Goal: Task Accomplishment & Management: Manage account settings

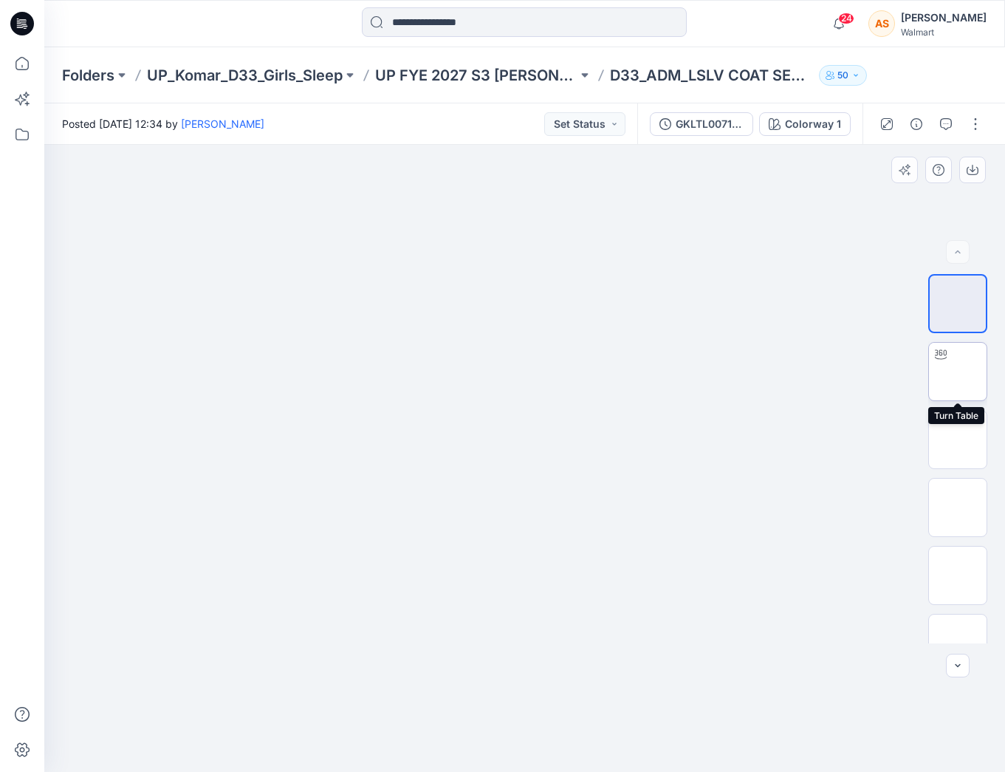
click at [958, 371] on img at bounding box center [958, 371] width 0 height 0
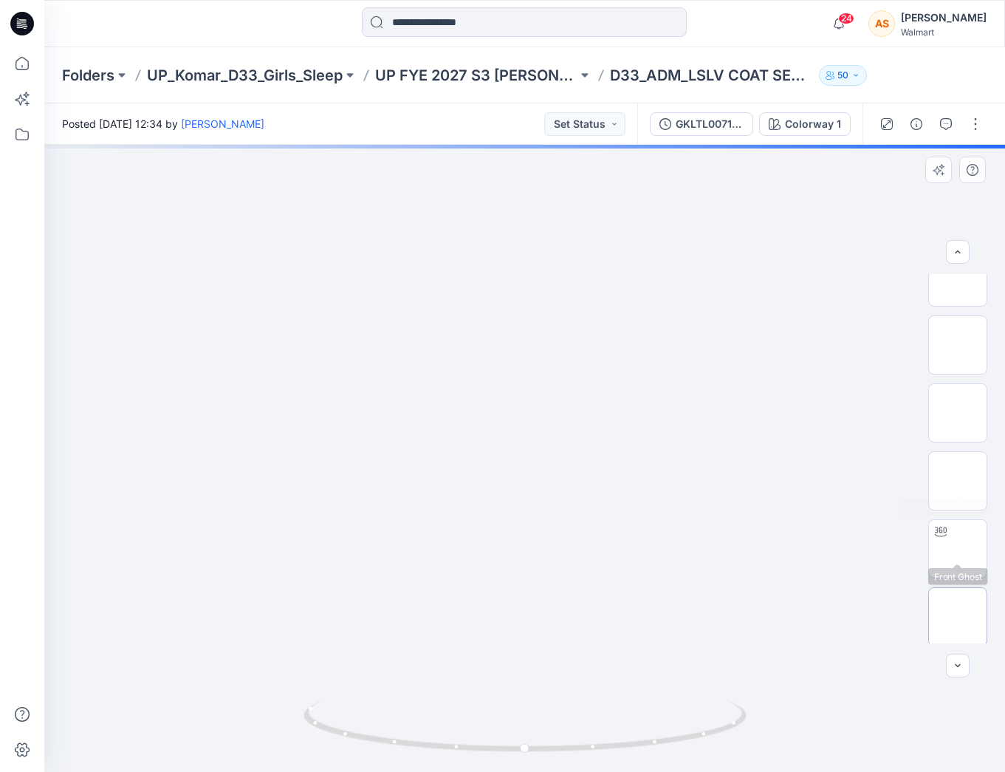
scroll to position [247, 0]
click at [958, 397] on img at bounding box center [958, 397] width 0 height 0
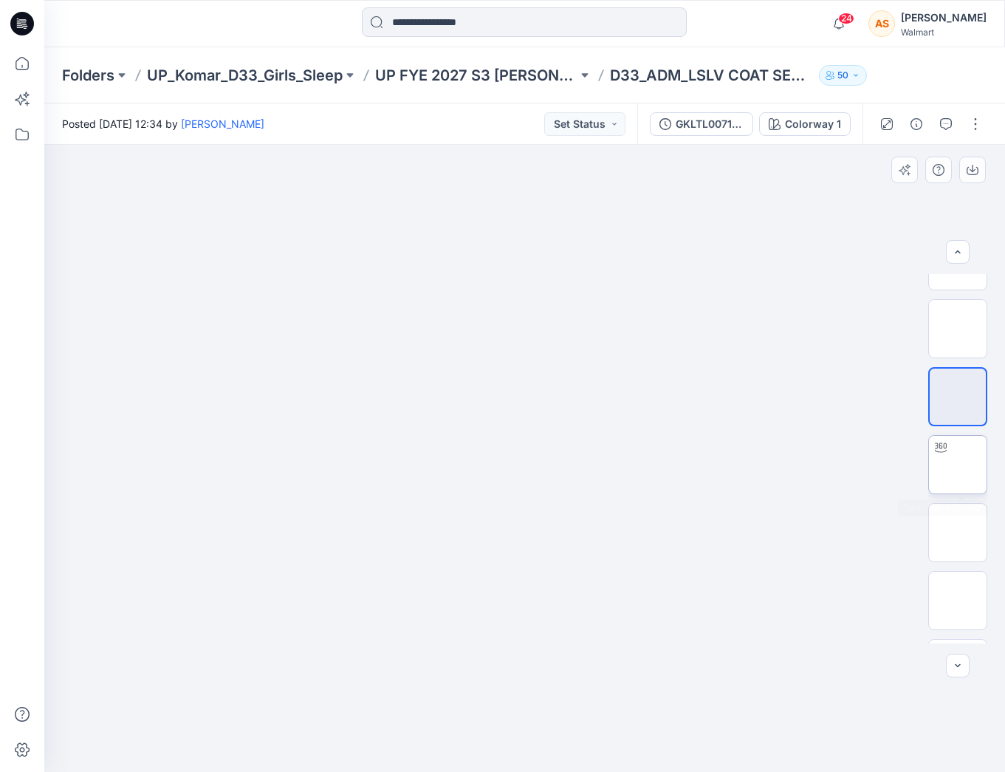
click at [955, 493] on div at bounding box center [957, 464] width 59 height 59
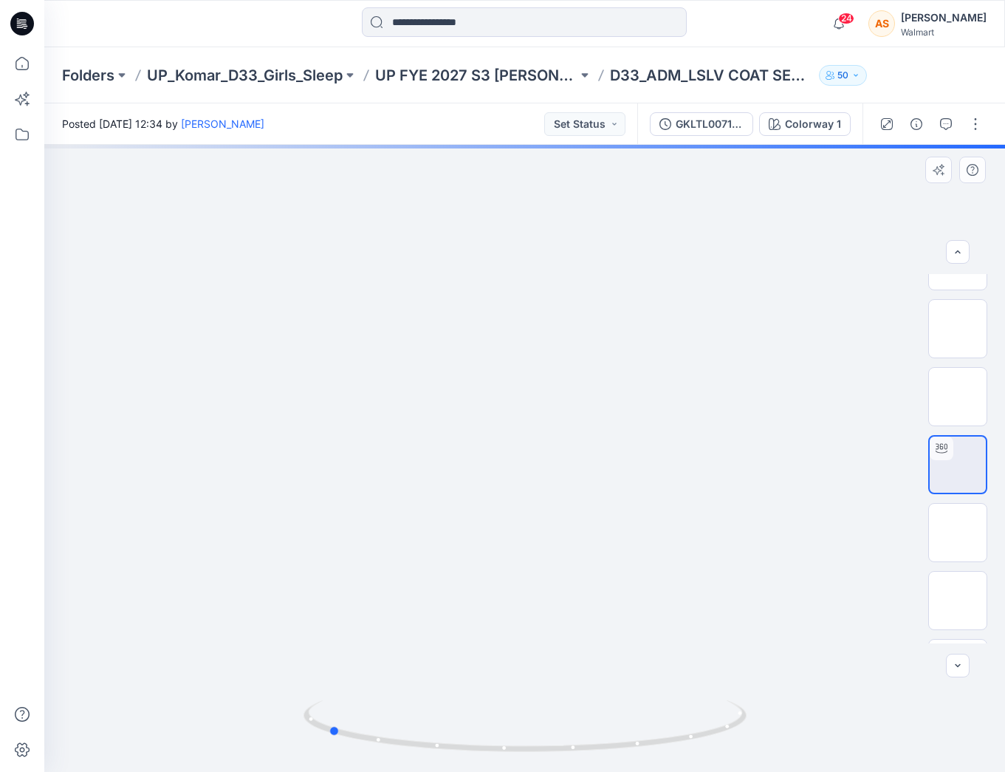
drag, startPoint x: 668, startPoint y: 568, endPoint x: 470, endPoint y: 620, distance: 203.8
click at [470, 620] on div at bounding box center [524, 458] width 961 height 627
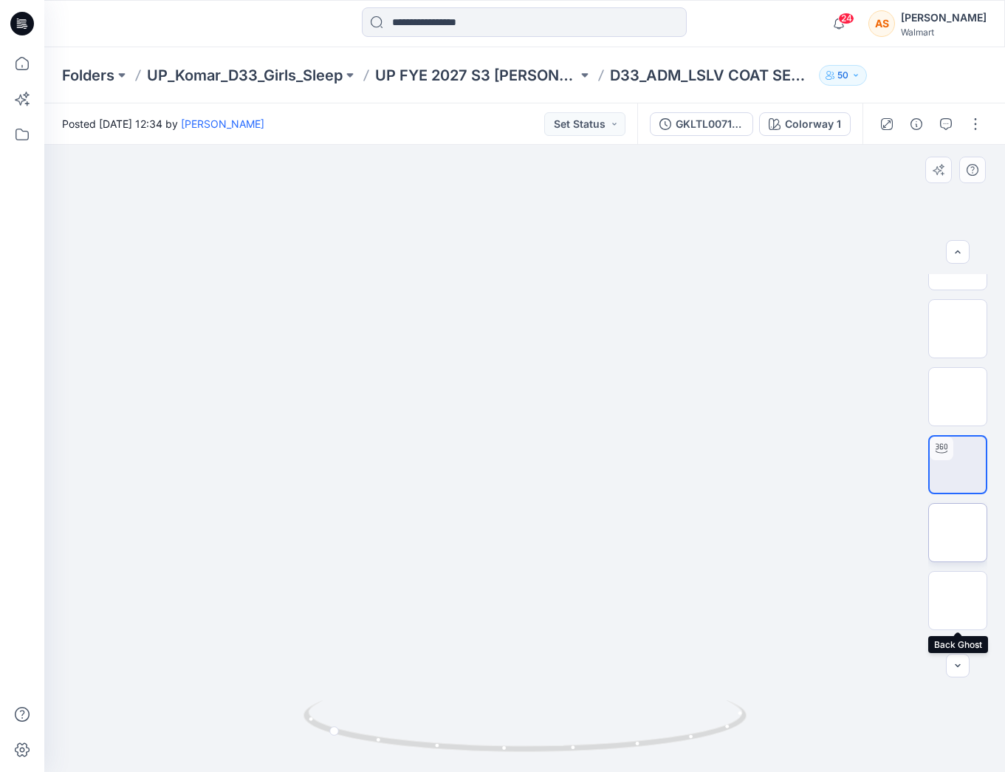
click at [958, 532] on img at bounding box center [958, 532] width 0 height 0
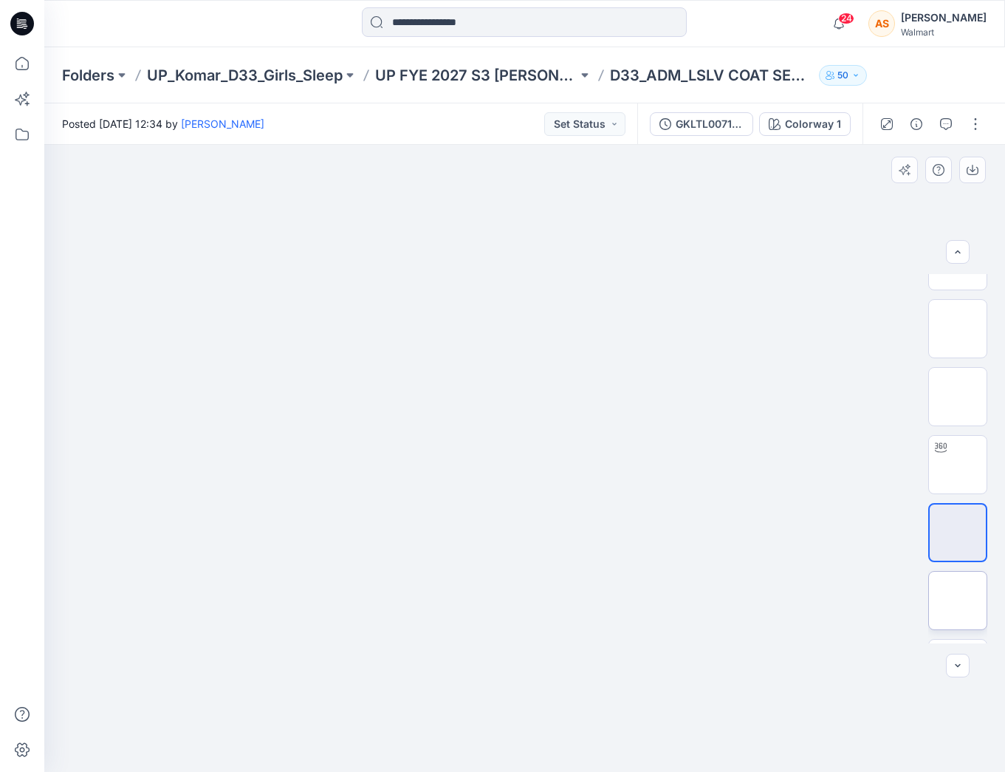
click at [958, 600] on img at bounding box center [958, 600] width 0 height 0
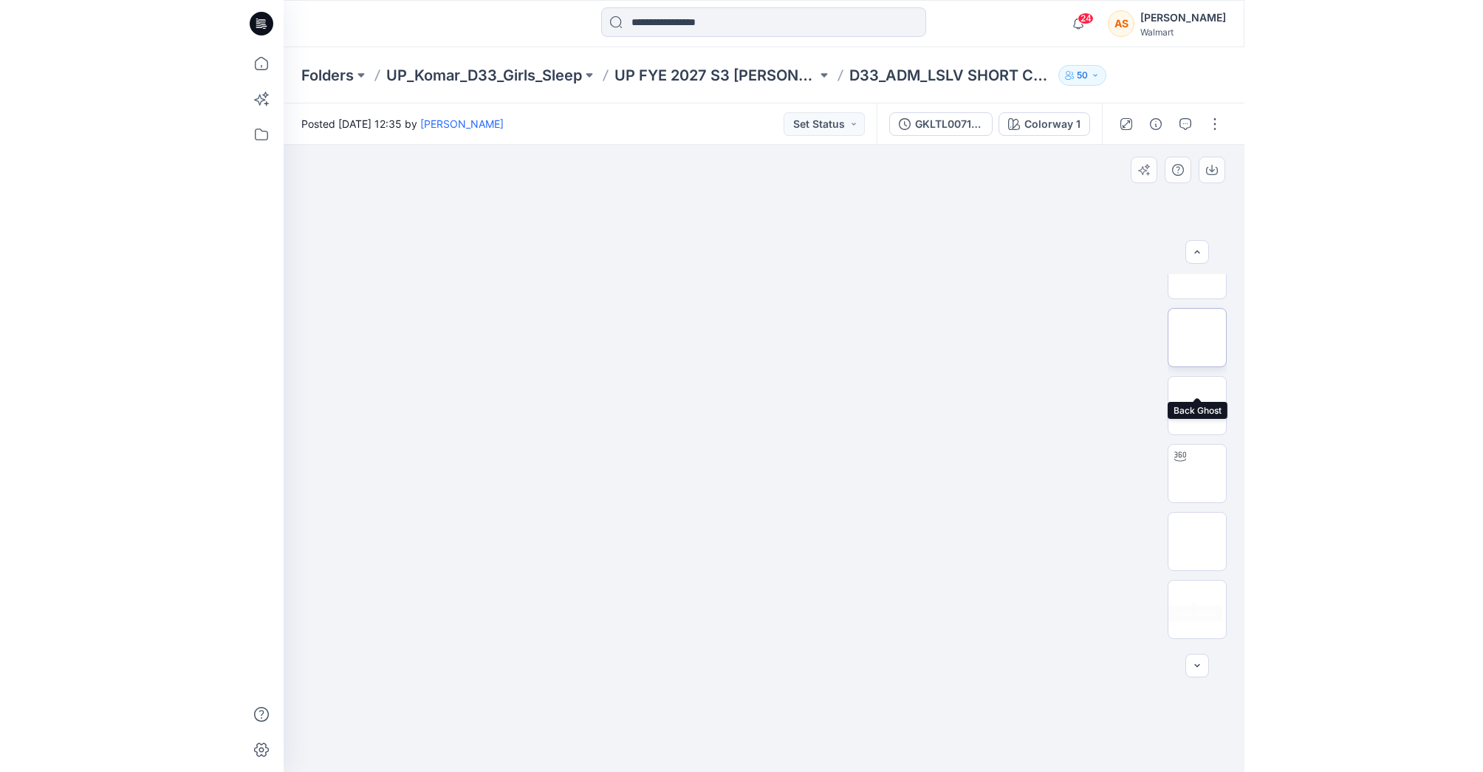
scroll to position [240, 0]
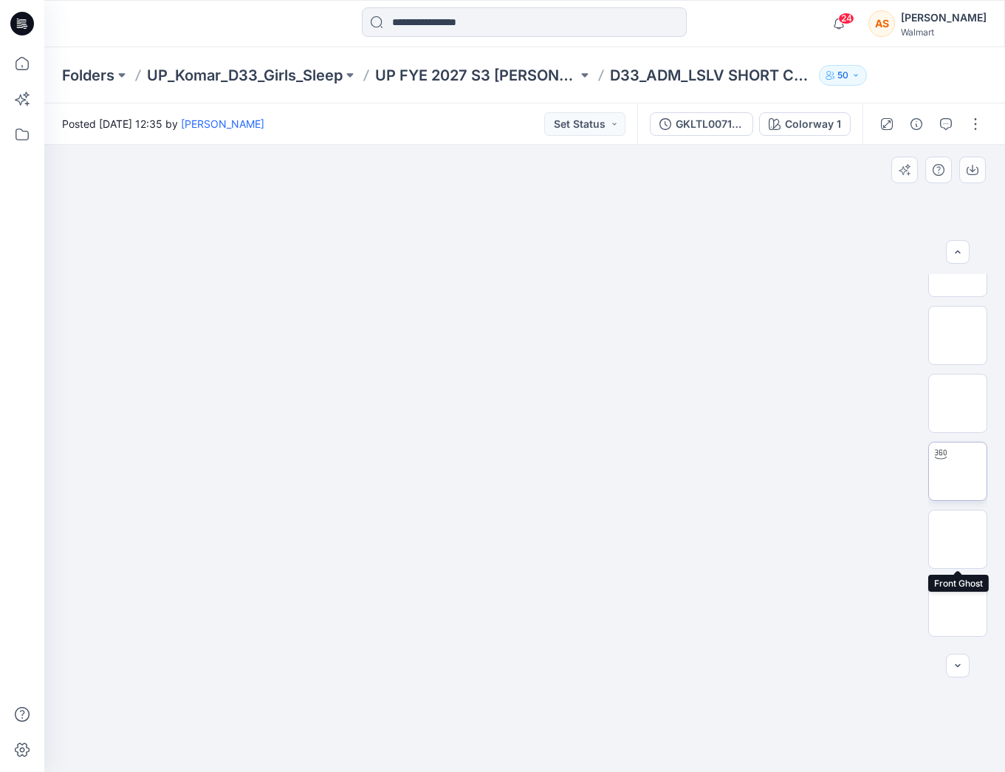
click at [958, 471] on img at bounding box center [958, 471] width 0 height 0
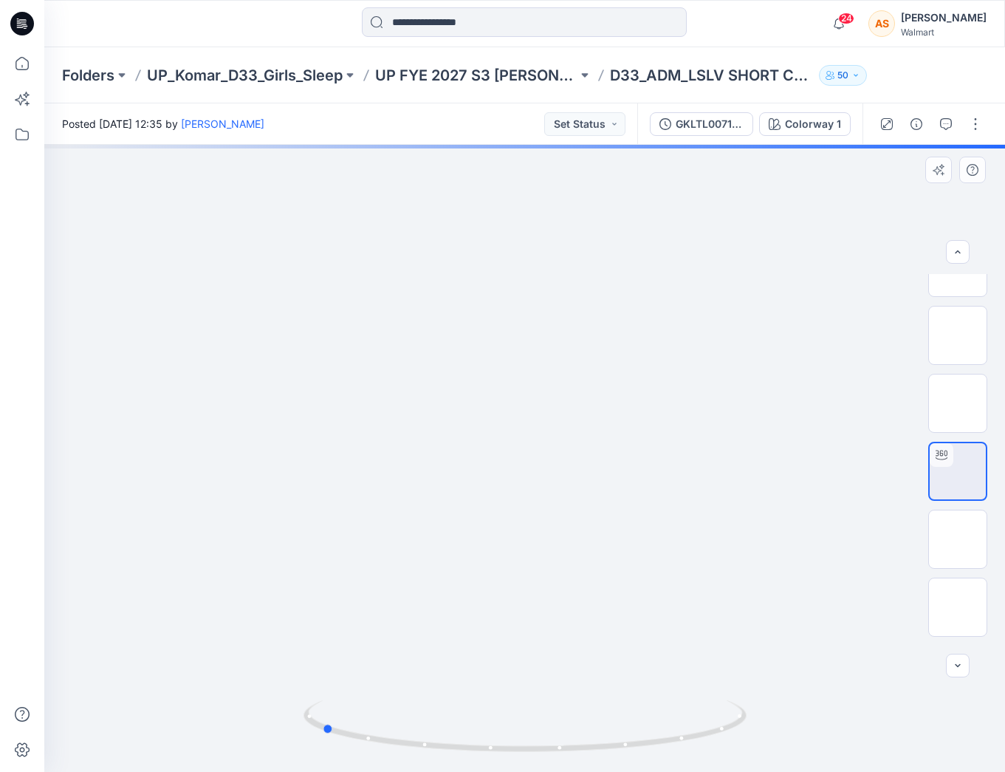
drag, startPoint x: 646, startPoint y: 519, endPoint x: 442, endPoint y: 555, distance: 206.9
click at [442, 555] on div at bounding box center [524, 458] width 961 height 627
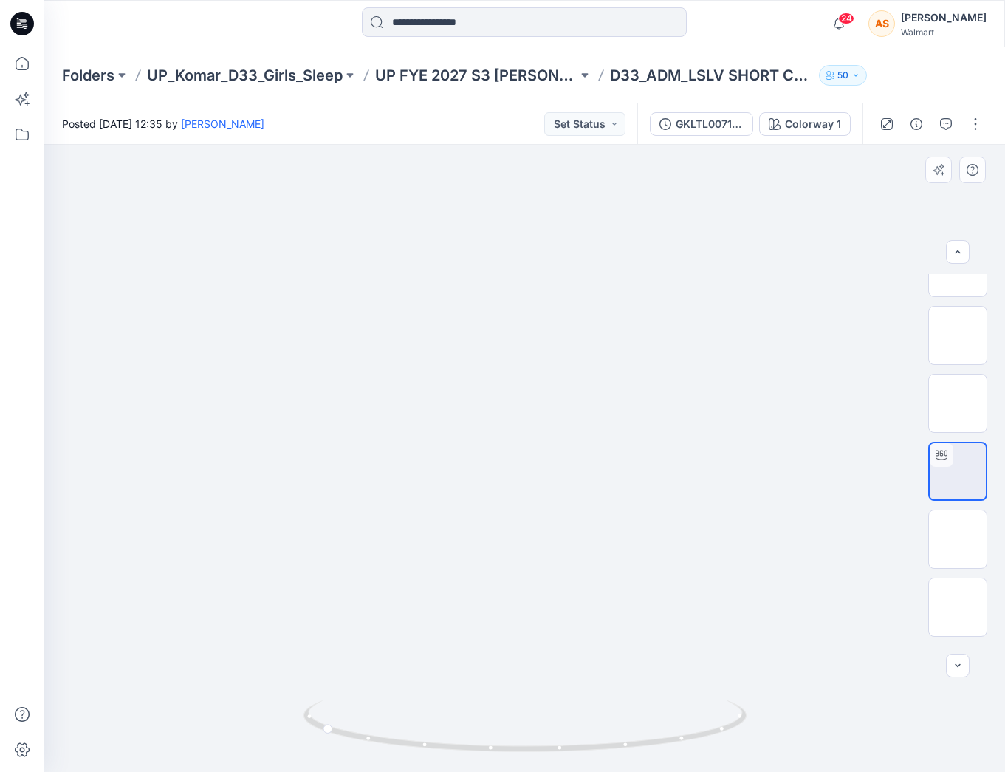
drag, startPoint x: 519, startPoint y: 379, endPoint x: 519, endPoint y: 417, distance: 38.4
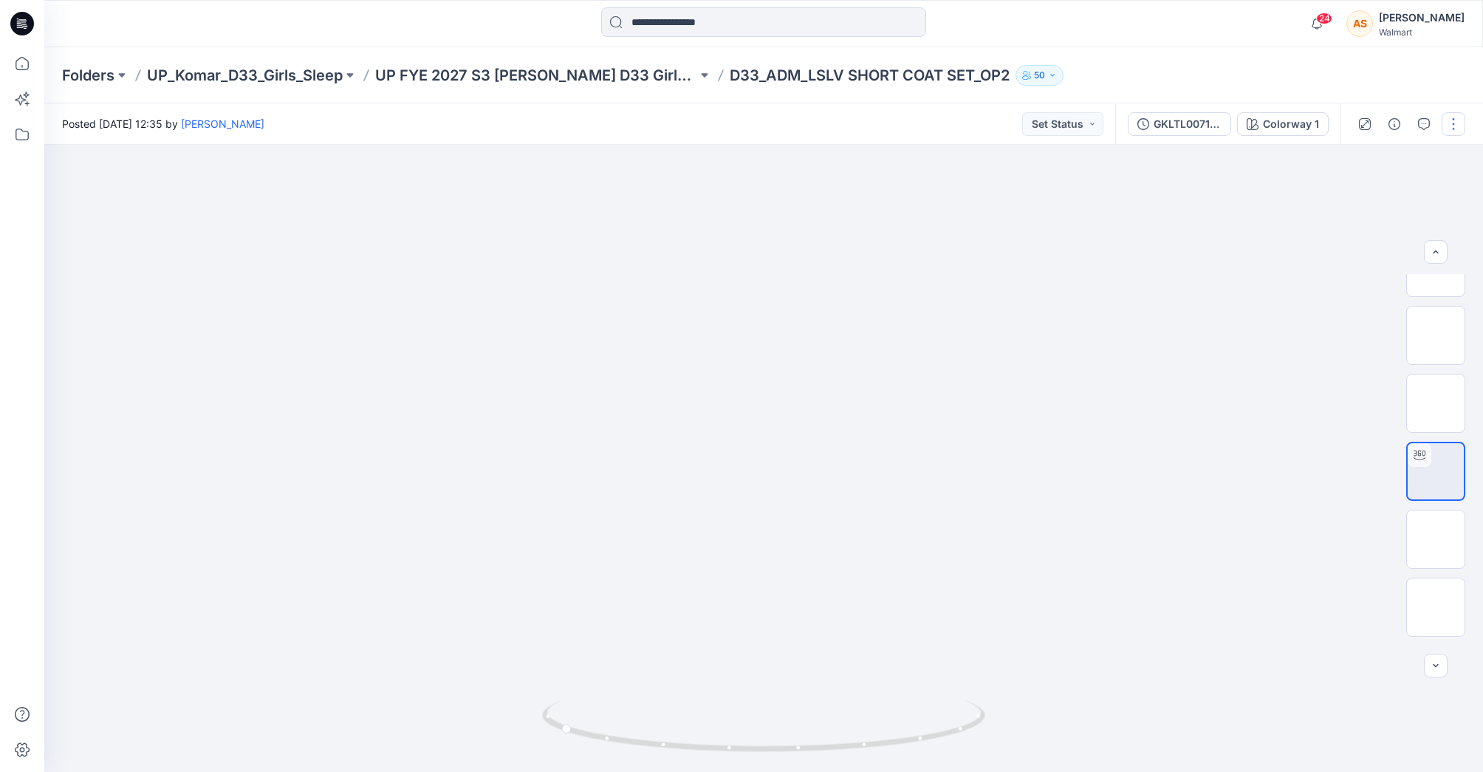
click at [1004, 121] on button "button" at bounding box center [1453, 124] width 24 height 24
click at [1004, 196] on button "Edit" at bounding box center [1391, 199] width 136 height 27
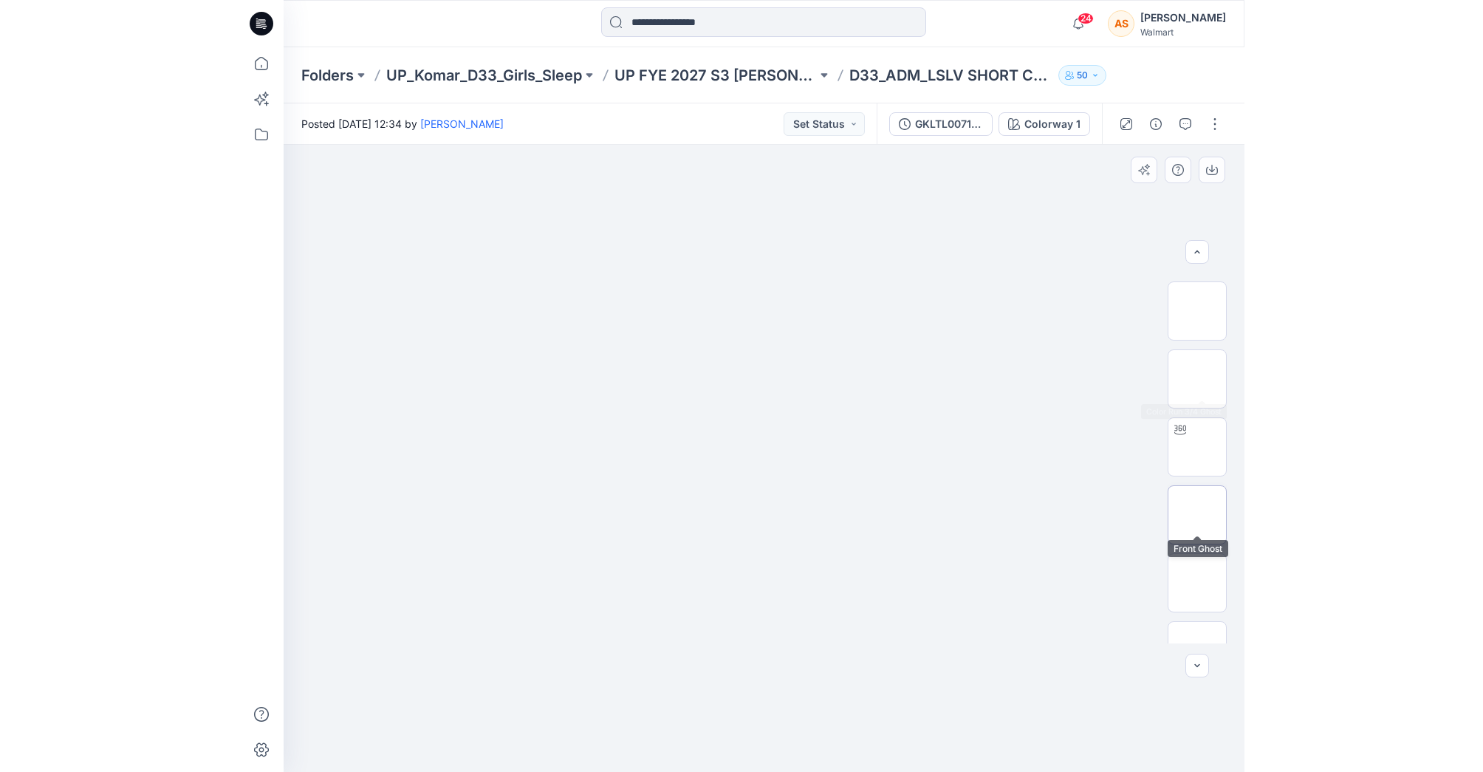
scroll to position [275, 0]
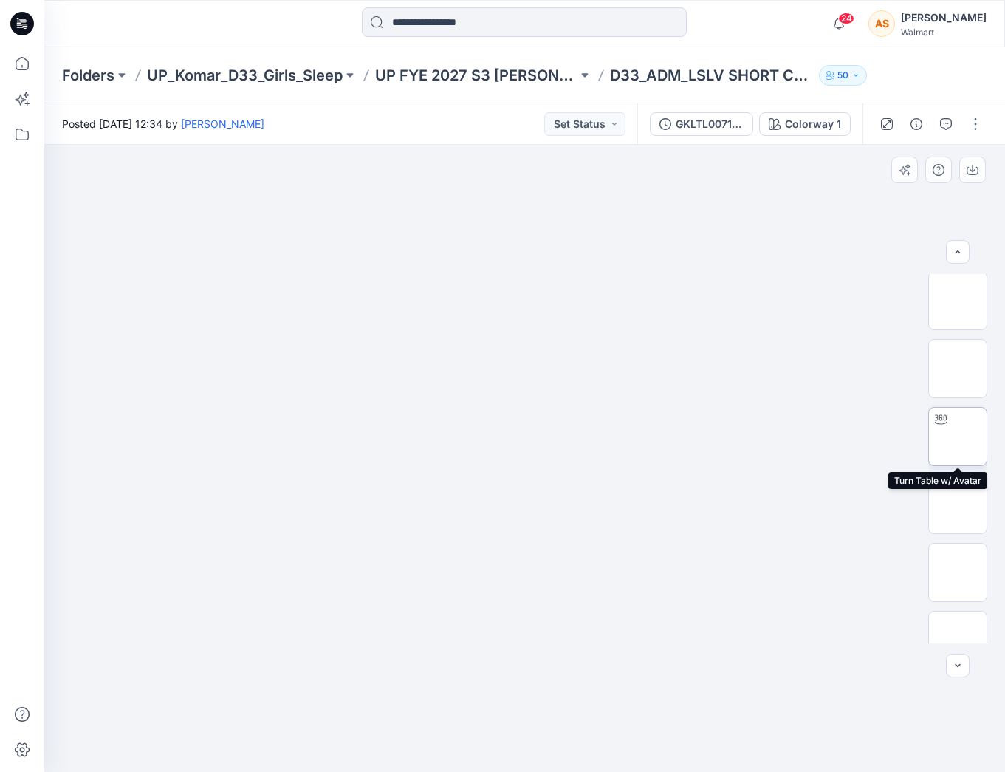
click at [958, 436] on img at bounding box center [958, 436] width 0 height 0
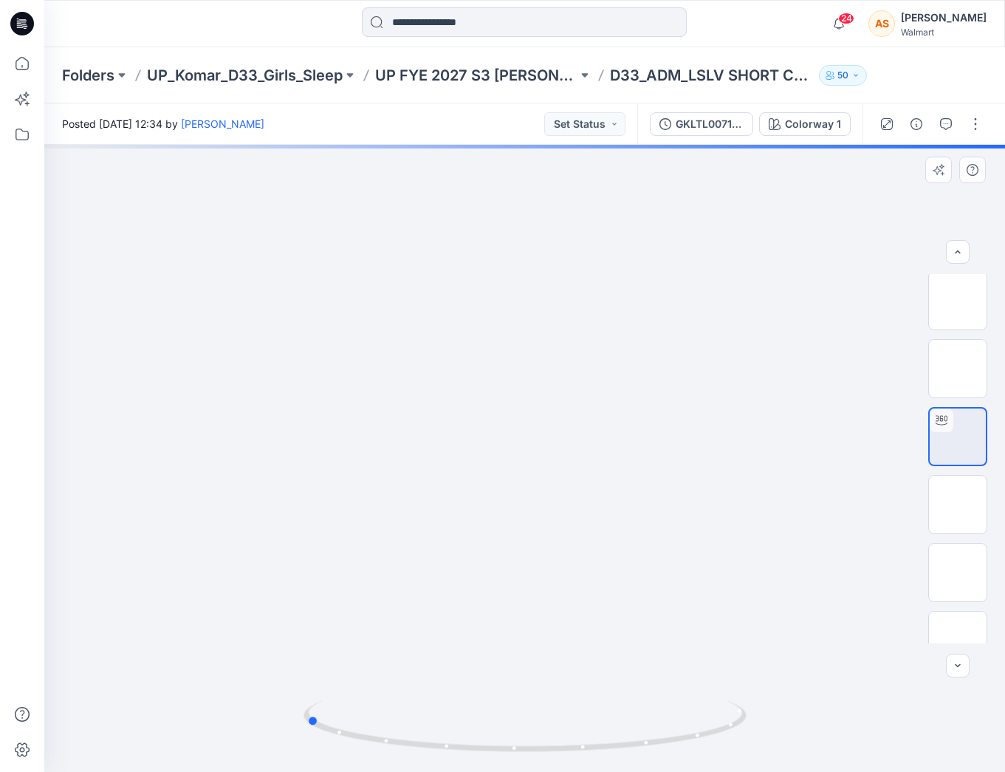
drag, startPoint x: 718, startPoint y: 634, endPoint x: 483, endPoint y: 677, distance: 239.4
click at [483, 677] on div at bounding box center [524, 458] width 961 height 627
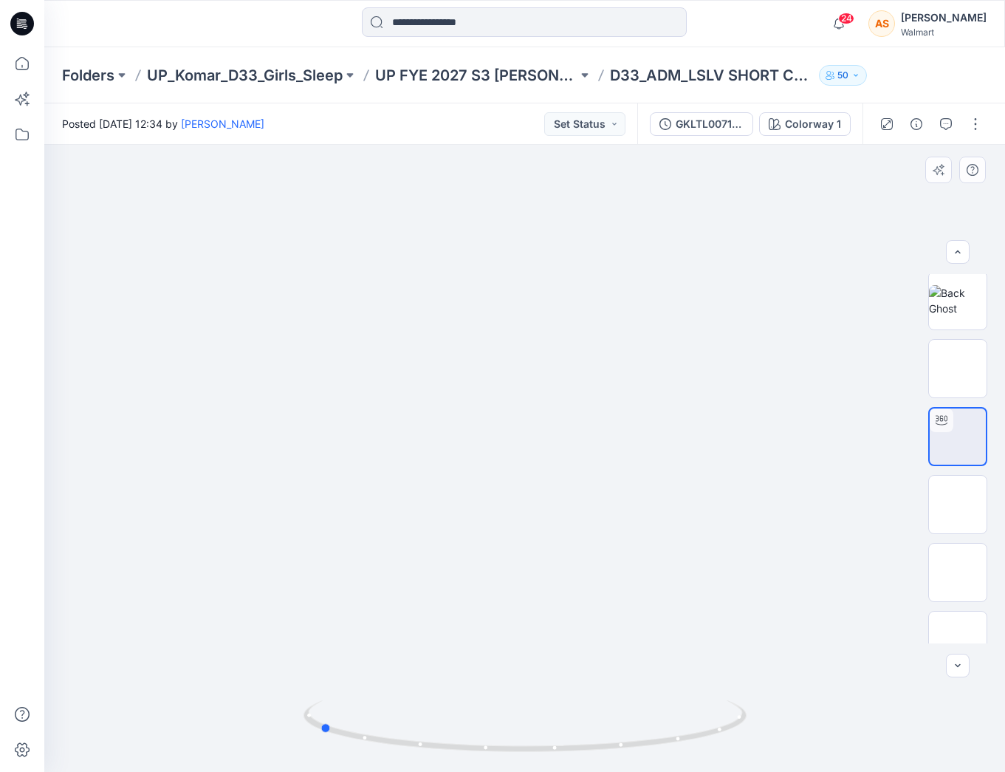
drag, startPoint x: 530, startPoint y: 437, endPoint x: 561, endPoint y: 437, distance: 31.0
click at [561, 437] on div at bounding box center [524, 458] width 961 height 627
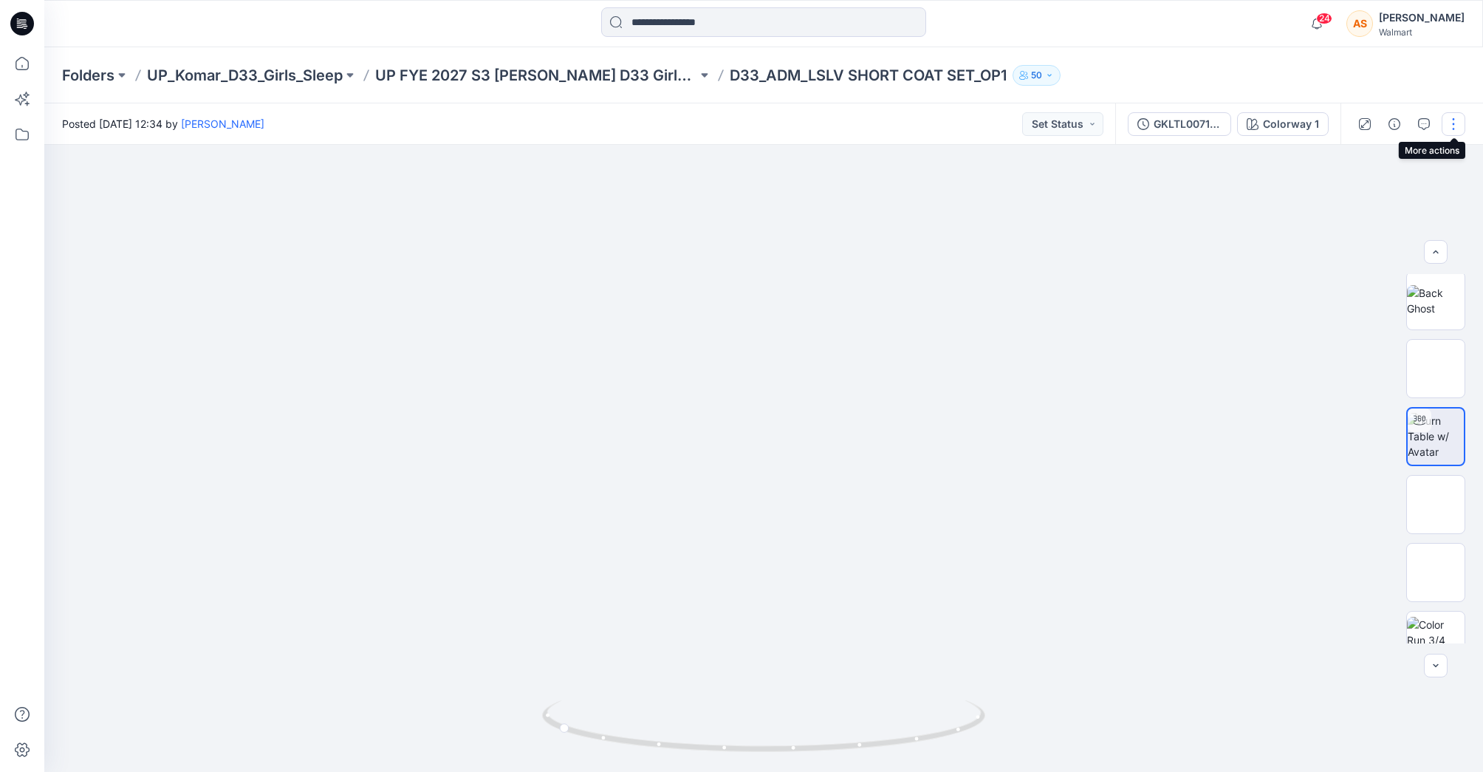
click at [1004, 123] on button "button" at bounding box center [1453, 124] width 24 height 24
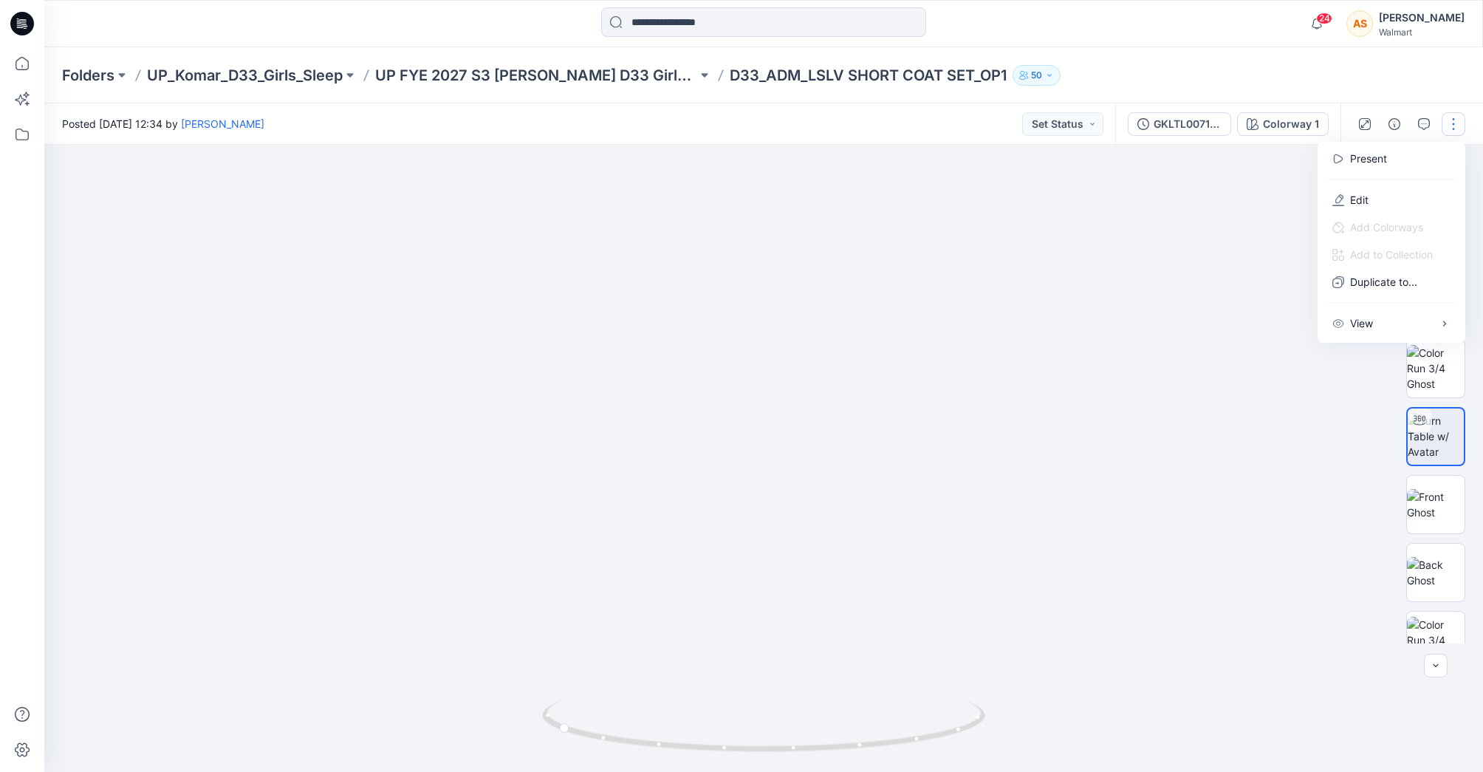
click at [1004, 35] on div "24 Notifications Your style D33_ADM_SLEEP PANT is ready 3 hours ago Your style …" at bounding box center [763, 23] width 1438 height 32
click at [1004, 123] on button "button" at bounding box center [1453, 124] width 24 height 24
click at [1004, 205] on button "Edit" at bounding box center [1391, 199] width 136 height 27
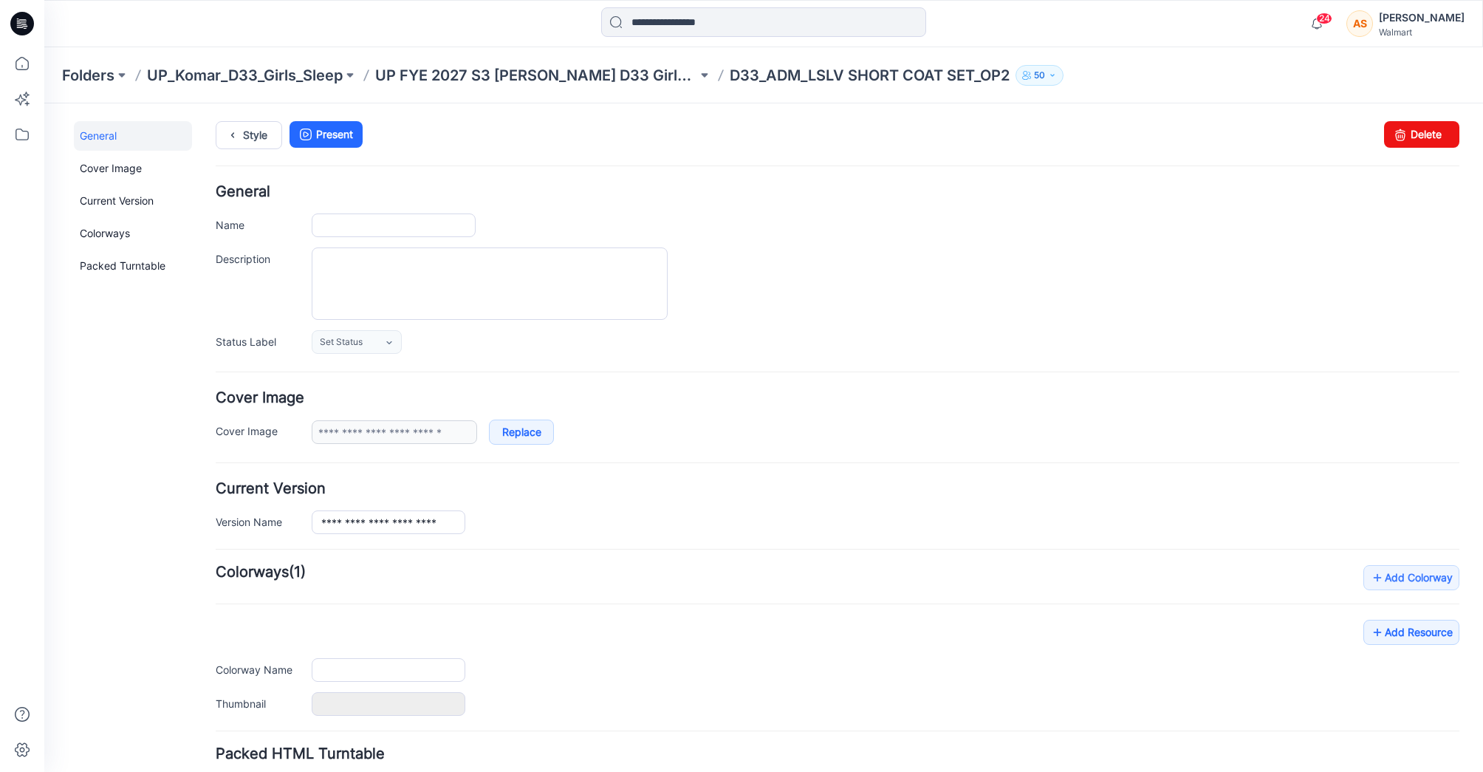
type input "**********"
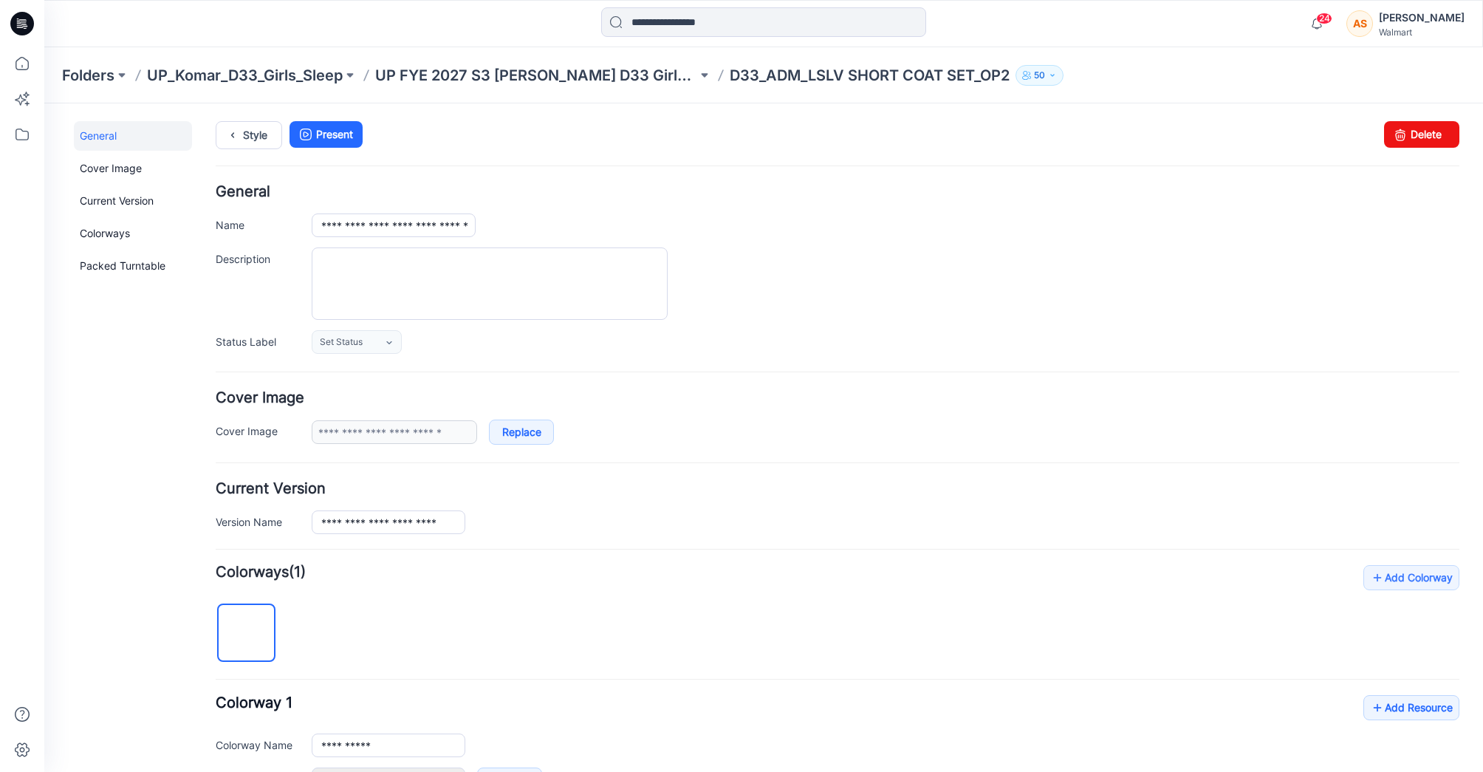
click at [1421, 148] on div "Style Present Changes Saved Delete" at bounding box center [837, 153] width 1243 height 64
click at [1413, 136] on link "Delete" at bounding box center [1421, 134] width 75 height 27
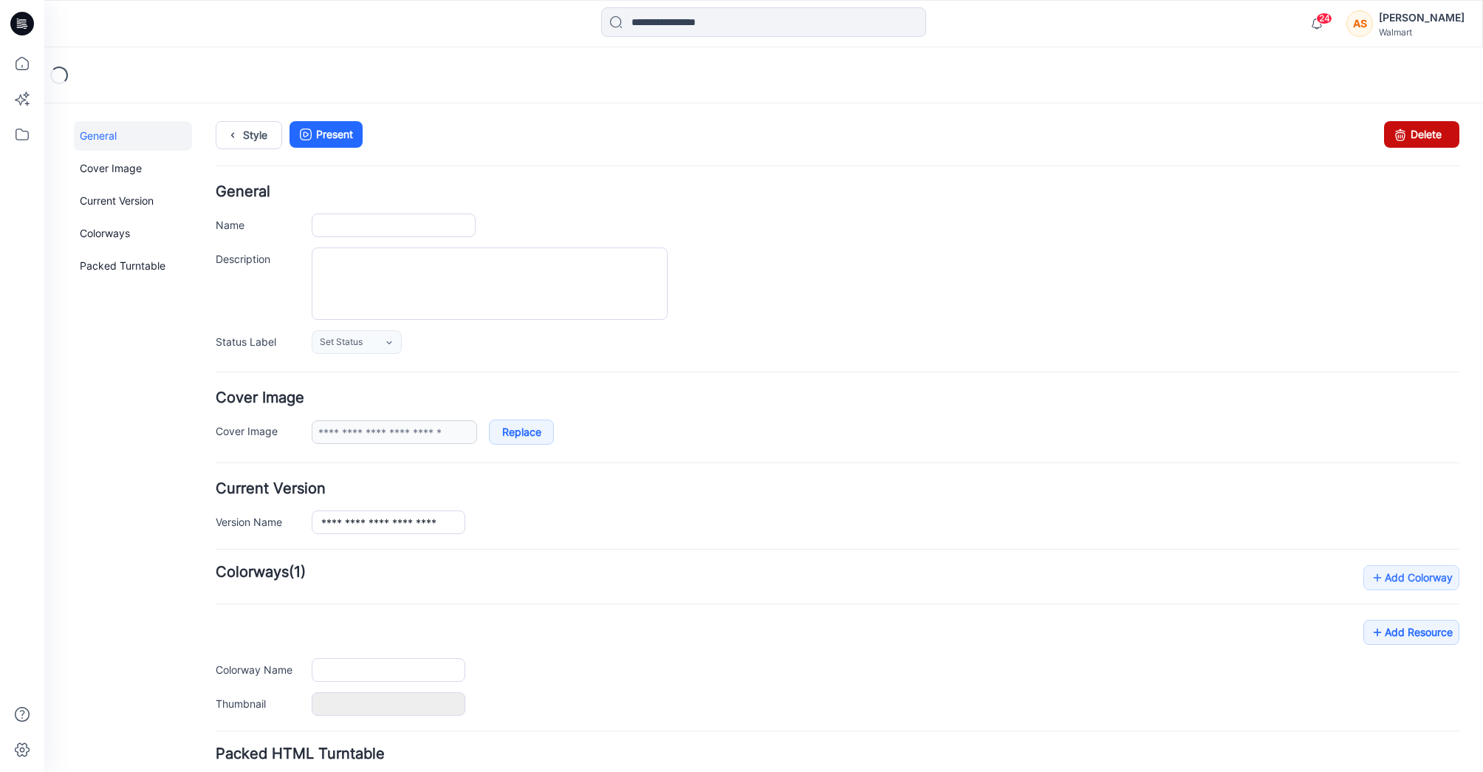
type input "**********"
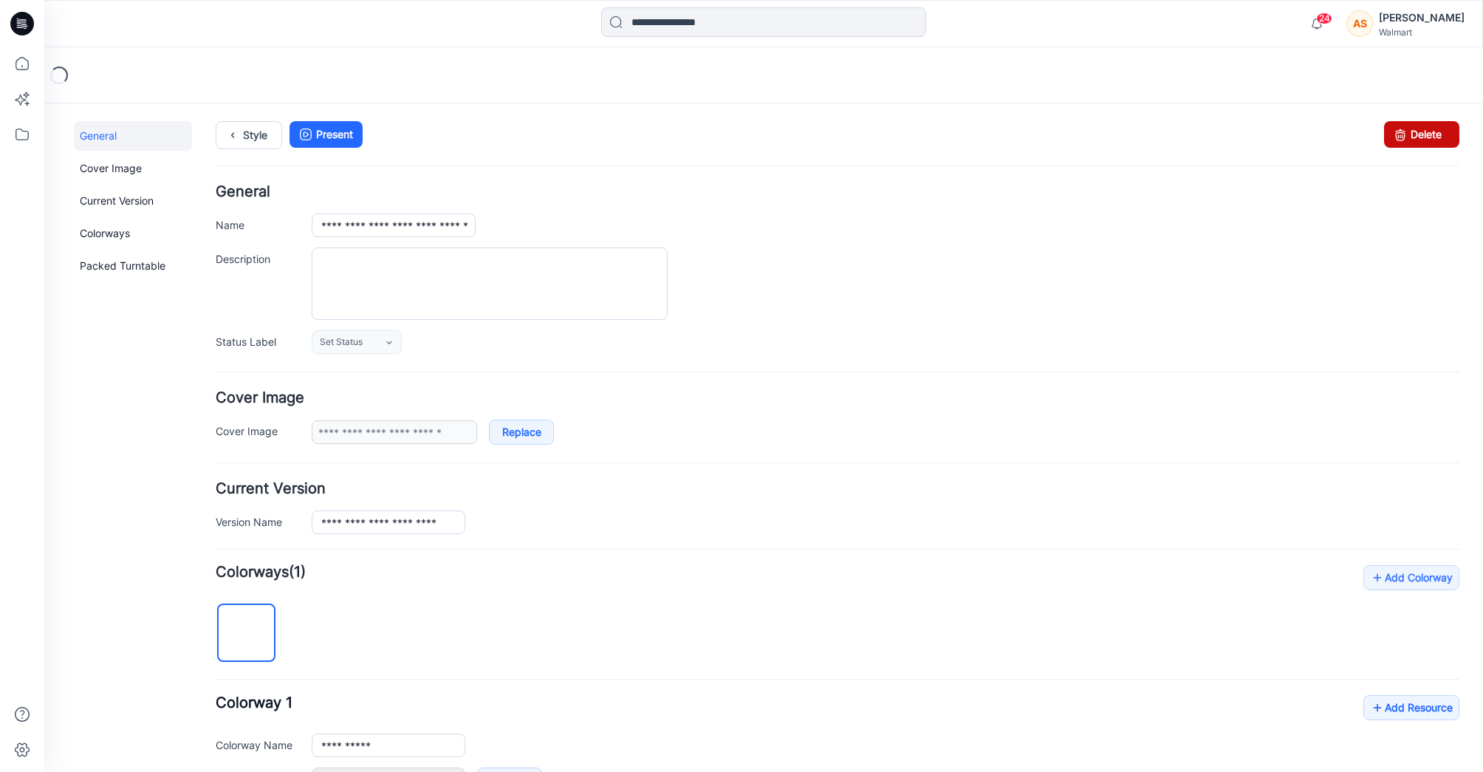
click at [1424, 134] on link "Delete" at bounding box center [1421, 134] width 75 height 27
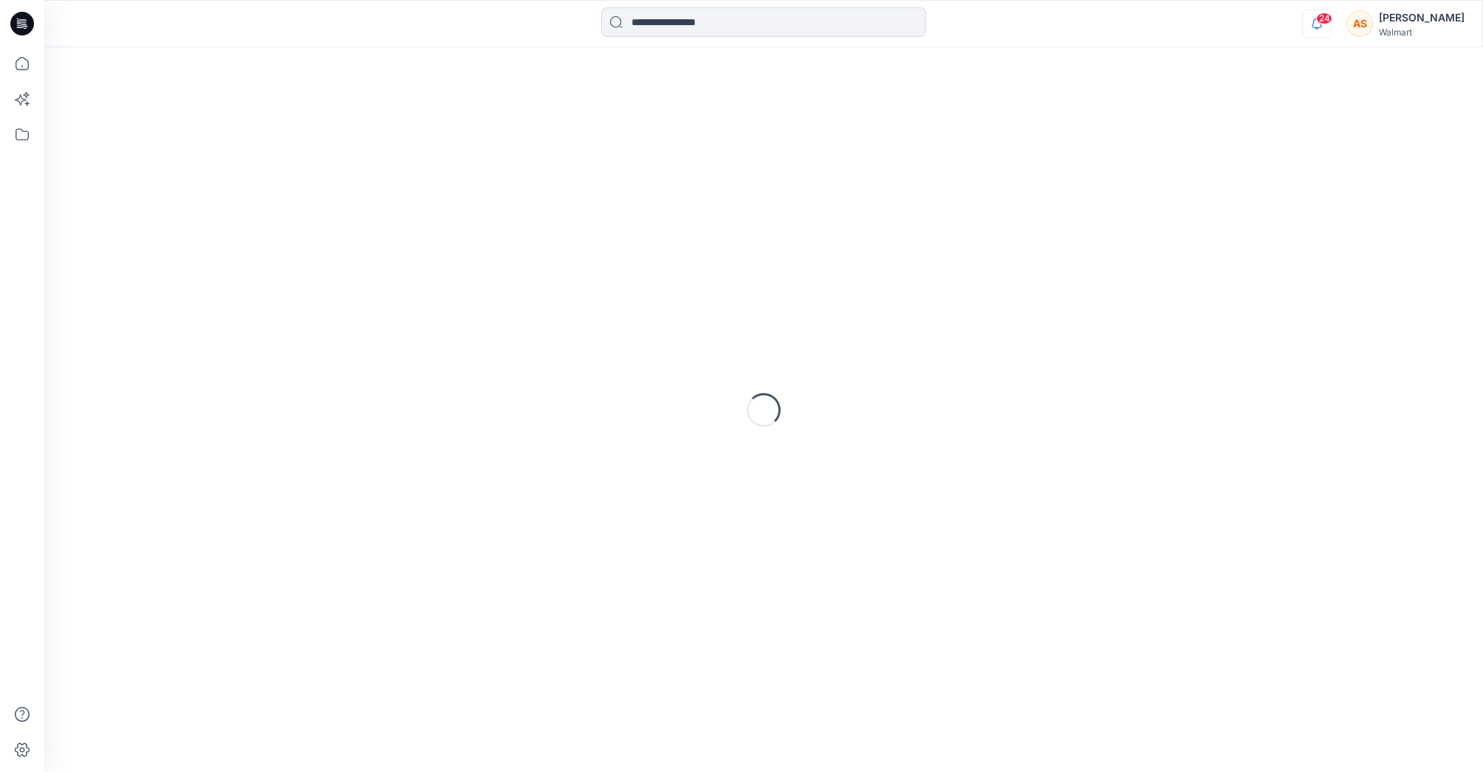
click at [1331, 25] on icon "button" at bounding box center [1317, 24] width 28 height 30
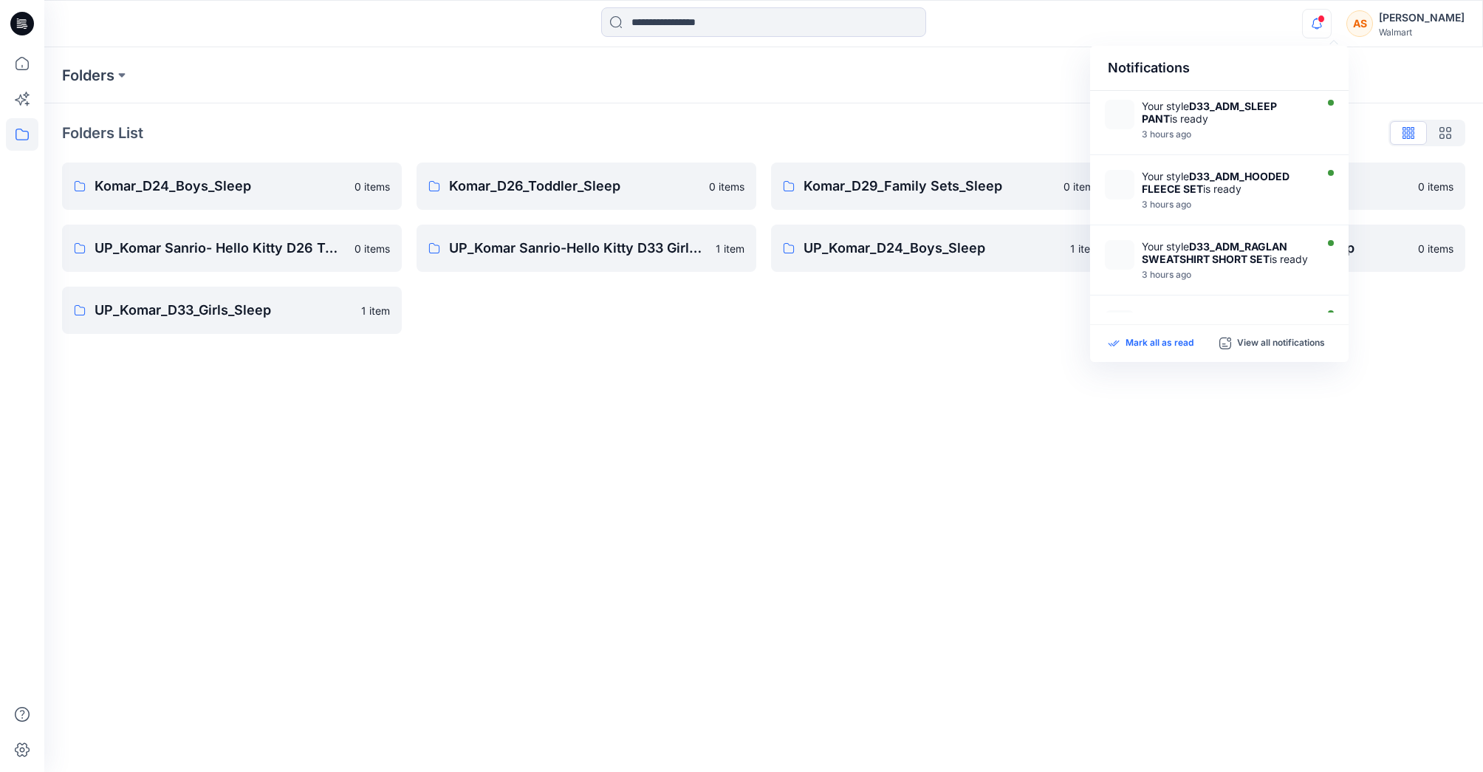
click at [1165, 343] on p "Mark all as read" at bounding box center [1159, 343] width 68 height 13
click at [986, 53] on div "Folders" at bounding box center [763, 75] width 1438 height 56
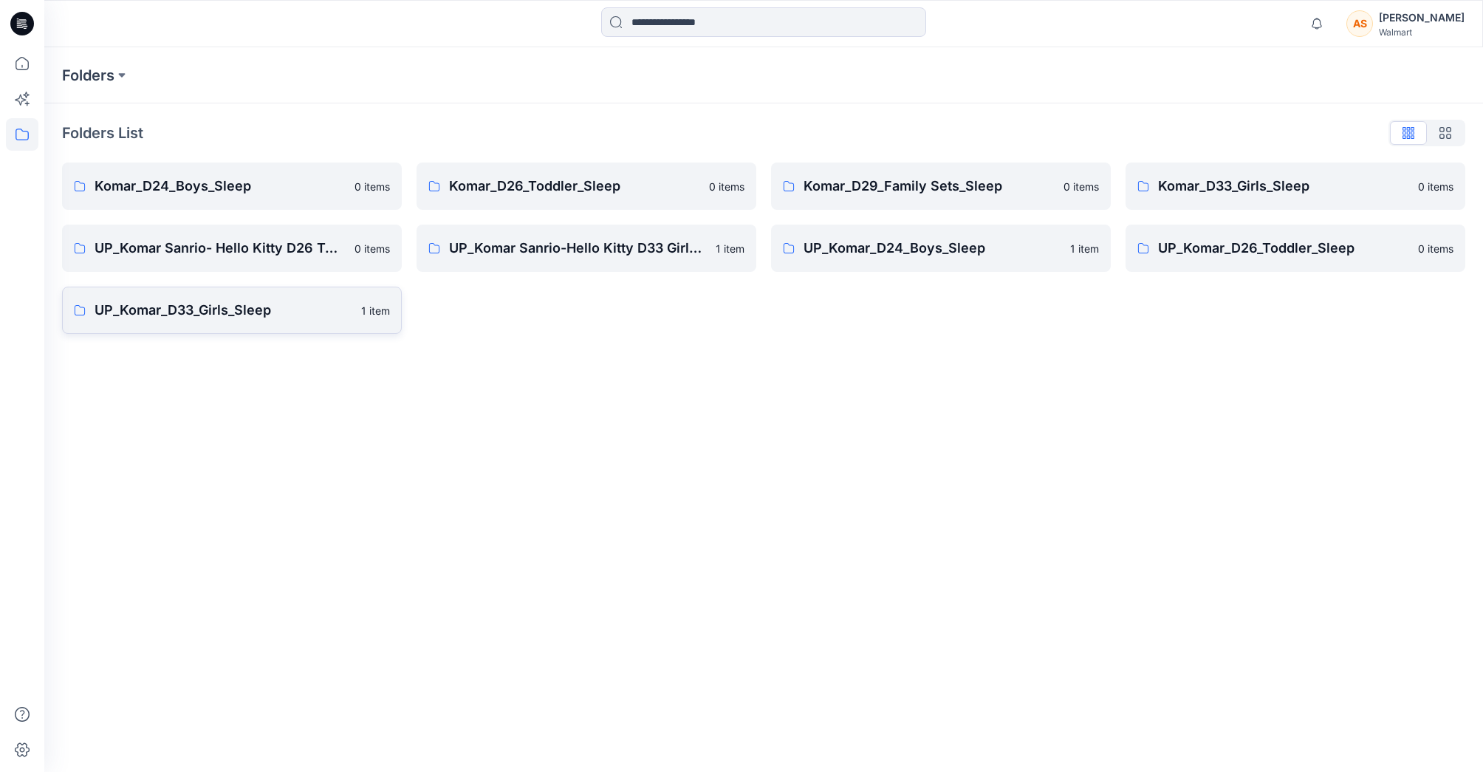
click at [286, 320] on p "UP_Komar_D33_Girls_Sleep" at bounding box center [224, 310] width 258 height 21
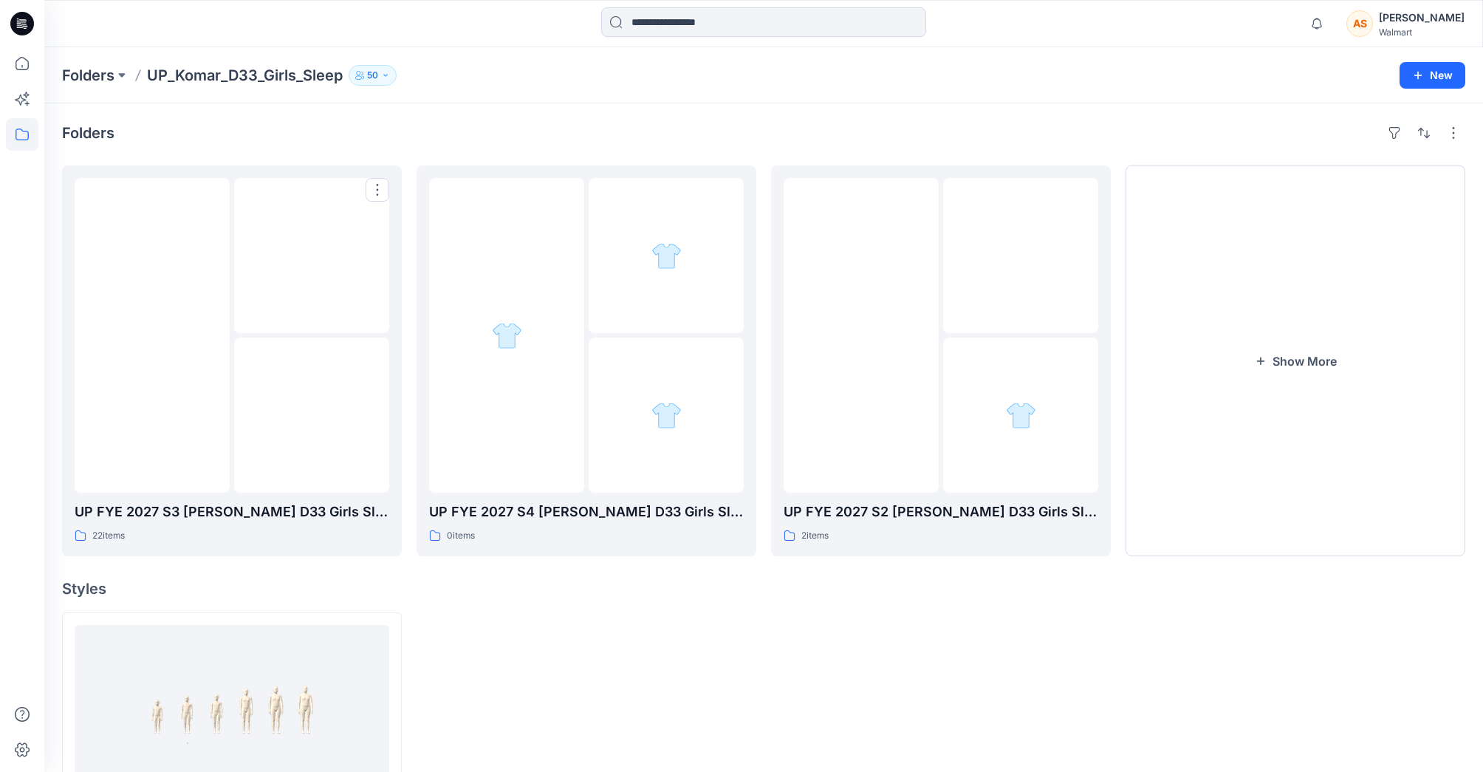
click at [312, 255] on img at bounding box center [312, 255] width 0 height 0
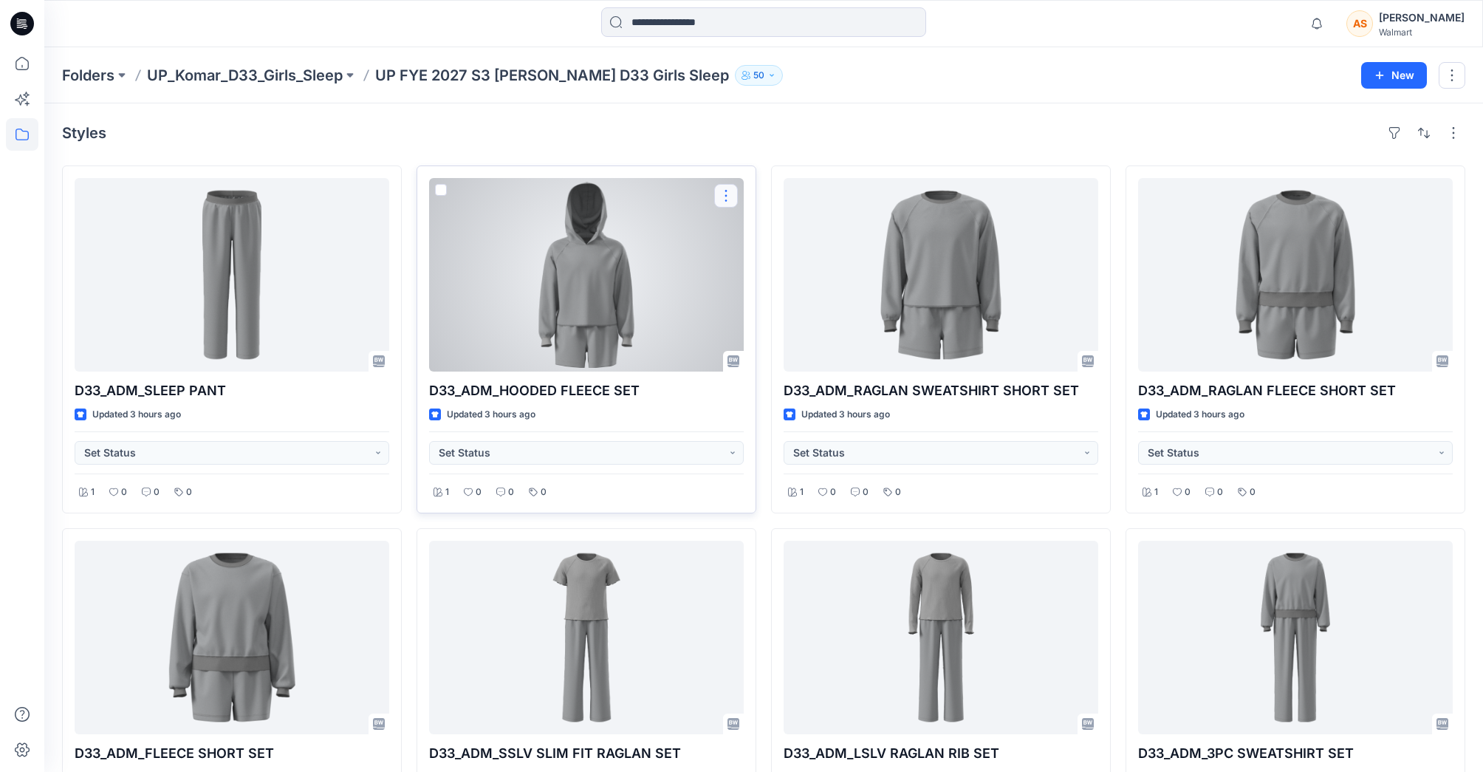
click at [727, 196] on button "button" at bounding box center [726, 196] width 24 height 24
click at [788, 236] on button "Edit" at bounding box center [796, 229] width 159 height 27
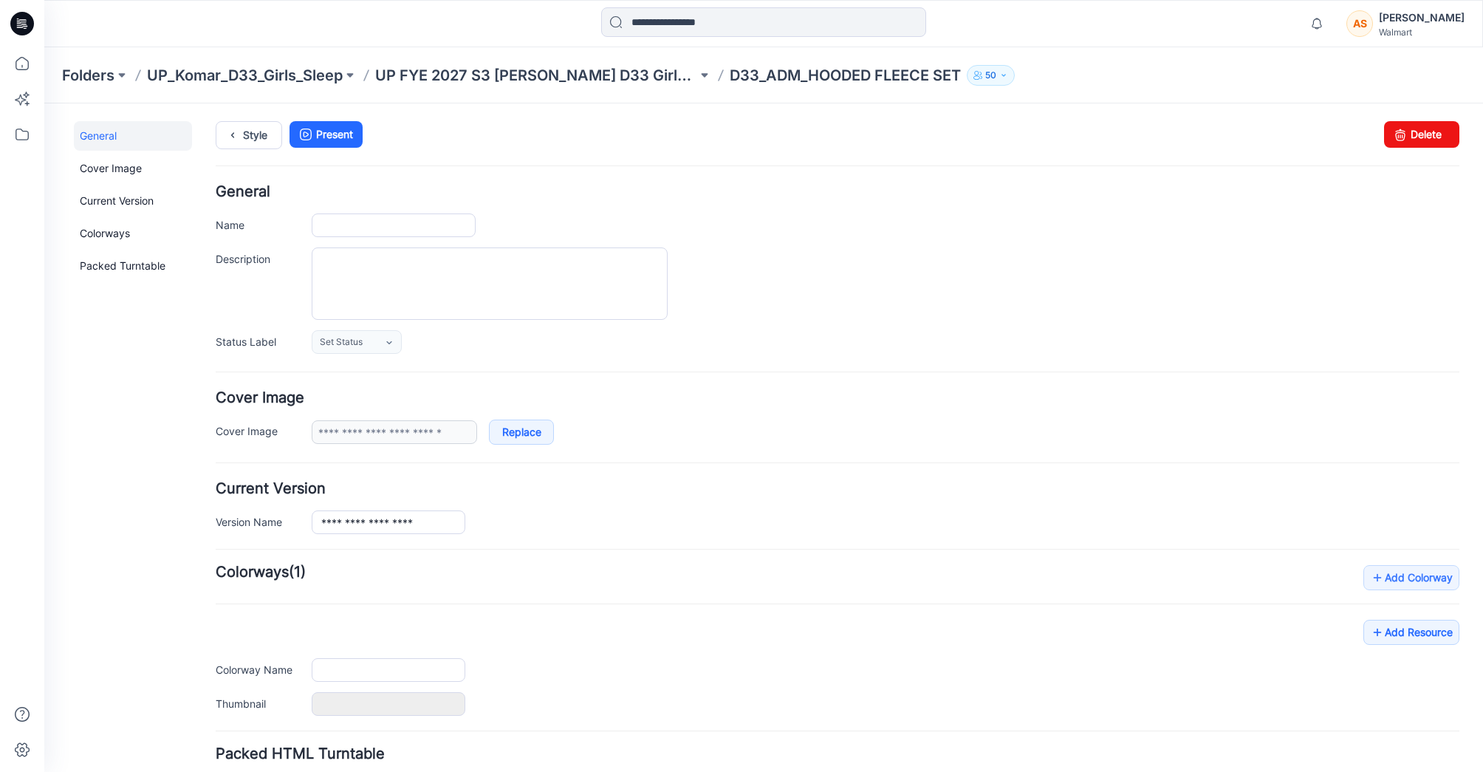
type input "**********"
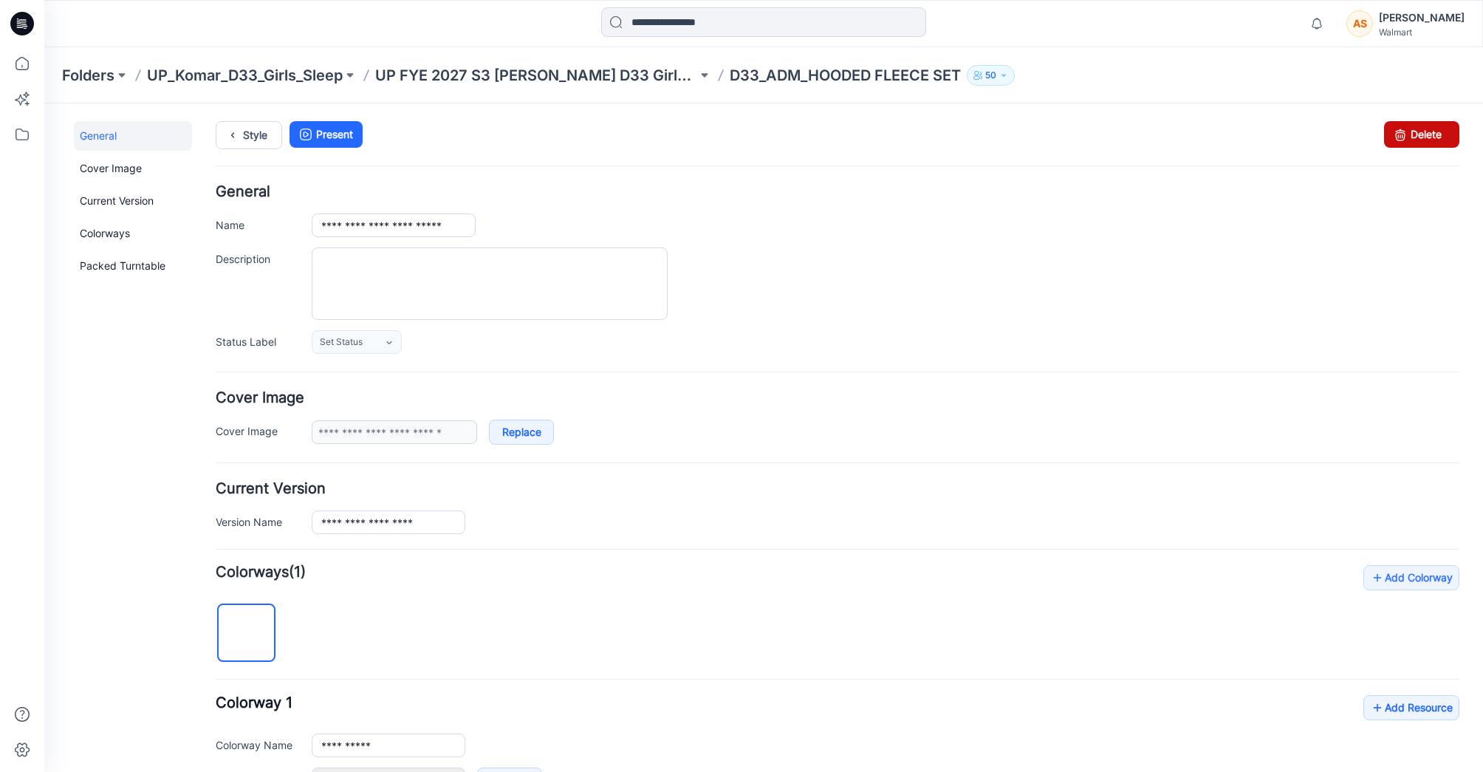
click at [1407, 146] on icon at bounding box center [1400, 134] width 21 height 27
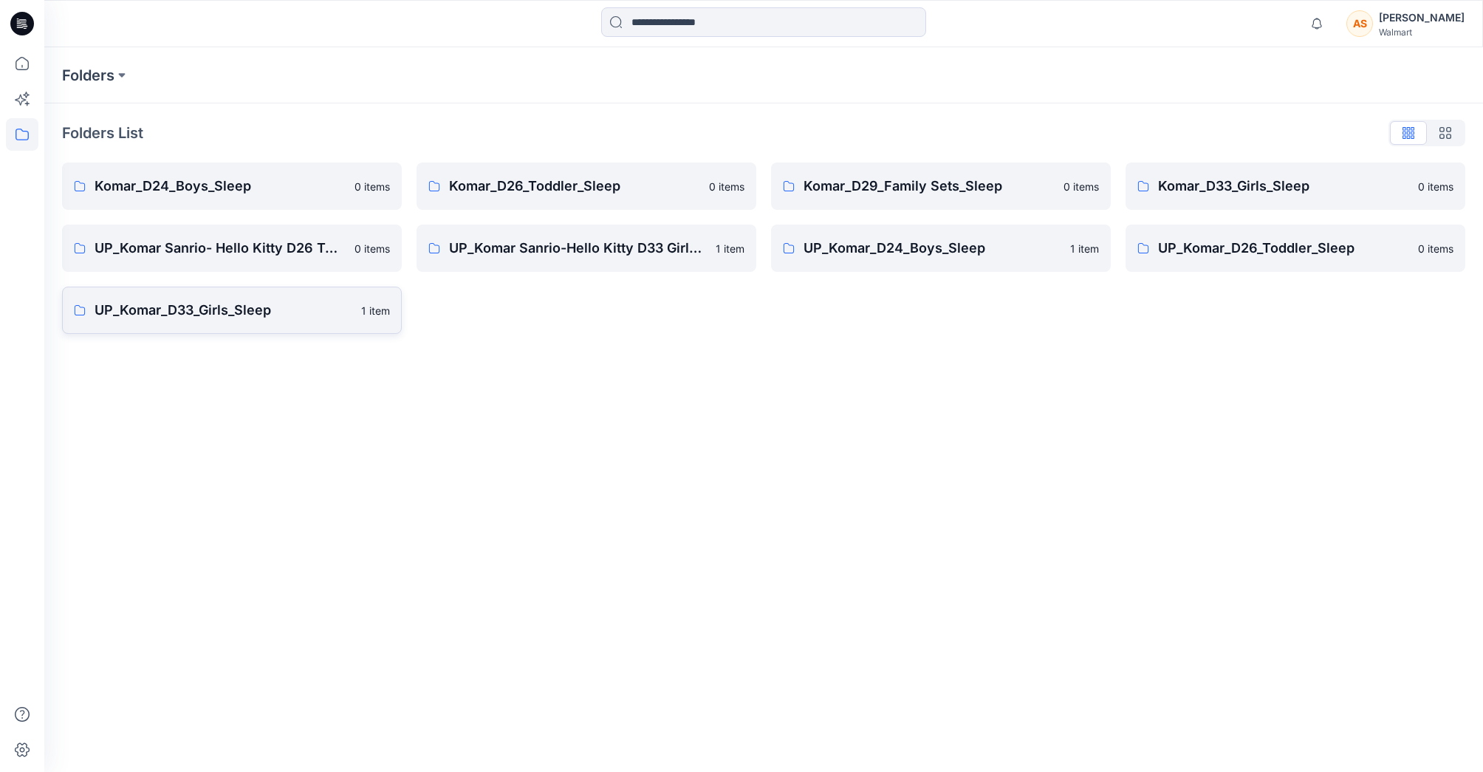
click at [250, 312] on p "UP_Komar_D33_Girls_Sleep" at bounding box center [224, 310] width 258 height 21
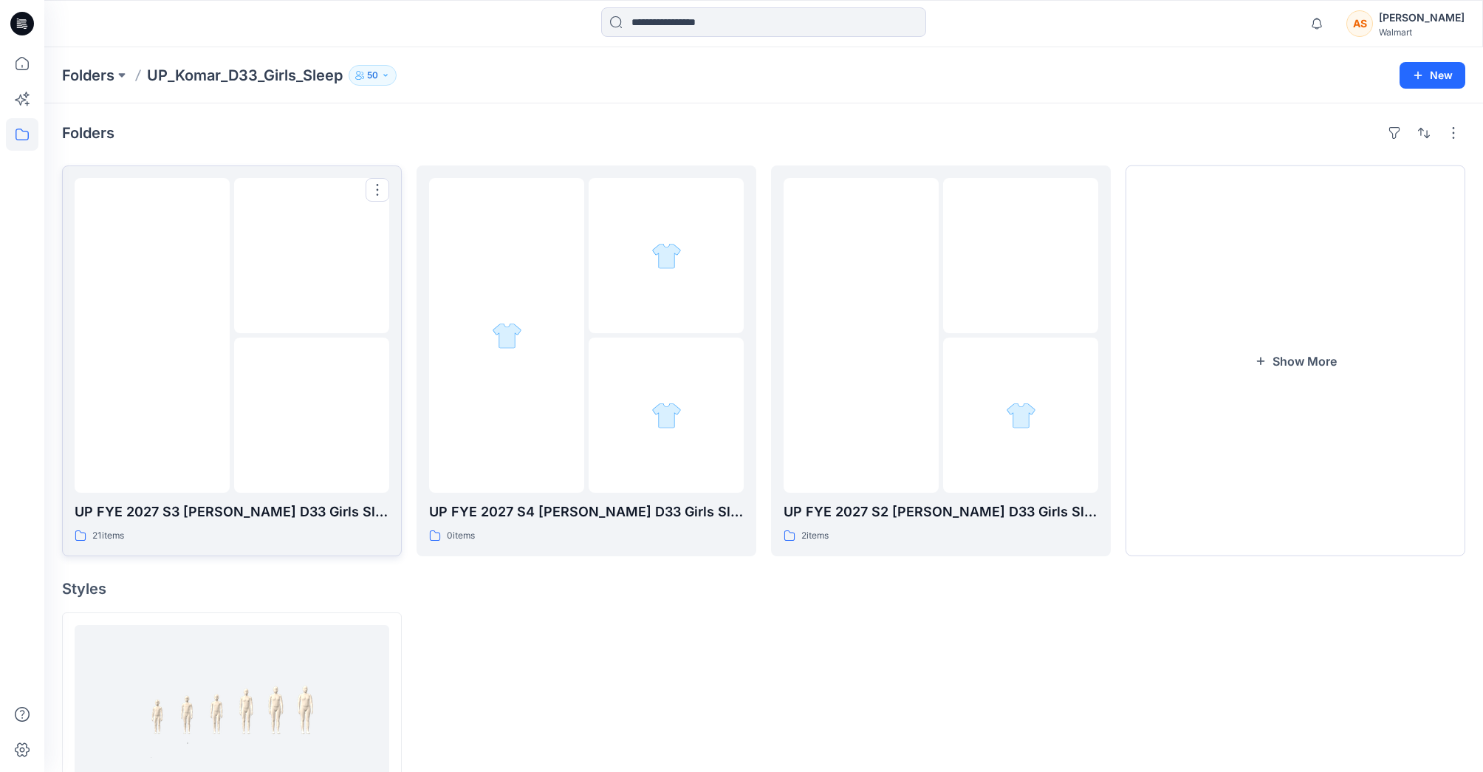
click at [312, 255] on img at bounding box center [312, 255] width 0 height 0
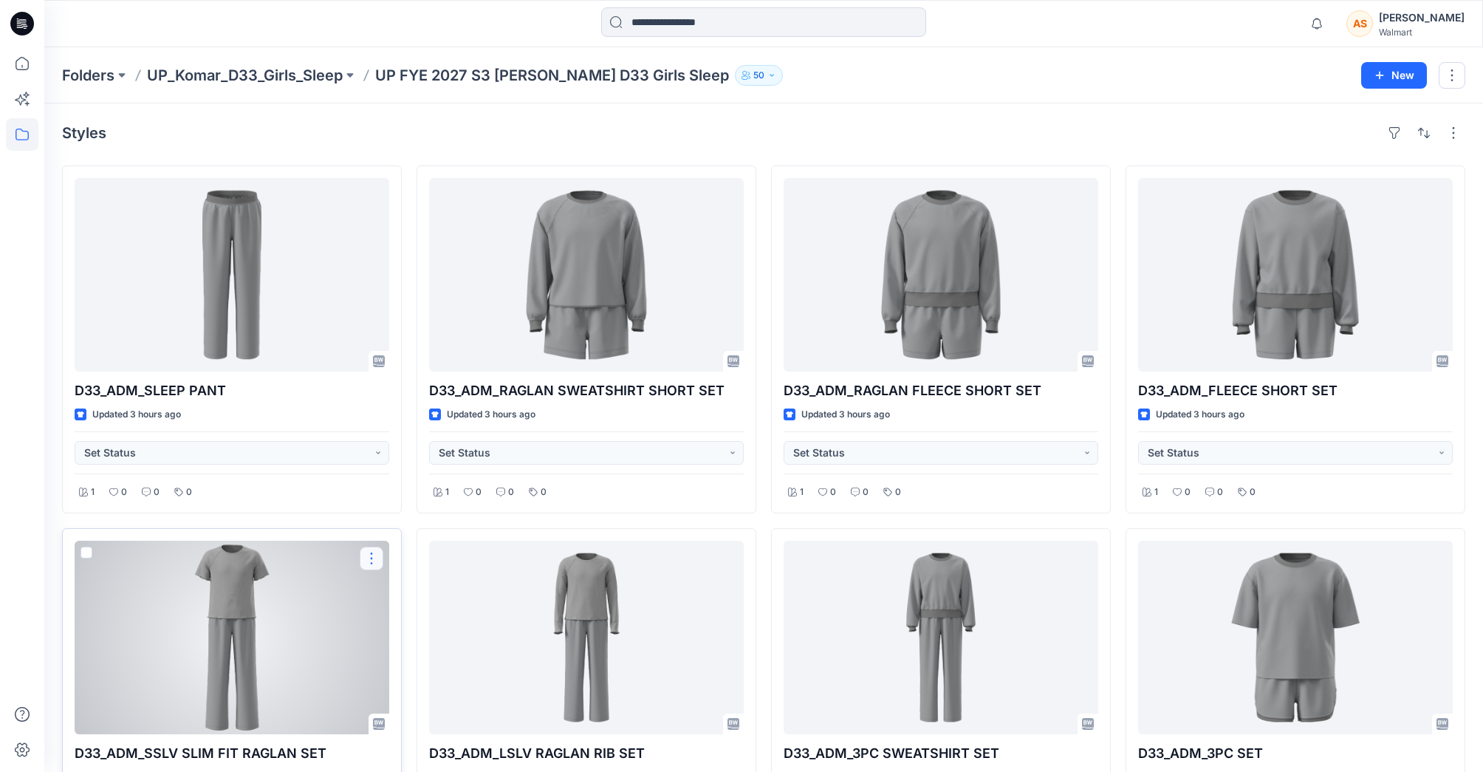
click at [371, 560] on button "button" at bounding box center [372, 558] width 24 height 24
click at [439, 590] on button "Edit" at bounding box center [442, 592] width 159 height 27
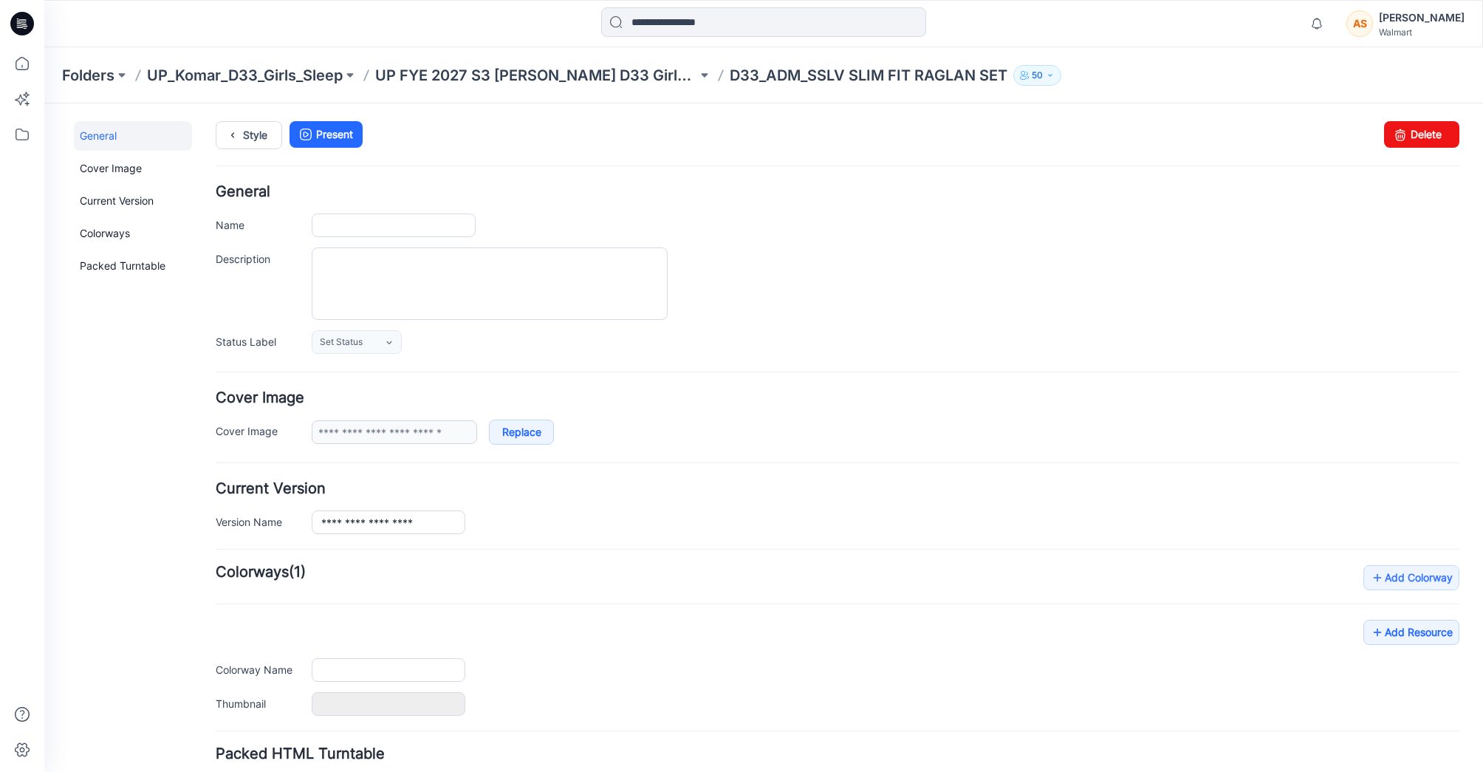
type input "**********"
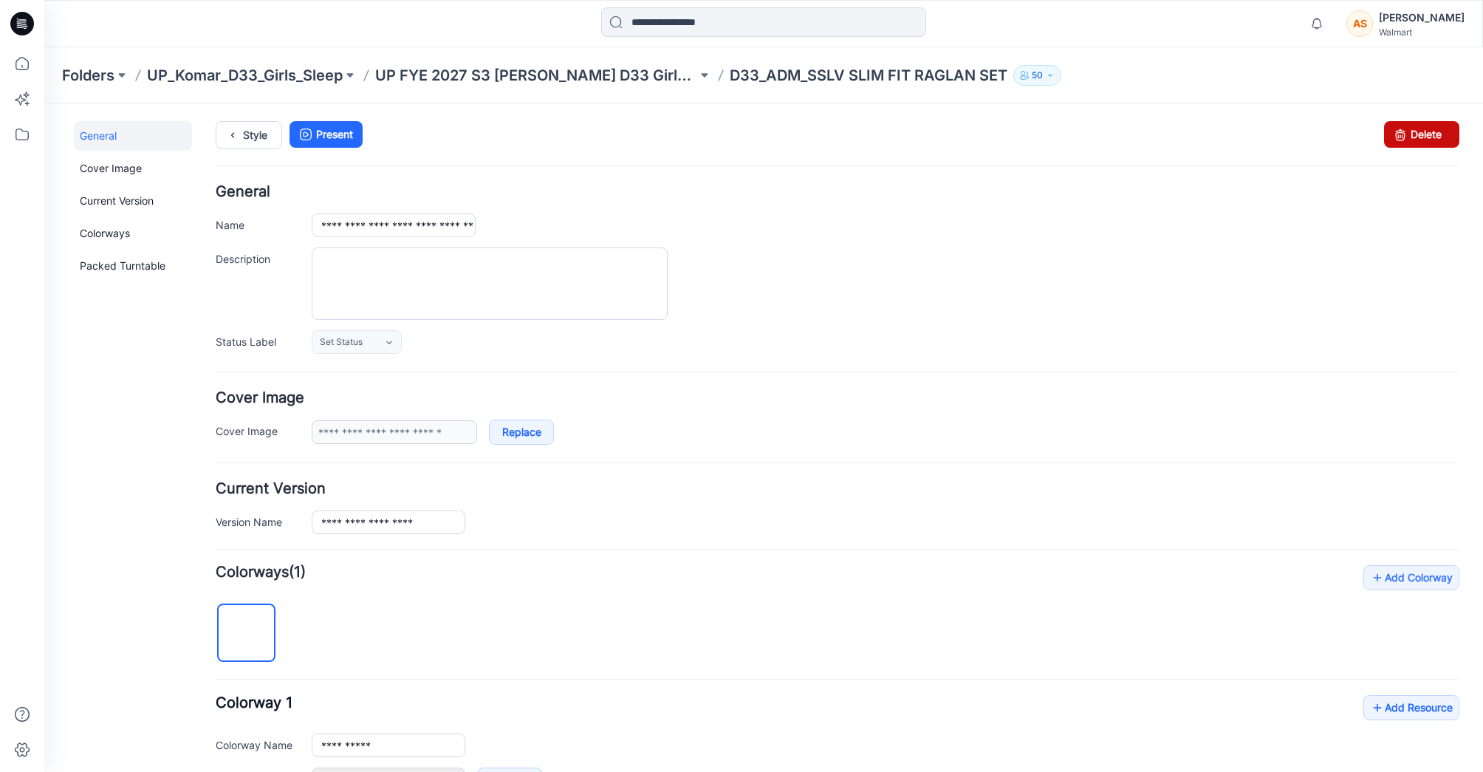
click at [1404, 139] on icon at bounding box center [1400, 134] width 21 height 27
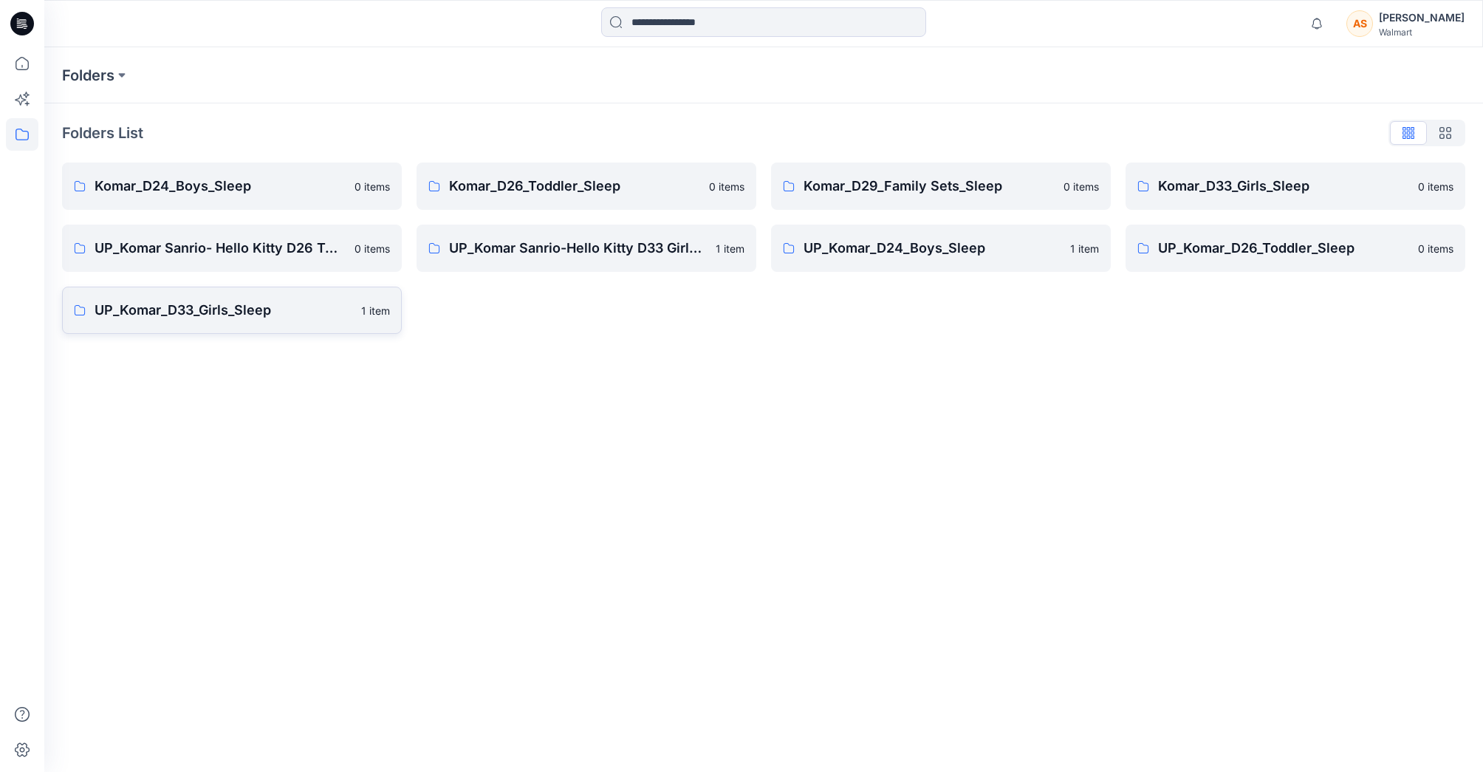
click at [163, 301] on p "UP_Komar_D33_Girls_Sleep" at bounding box center [224, 310] width 258 height 21
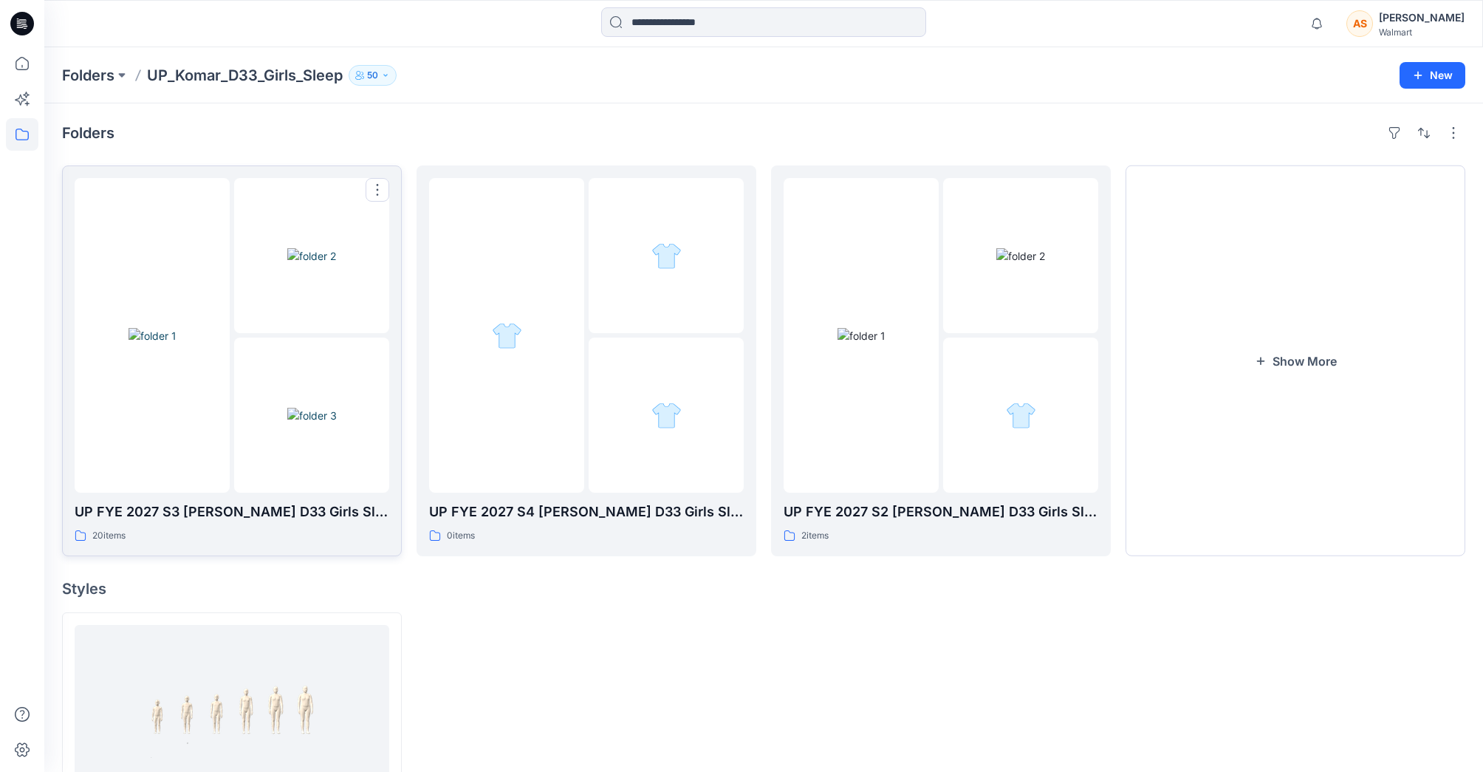
click at [174, 241] on div at bounding box center [152, 335] width 155 height 315
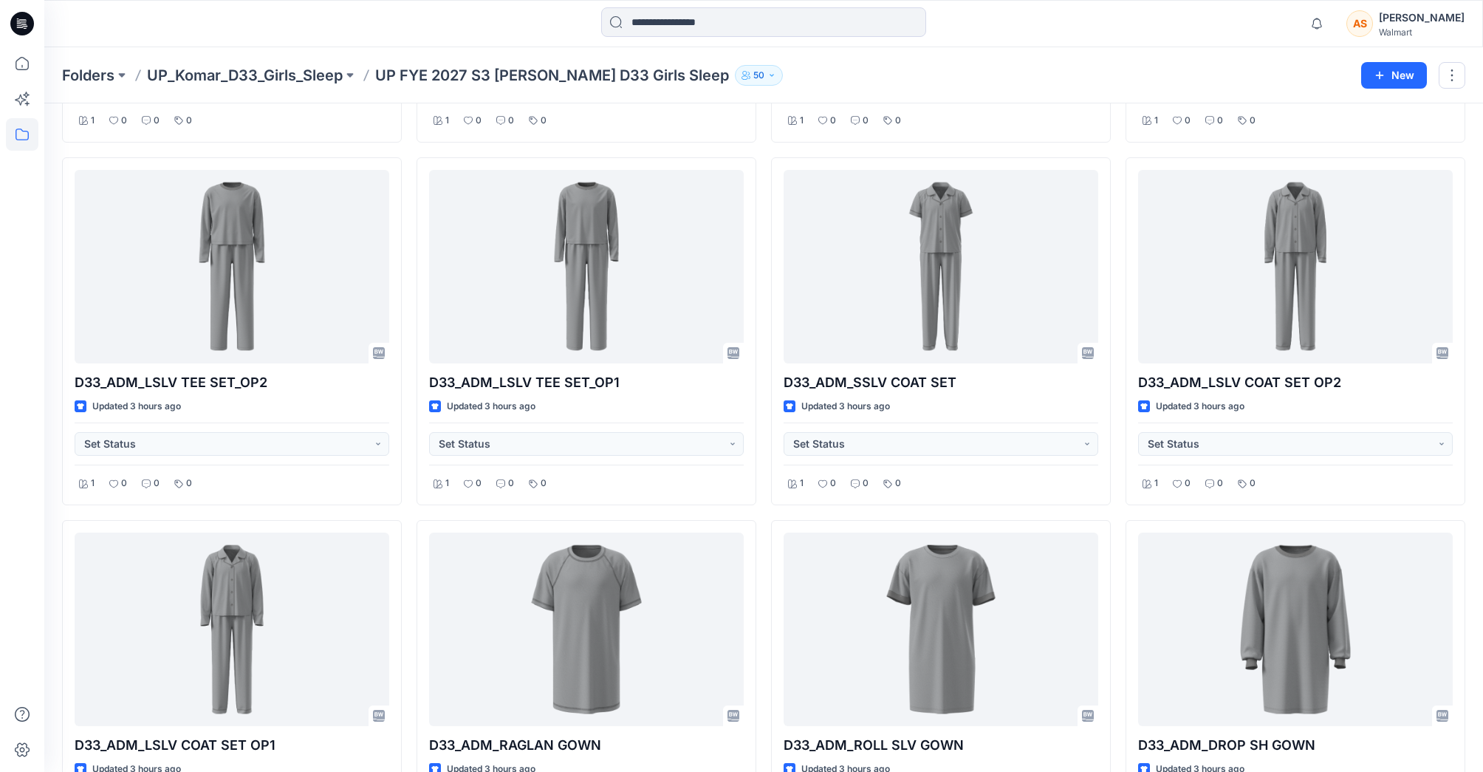
scroll to position [1091, 0]
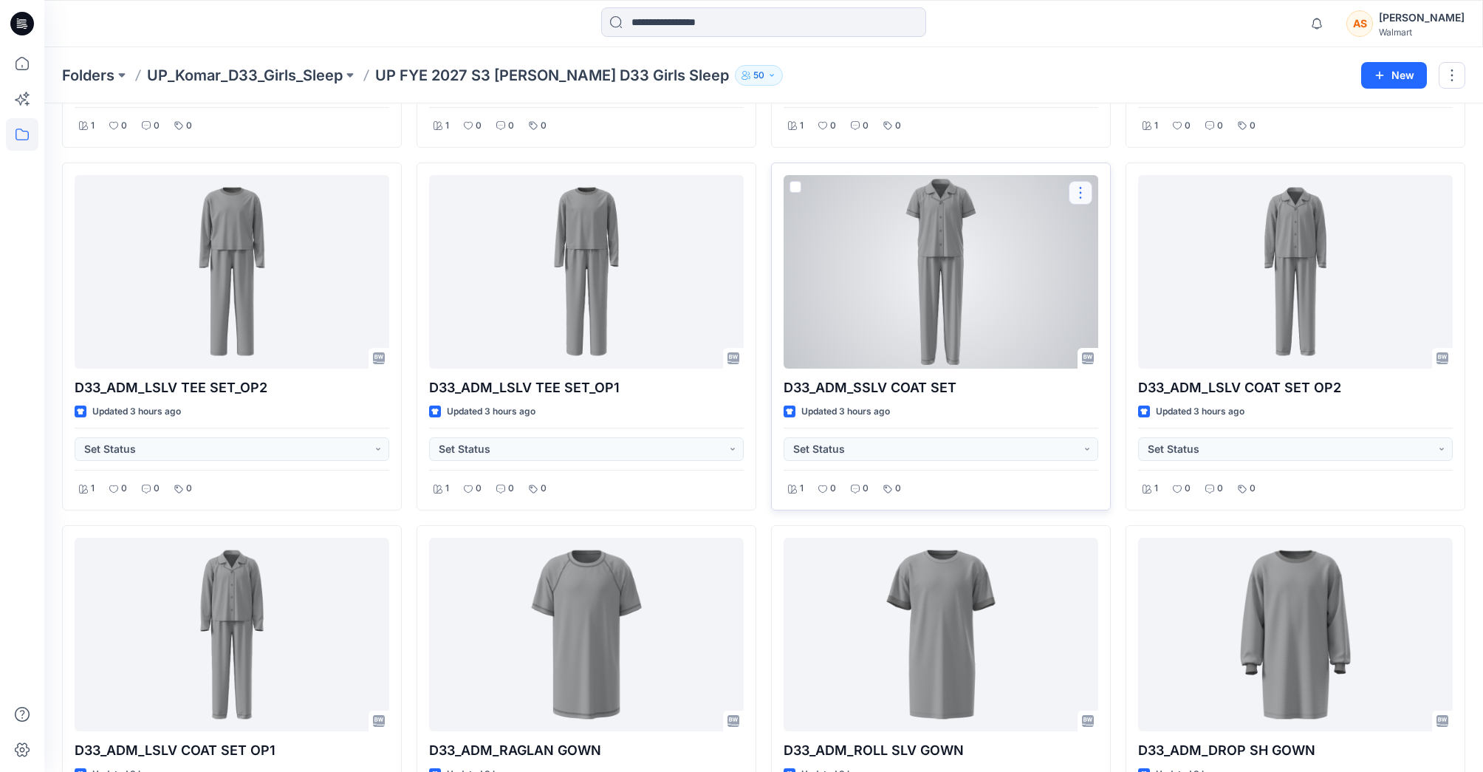
click at [1085, 191] on button "button" at bounding box center [1080, 193] width 24 height 24
click at [1133, 228] on button "Edit" at bounding box center [1150, 226] width 159 height 27
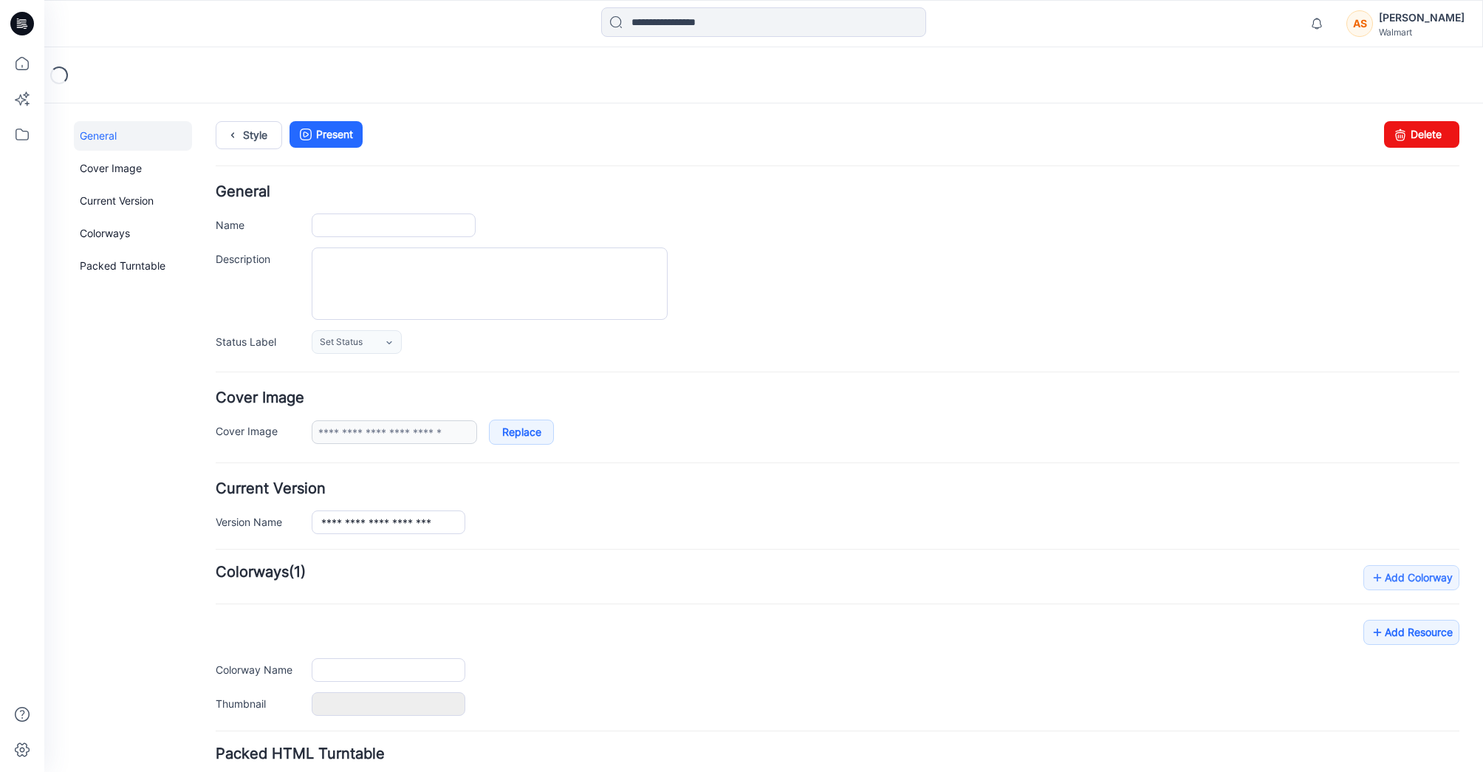
type input "**********"
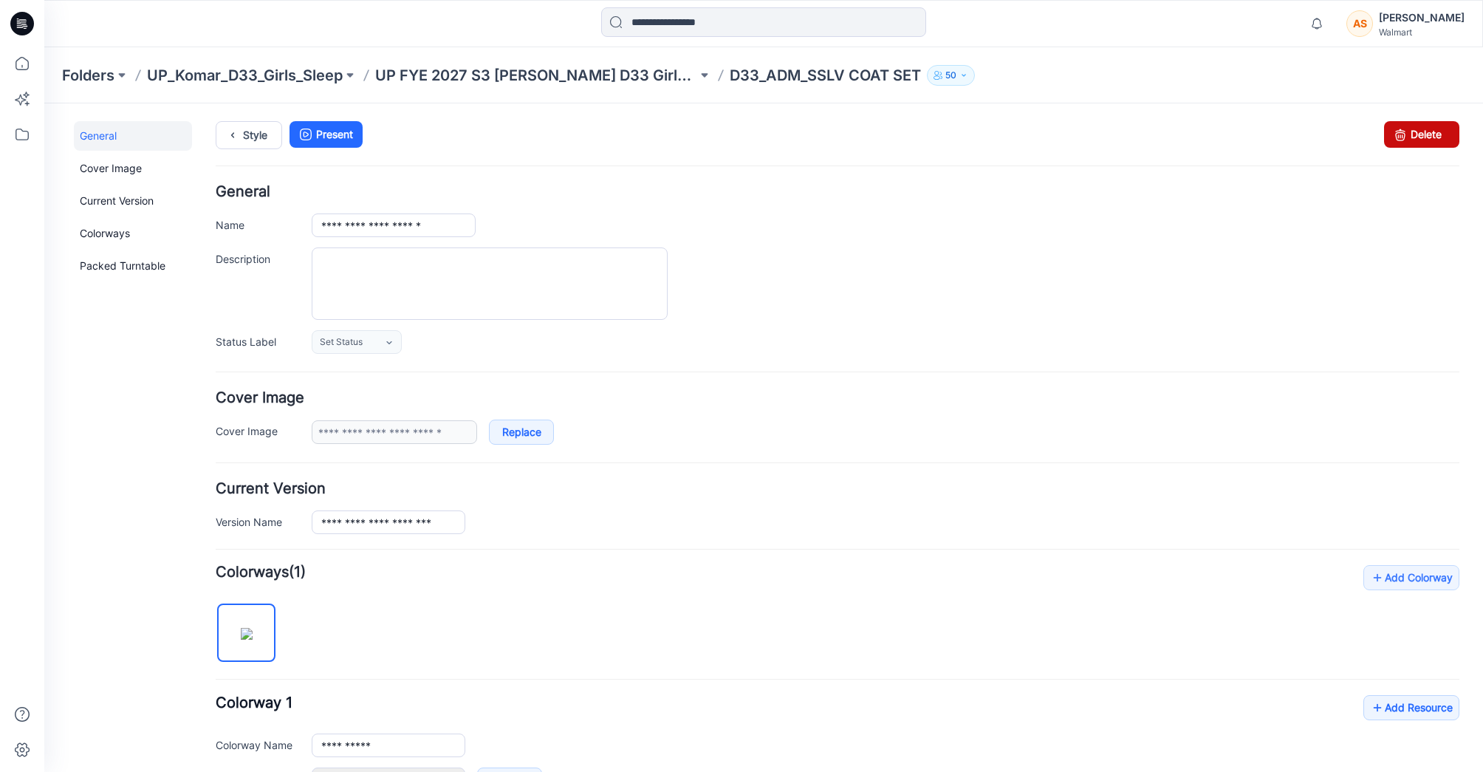
click at [1416, 143] on link "Delete" at bounding box center [1421, 134] width 75 height 27
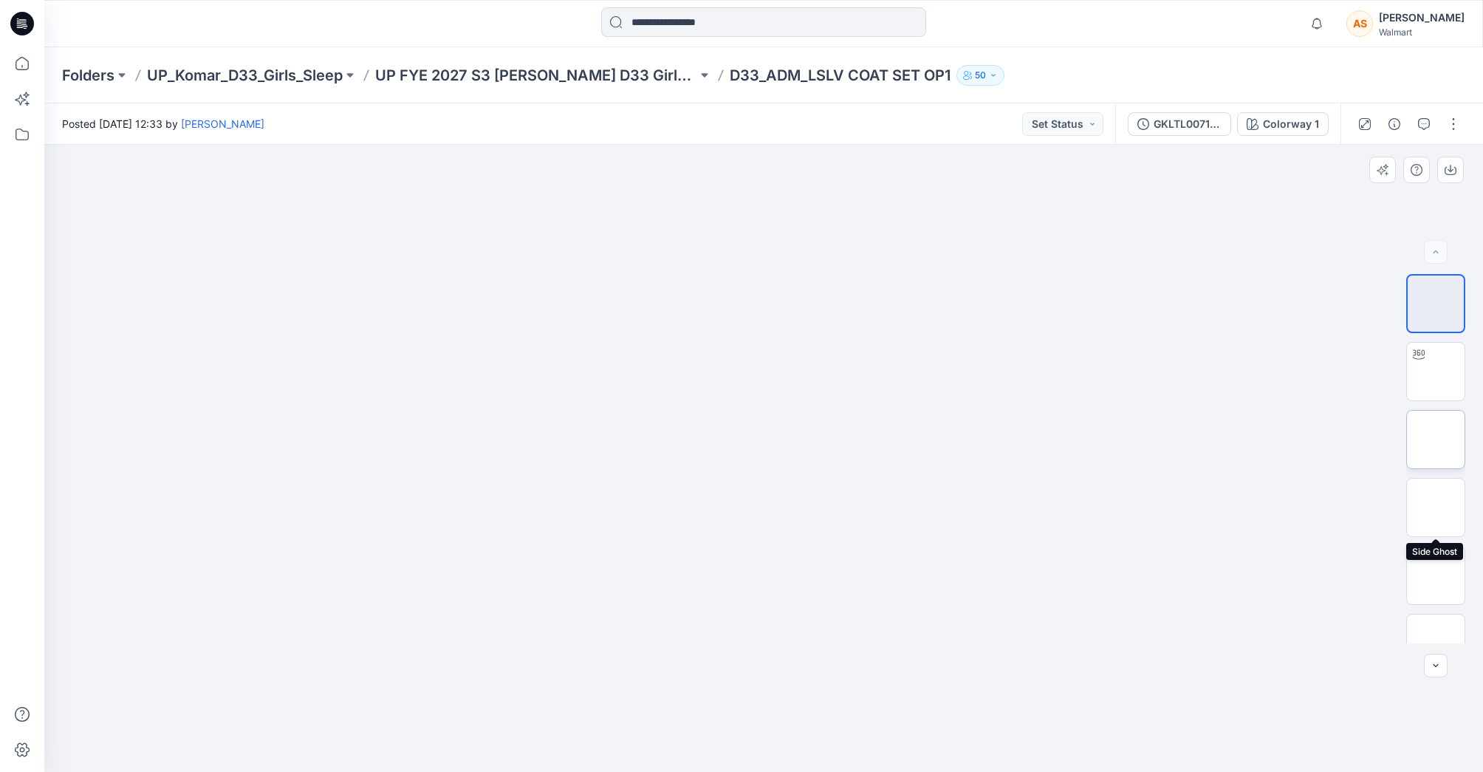
click at [1435, 439] on img at bounding box center [1435, 439] width 0 height 0
click at [1435, 507] on img at bounding box center [1435, 507] width 0 height 0
click at [1435, 575] on img at bounding box center [1435, 575] width 0 height 0
click at [1434, 603] on div at bounding box center [1435, 575] width 59 height 59
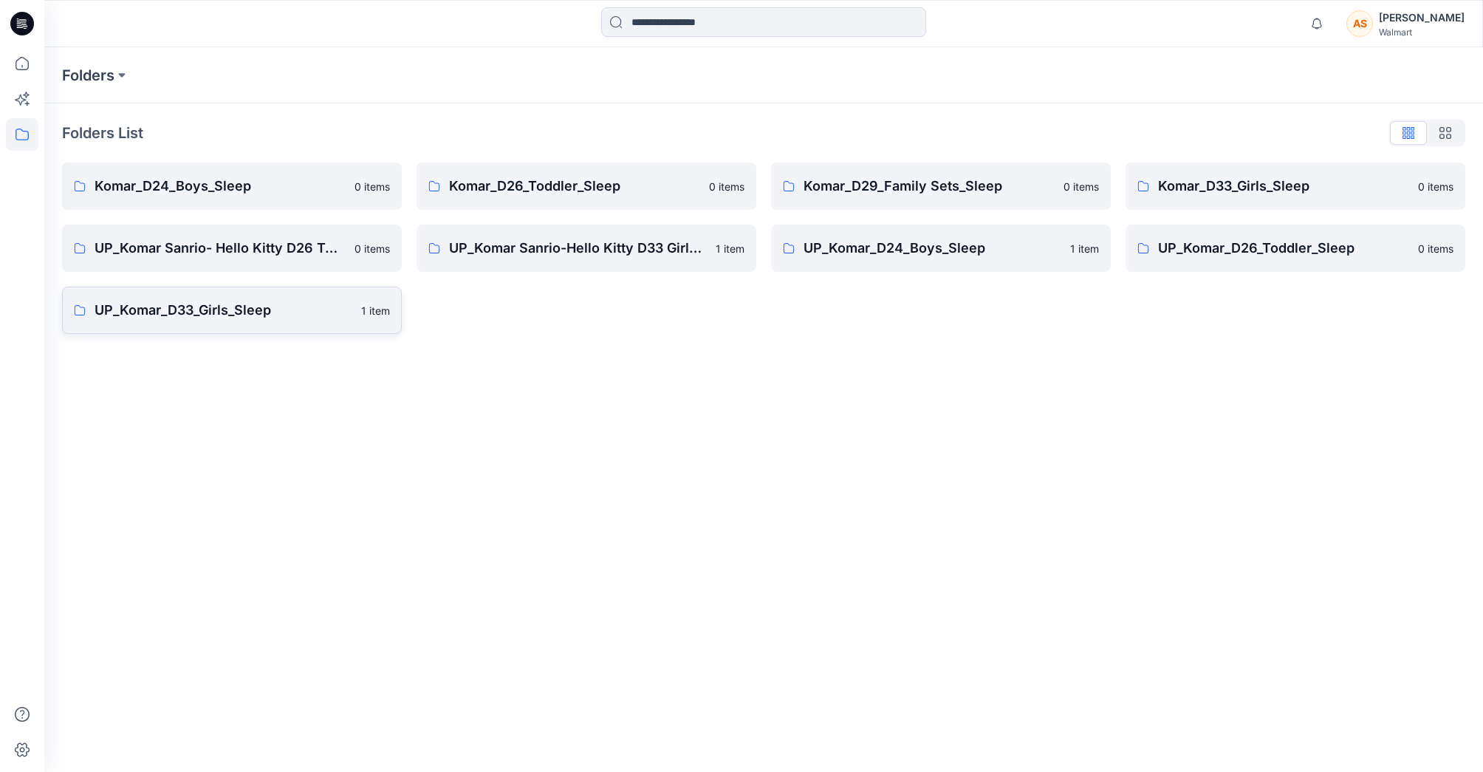
click at [238, 316] on p "UP_Komar_D33_Girls_Sleep" at bounding box center [224, 310] width 258 height 21
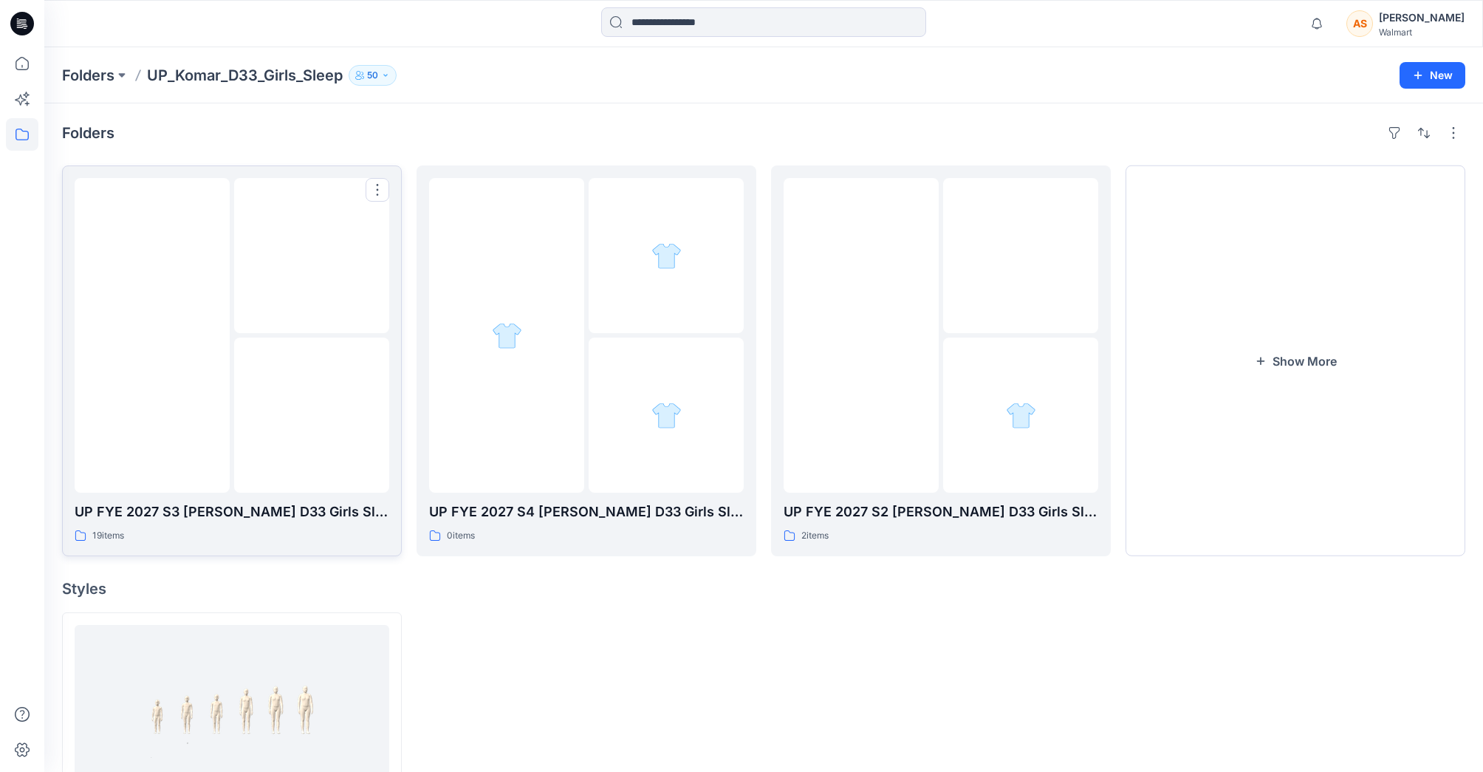
click at [152, 335] on img at bounding box center [152, 335] width 0 height 0
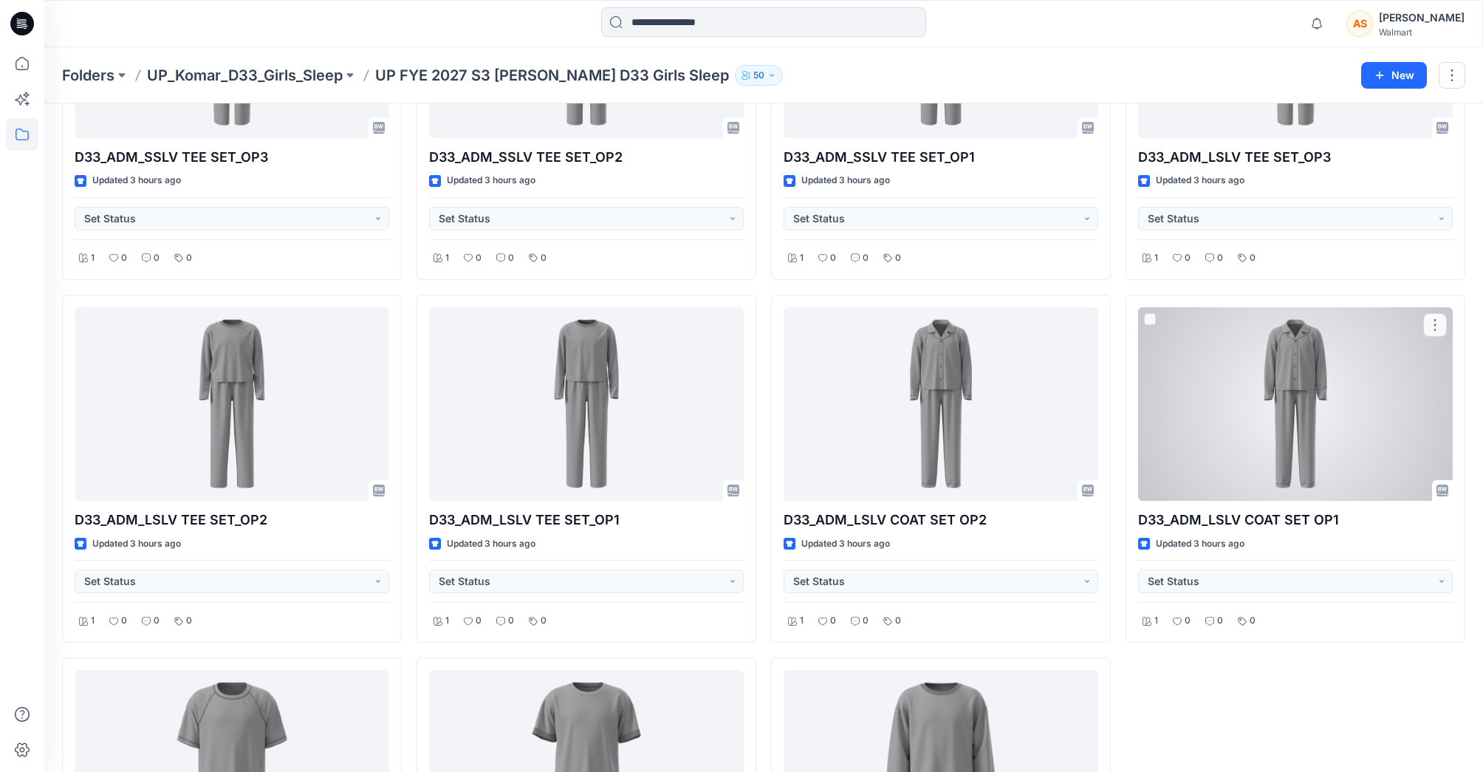
scroll to position [957, 0]
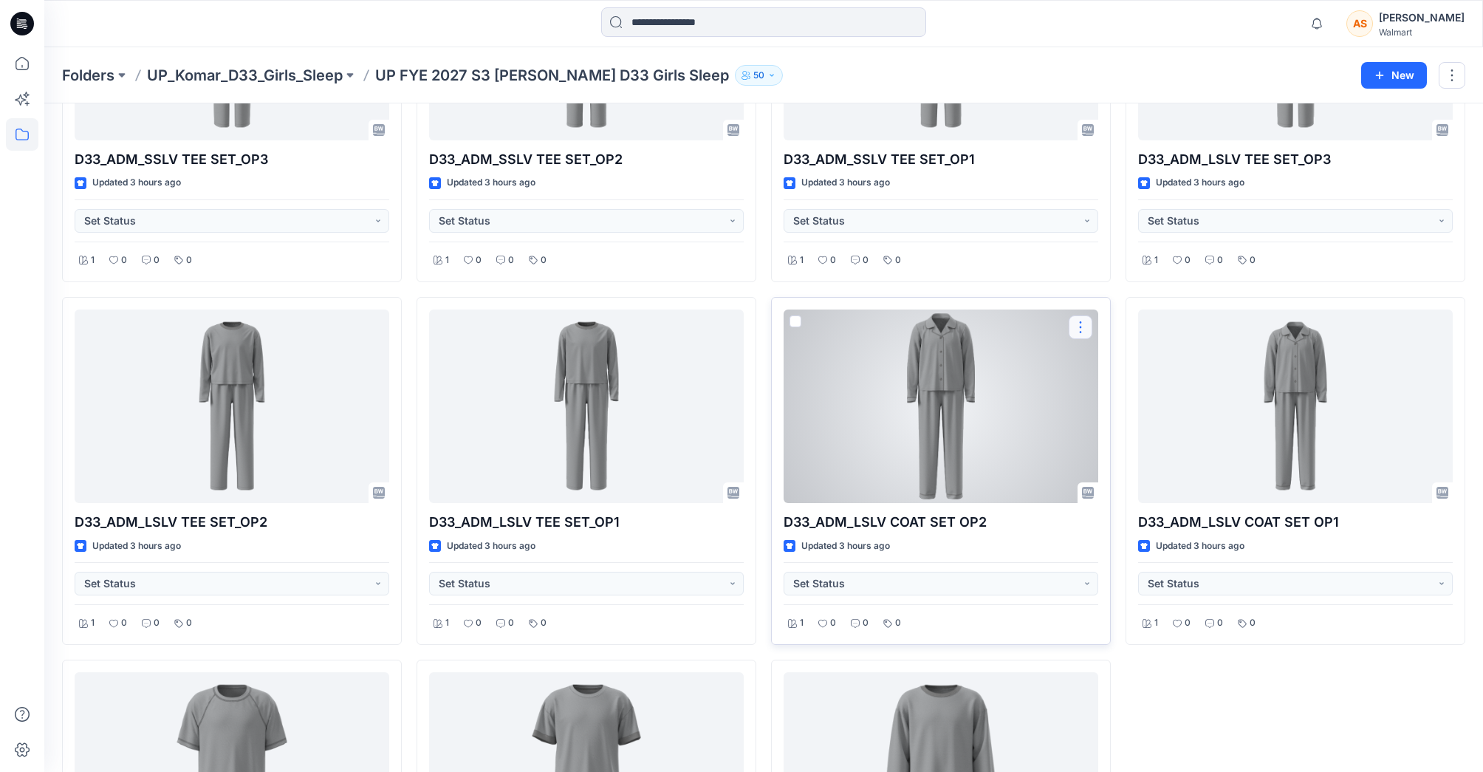
click at [1086, 334] on button "button" at bounding box center [1080, 327] width 24 height 24
click at [1162, 365] on button "Edit" at bounding box center [1150, 361] width 159 height 27
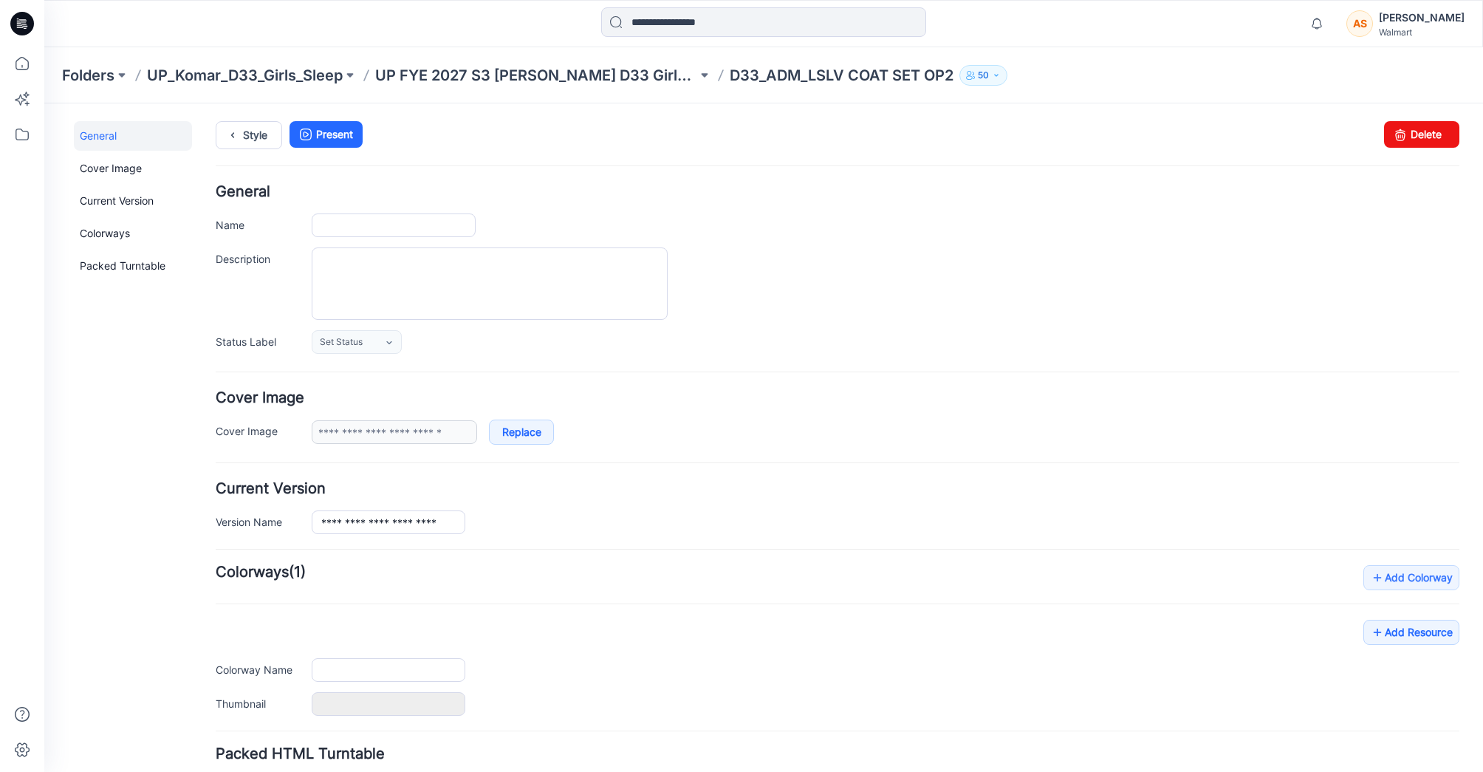
type input "**********"
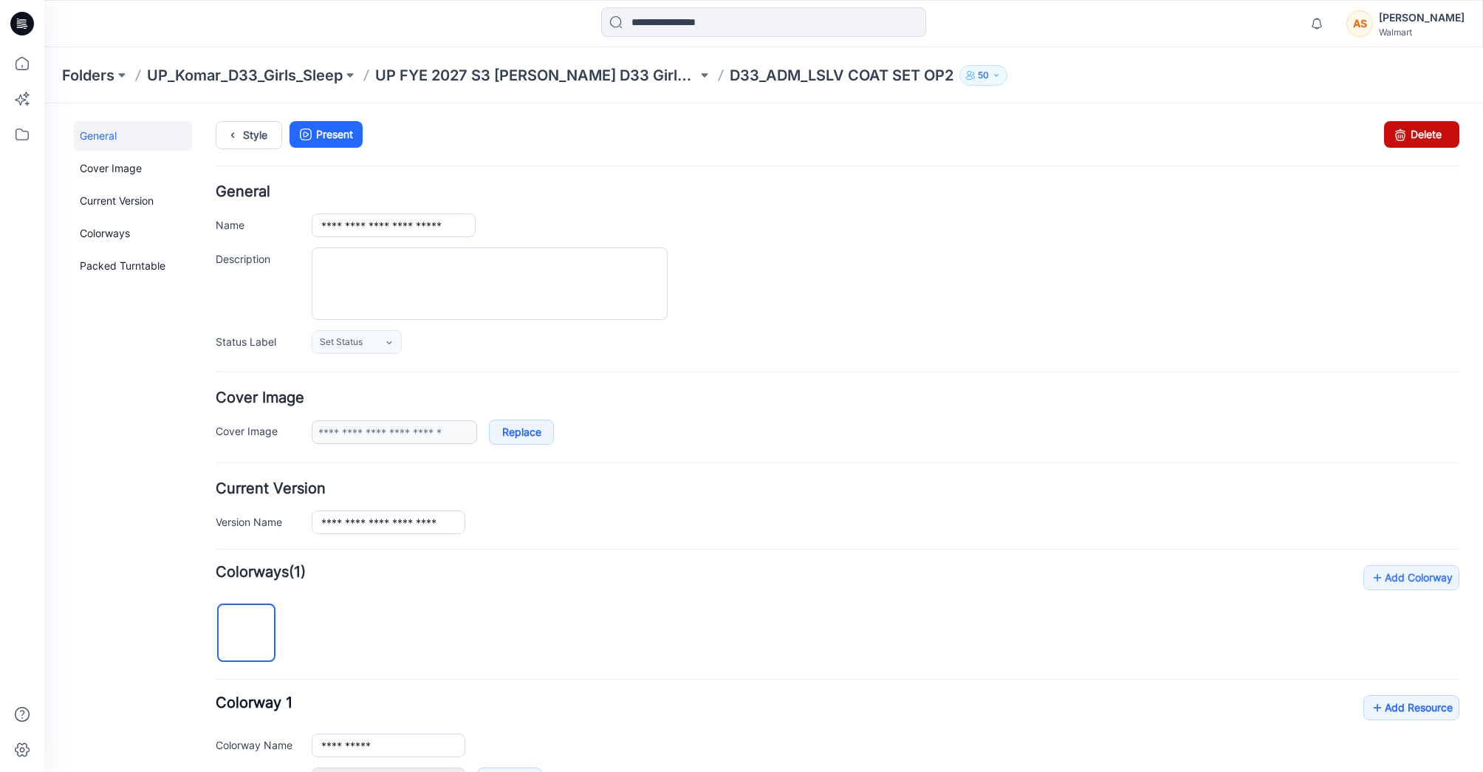
click at [1407, 136] on icon at bounding box center [1400, 134] width 21 height 27
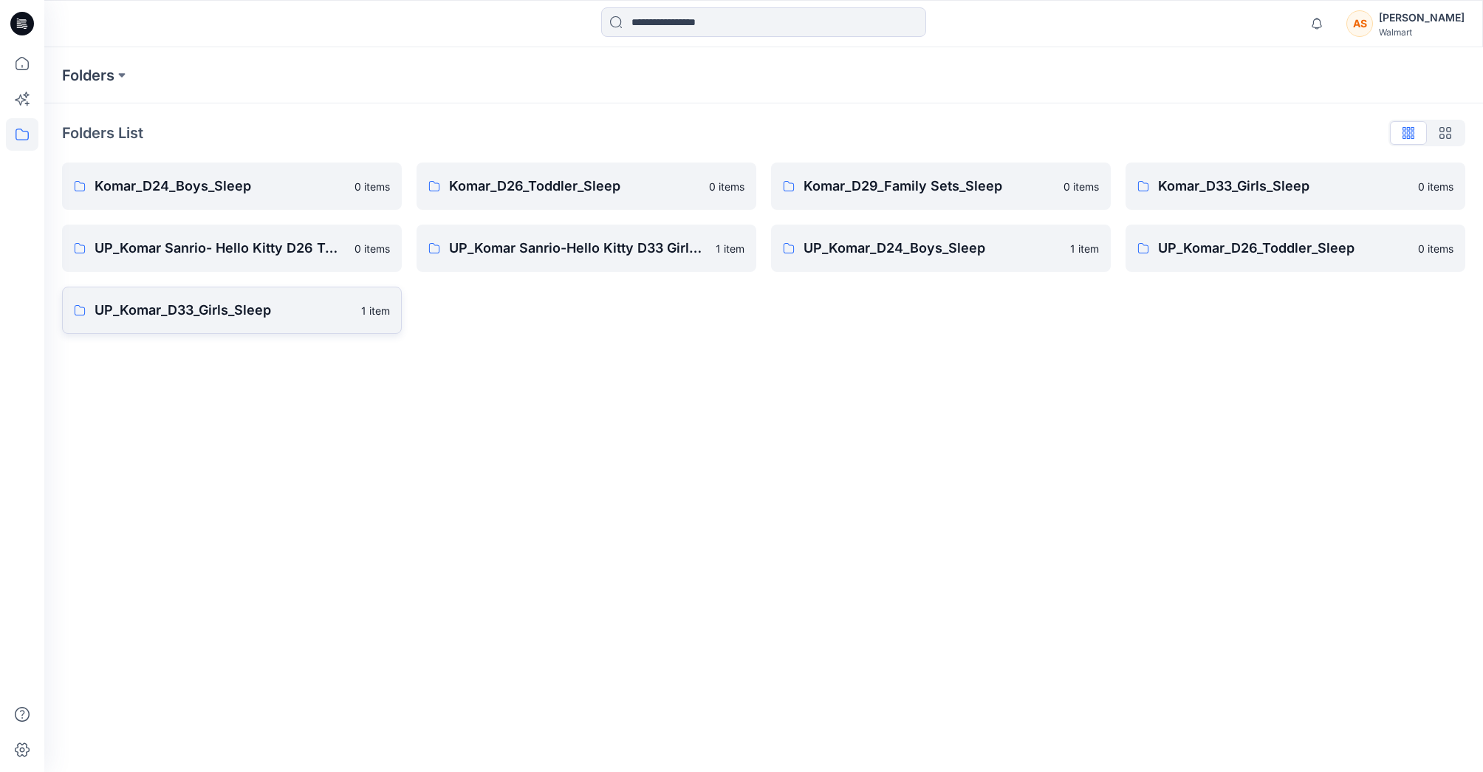
click at [252, 294] on link "UP_Komar_D33_Girls_Sleep 1 item" at bounding box center [232, 309] width 340 height 47
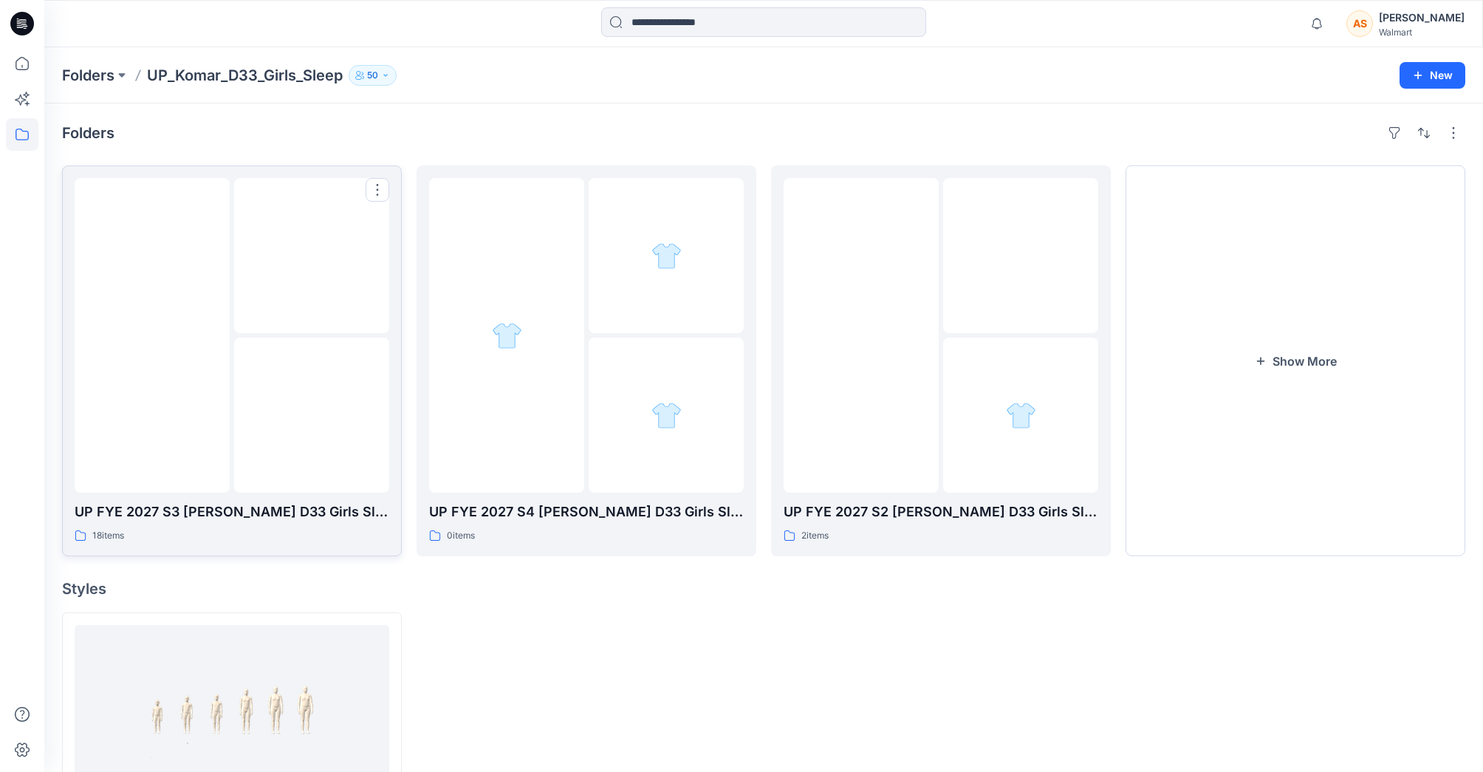
click at [152, 335] on img at bounding box center [152, 335] width 0 height 0
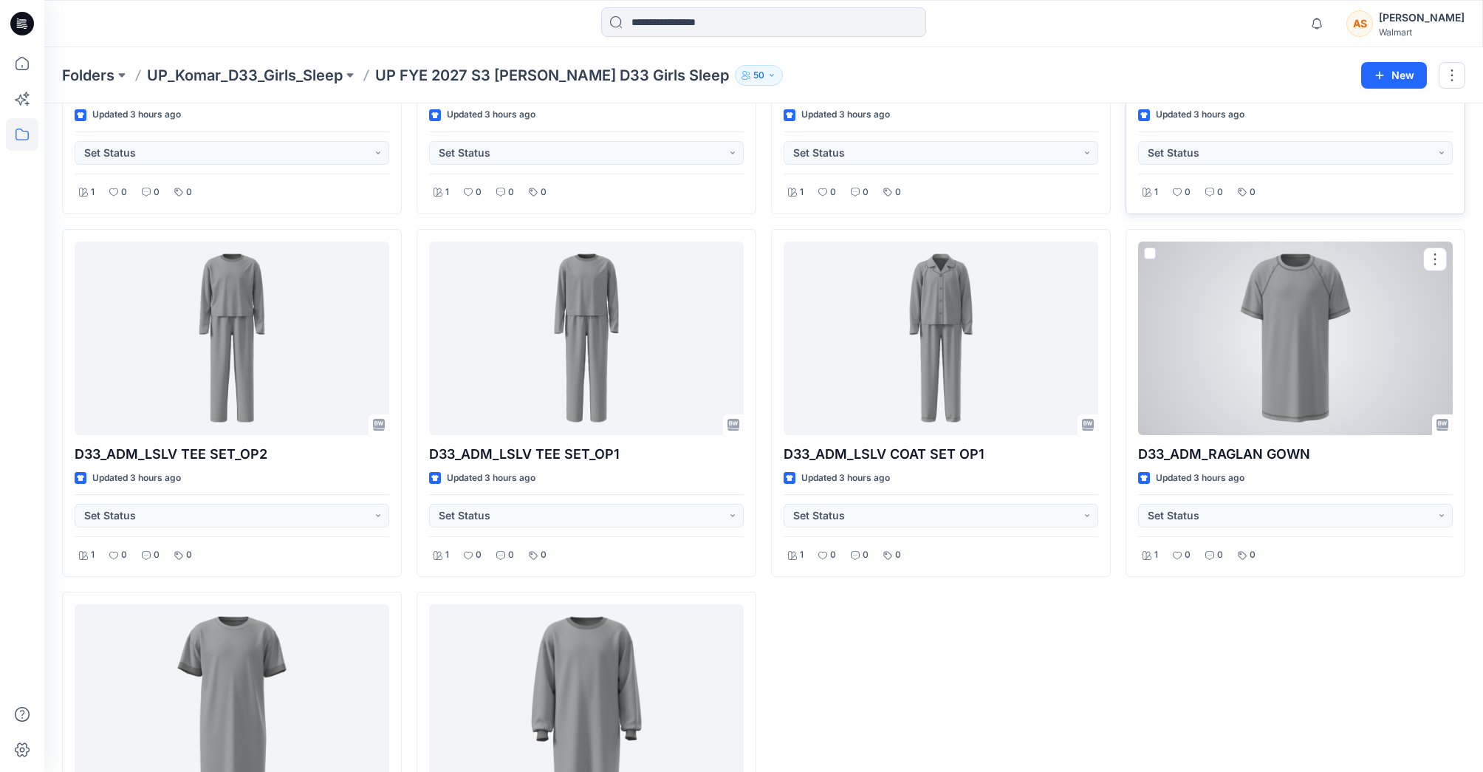
scroll to position [1033, 0]
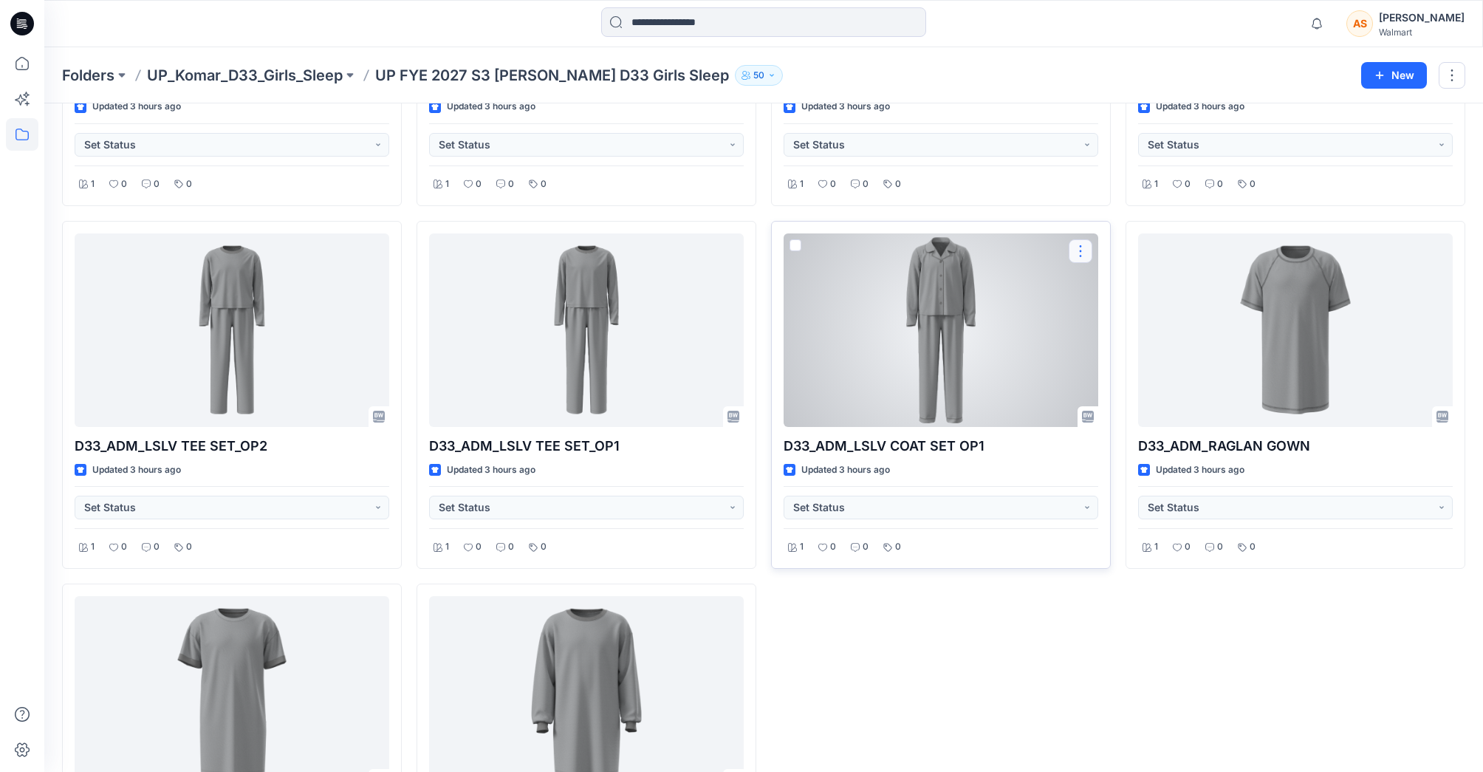
click at [1088, 252] on button "button" at bounding box center [1080, 251] width 24 height 24
click at [1138, 284] on button "Edit" at bounding box center [1150, 285] width 159 height 27
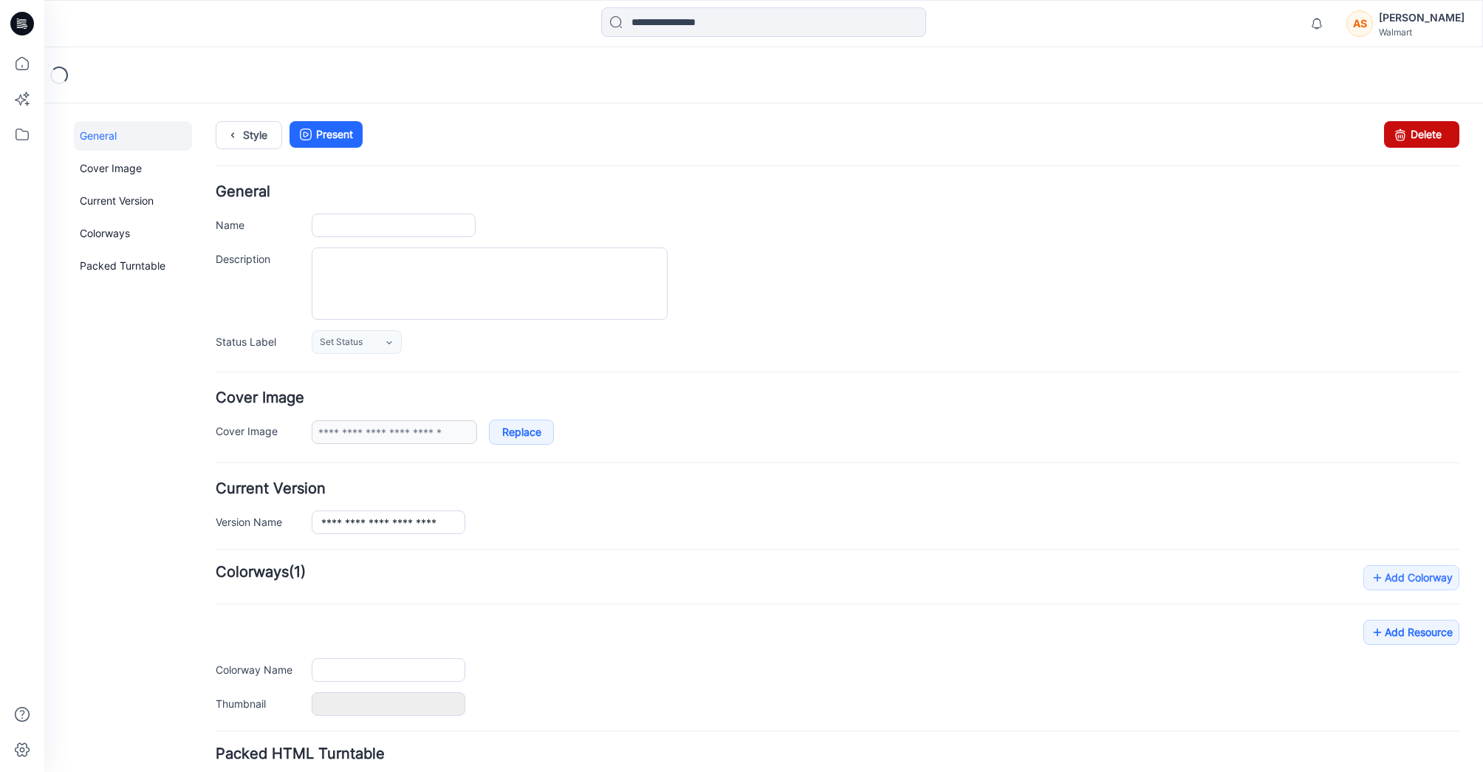
click at [1427, 137] on link "Delete" at bounding box center [1421, 134] width 75 height 27
type input "**********"
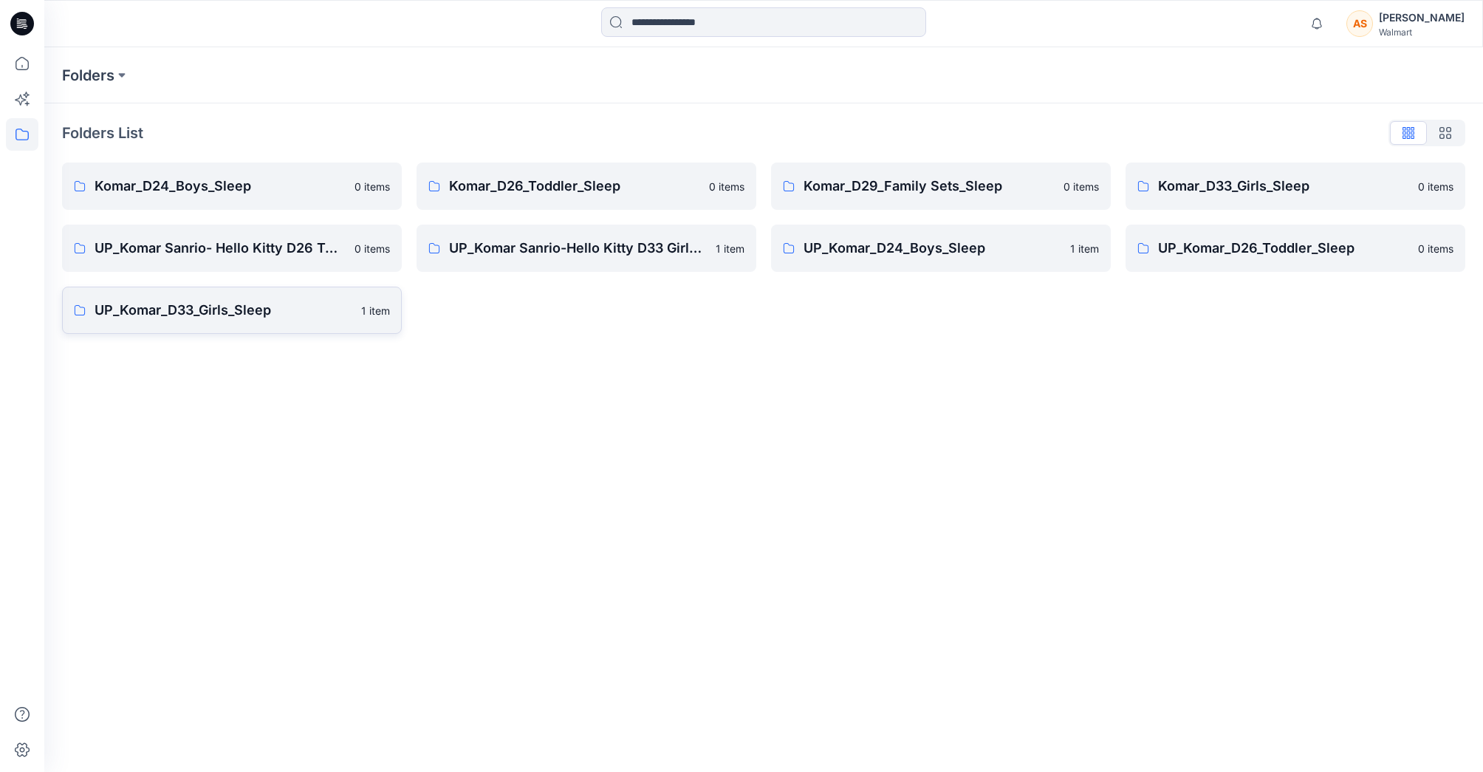
click at [227, 324] on link "UP_Komar_D33_Girls_Sleep 1 item" at bounding box center [232, 309] width 340 height 47
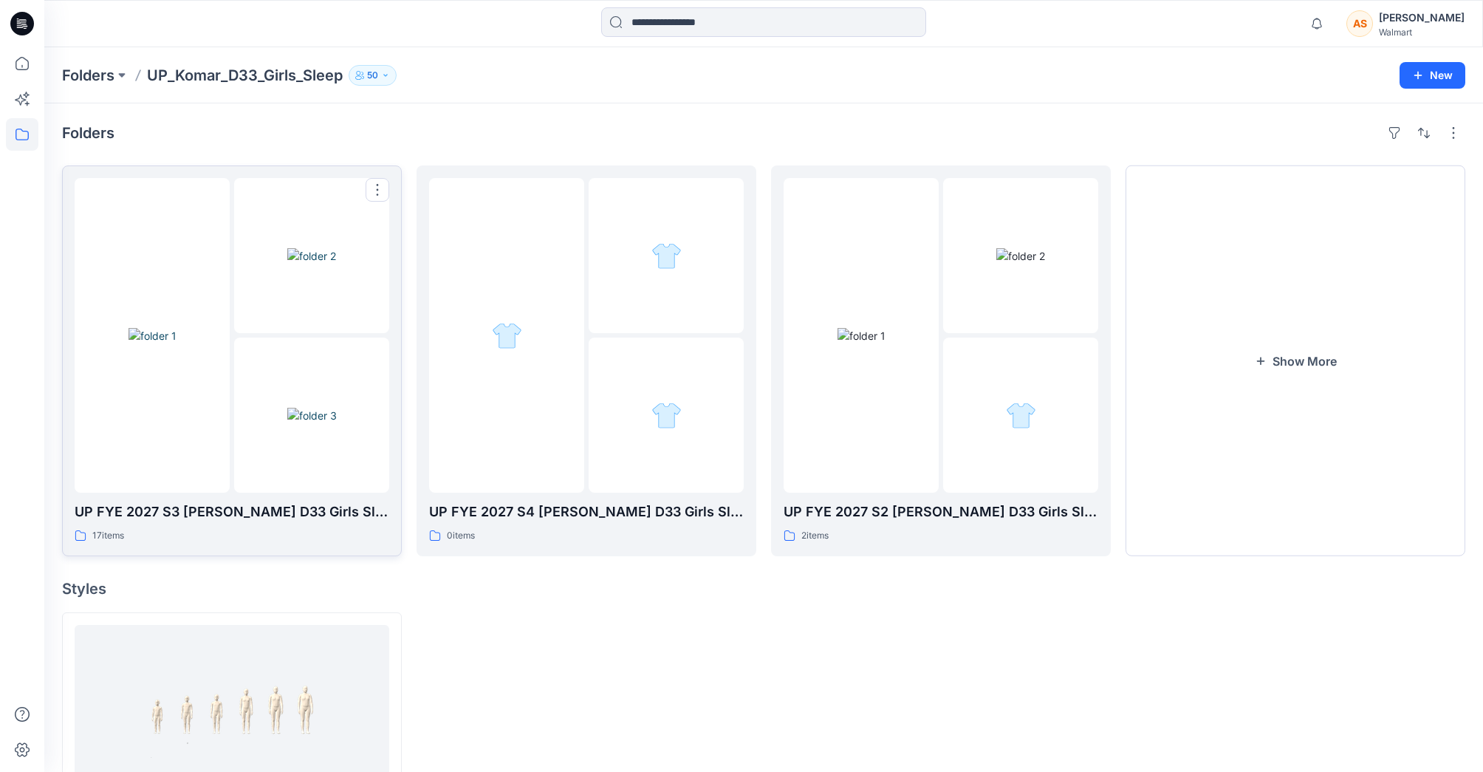
click at [178, 253] on div at bounding box center [152, 335] width 155 height 315
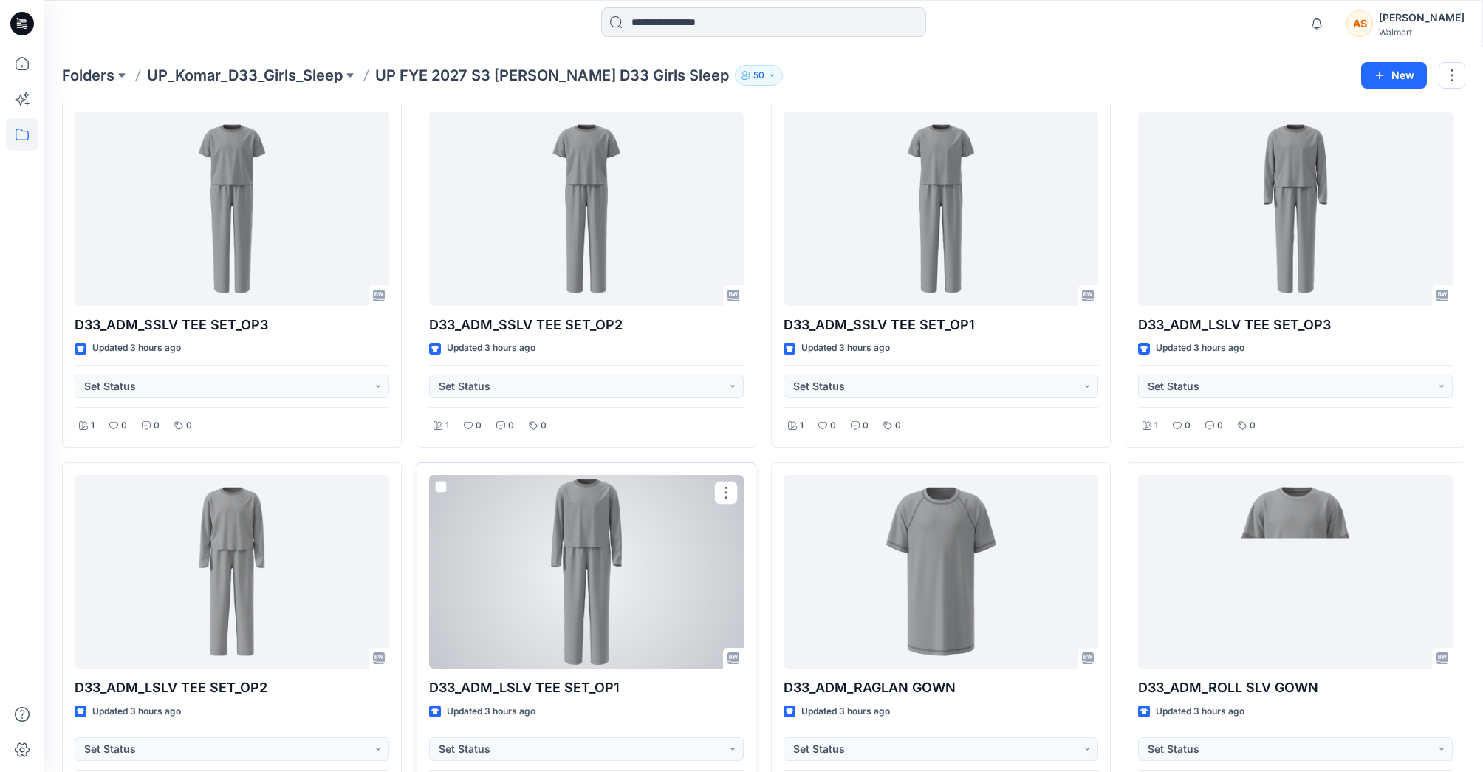
scroll to position [806, 0]
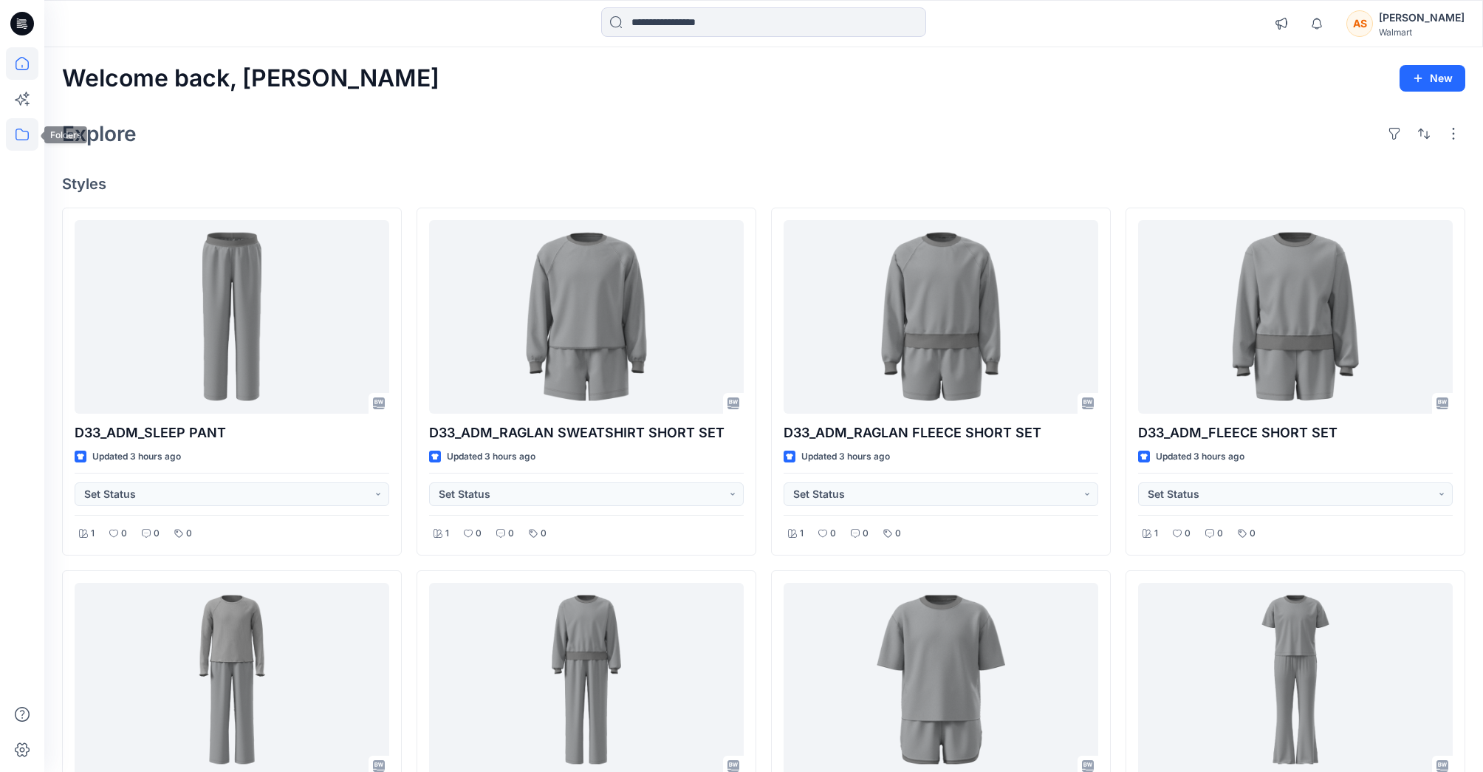
click at [22, 128] on icon at bounding box center [22, 134] width 32 height 32
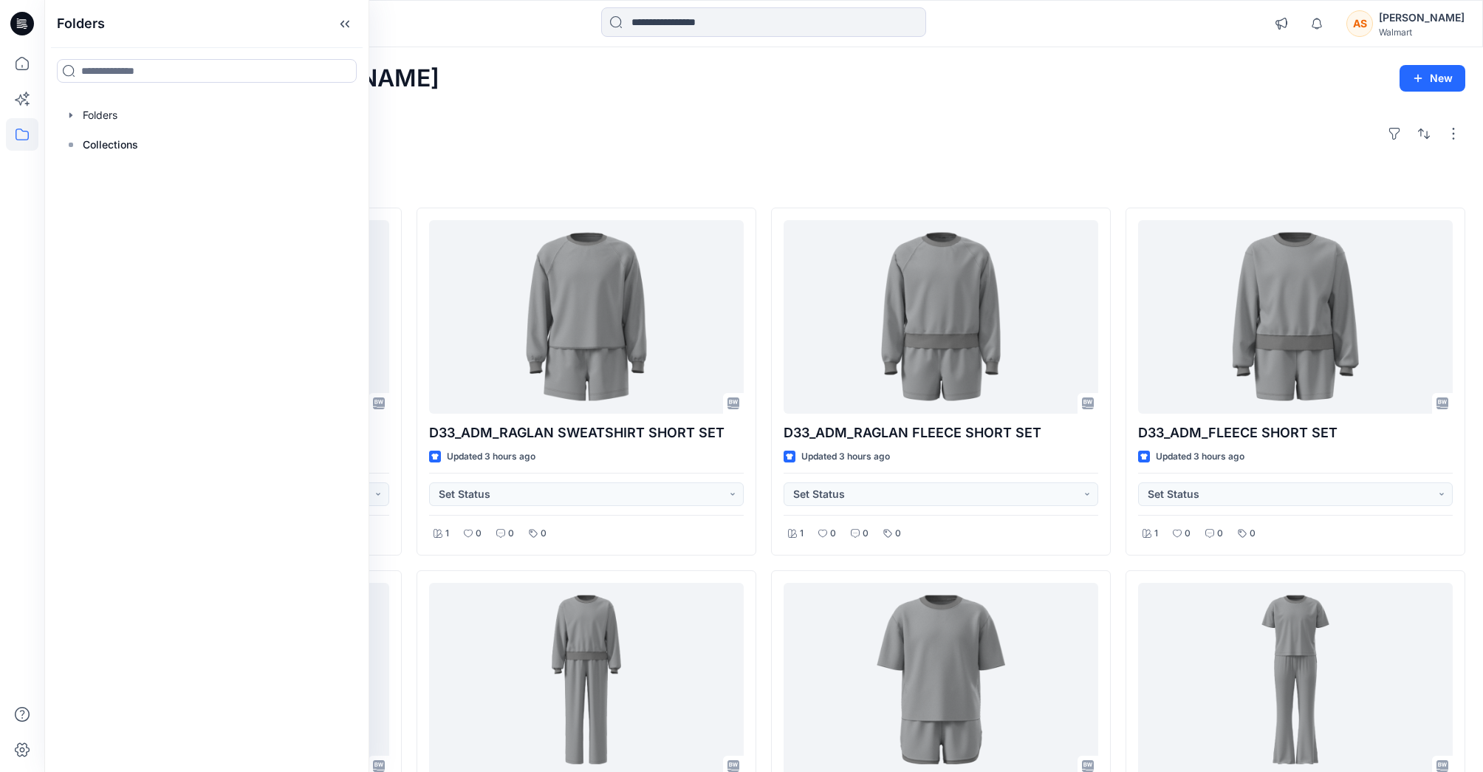
click at [1018, 156] on div "Welcome back, Allyson New Explore Styles D33_ADM_SLEEP PANT Updated 3 hours ago…" at bounding box center [763, 699] width 1438 height 1304
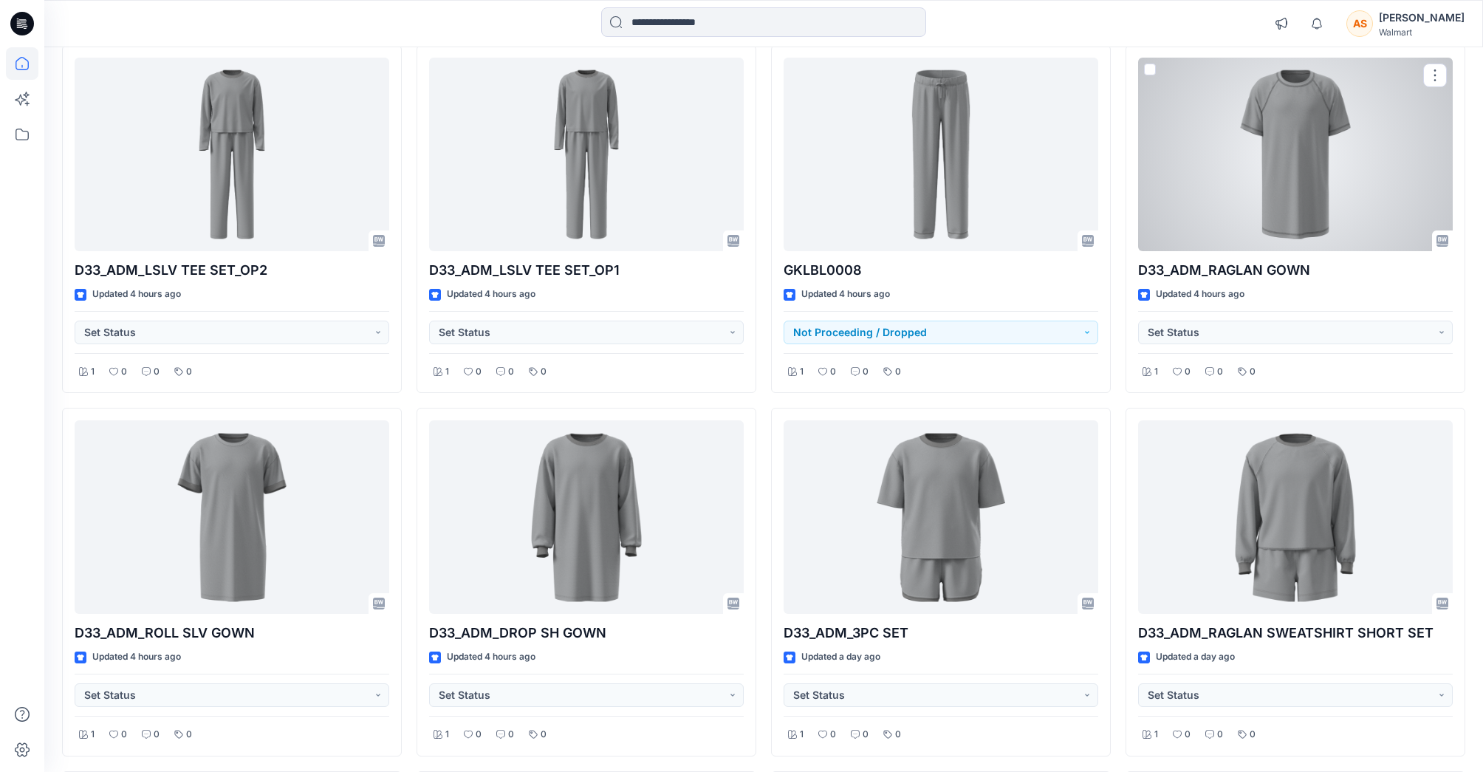
scroll to position [1254, 0]
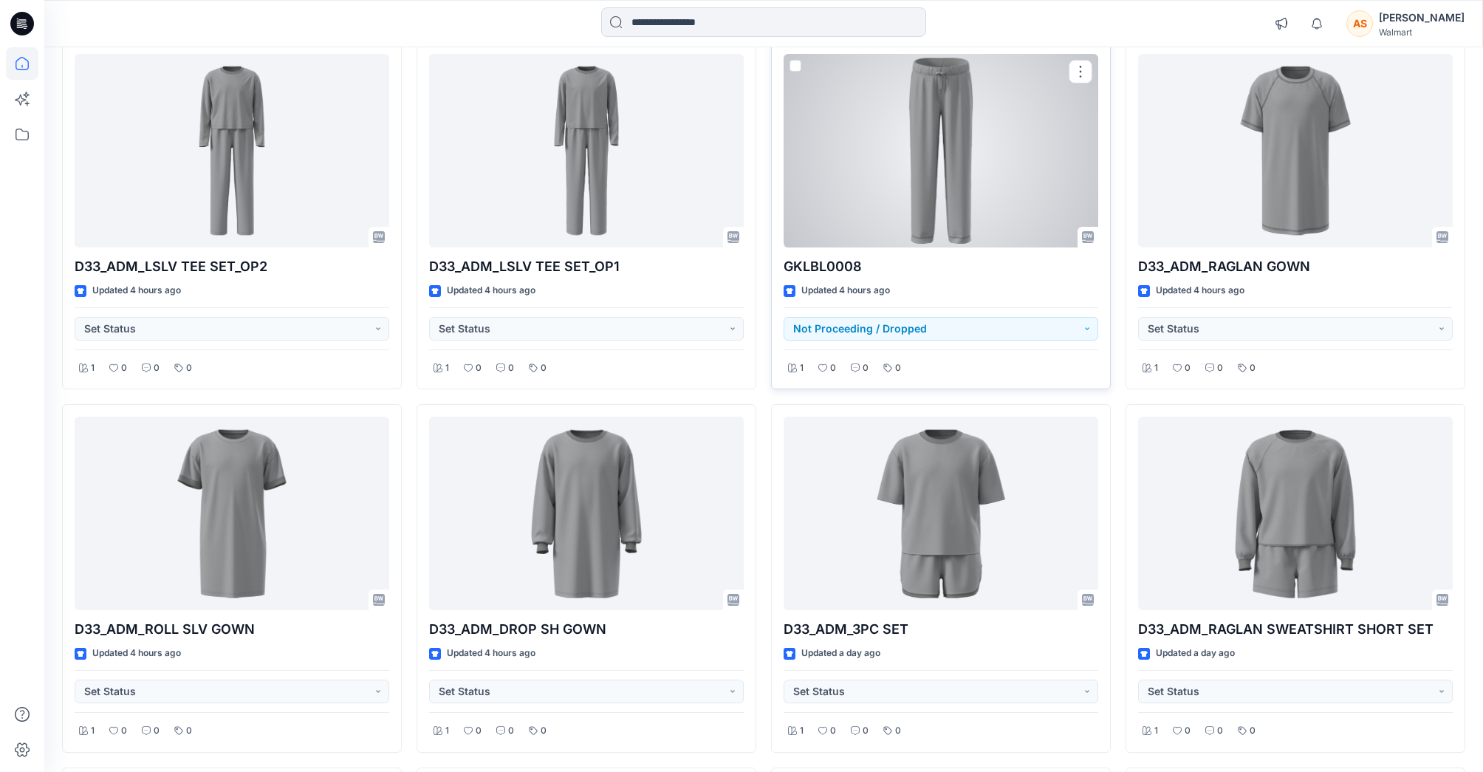
click at [1027, 194] on div at bounding box center [940, 150] width 315 height 193
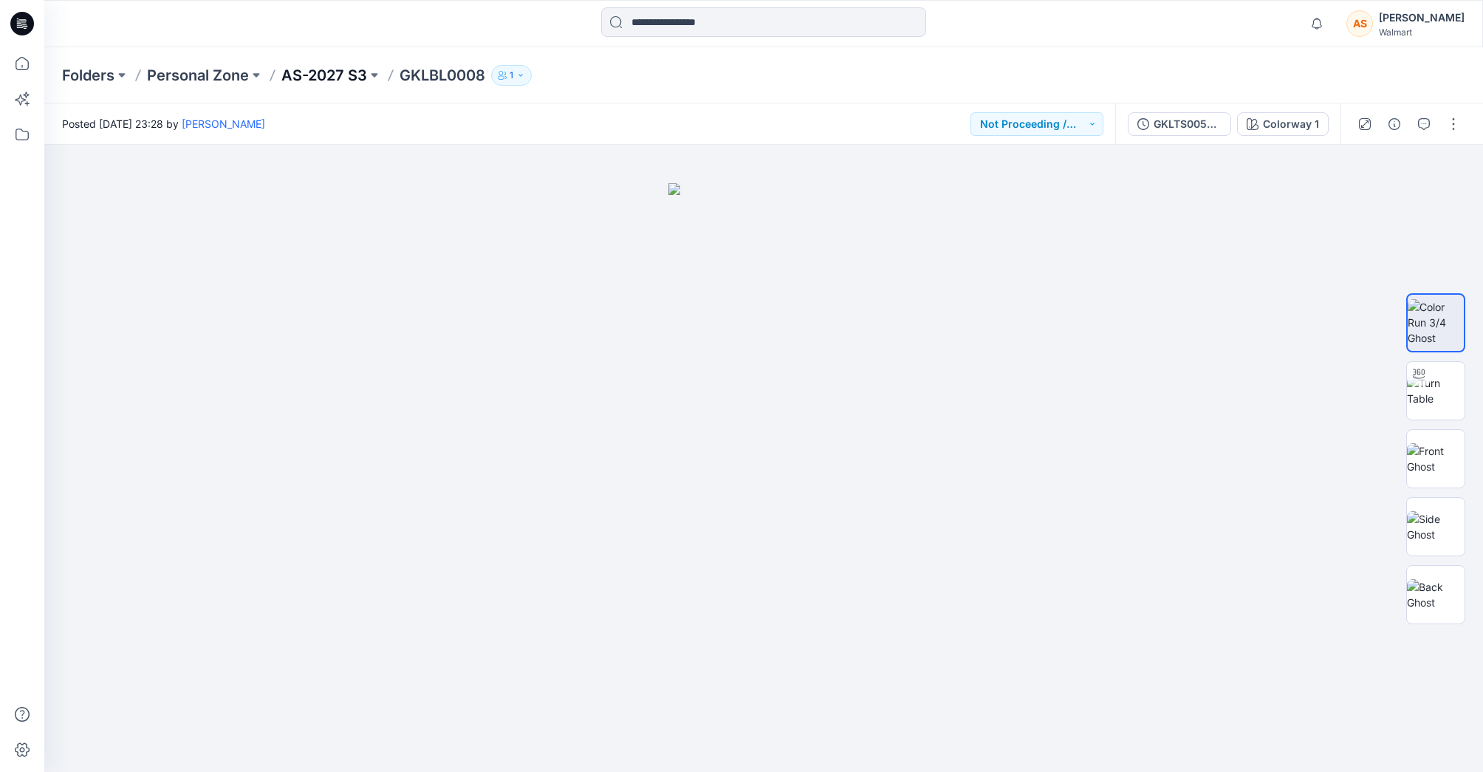
click at [358, 81] on p "AS-2027 S3" at bounding box center [324, 75] width 86 height 21
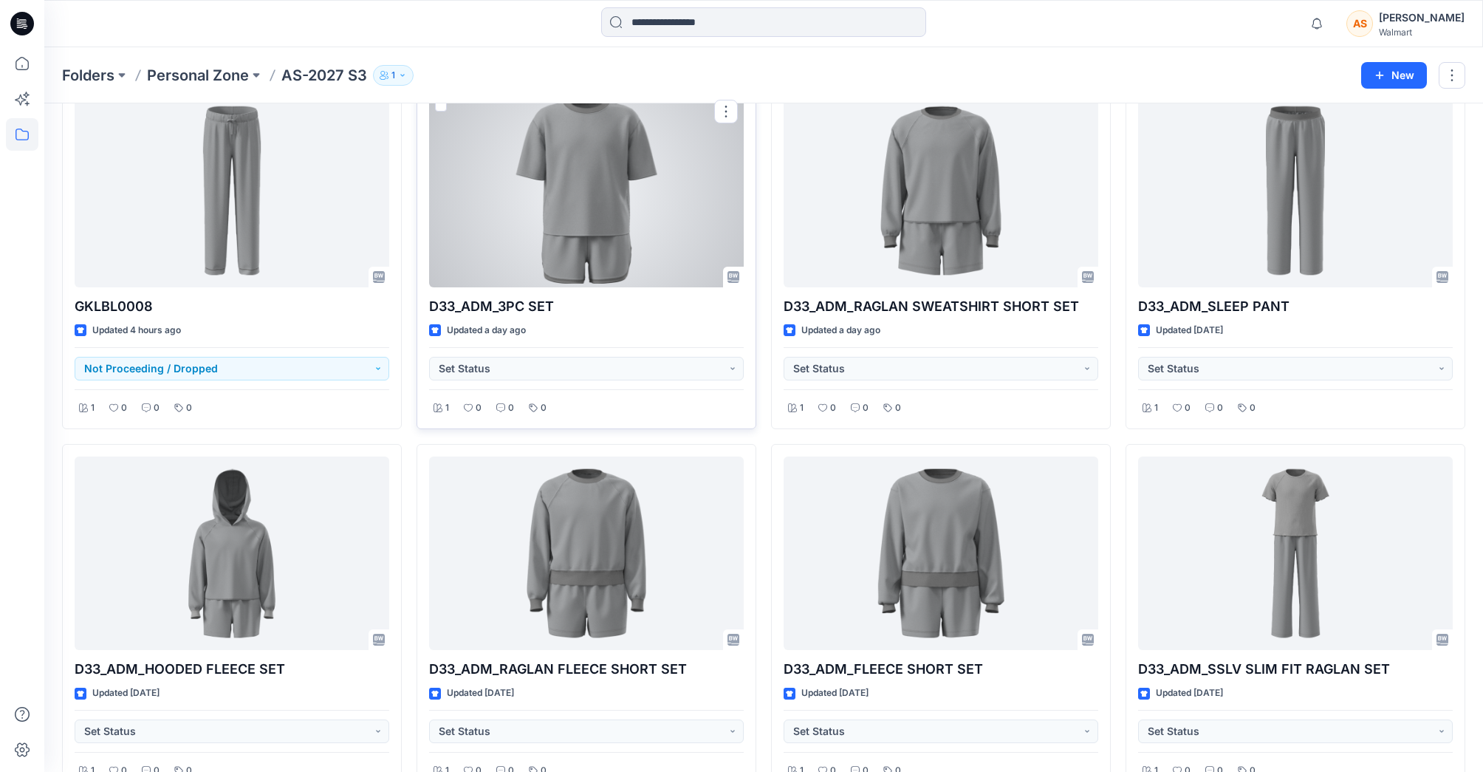
scroll to position [79, 0]
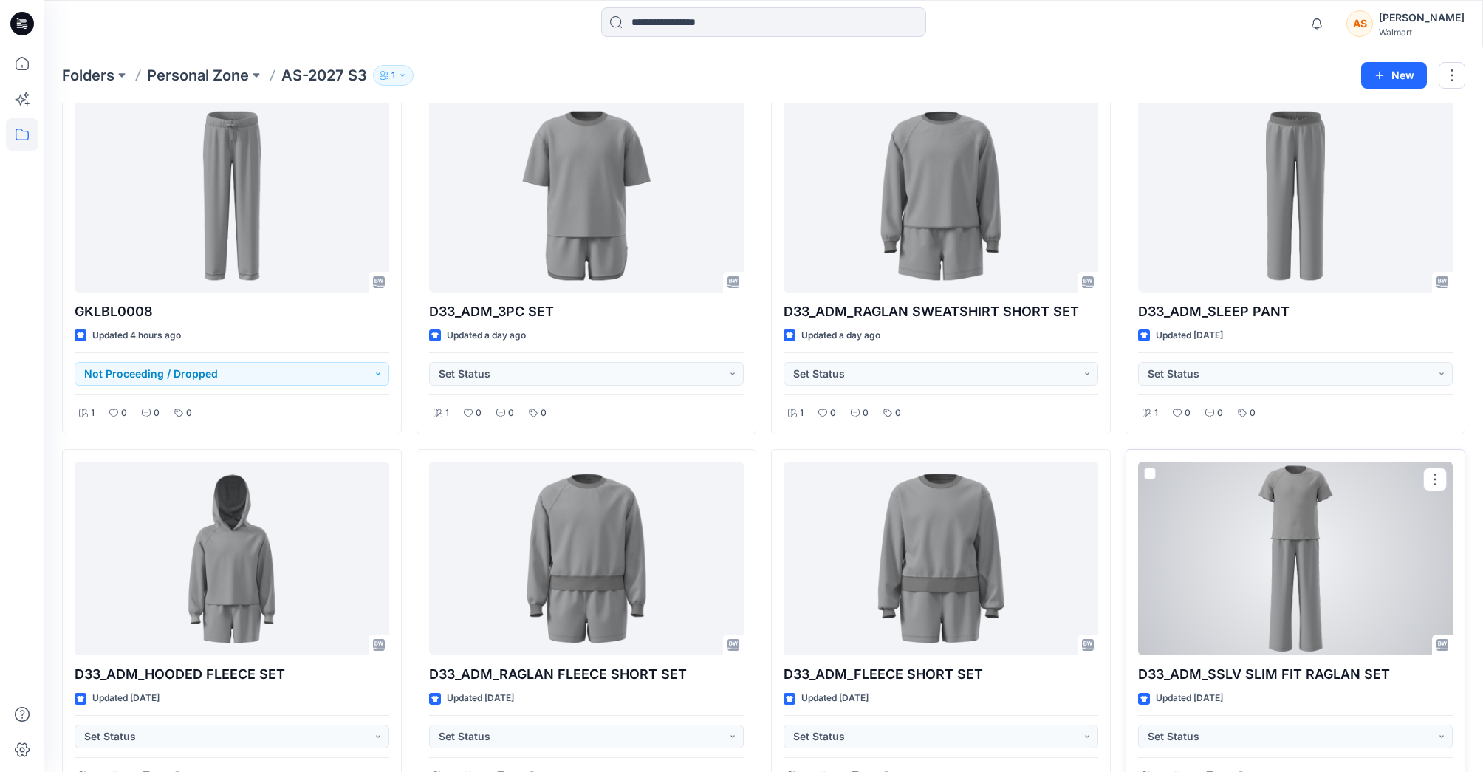
click at [1252, 584] on div at bounding box center [1295, 557] width 315 height 193
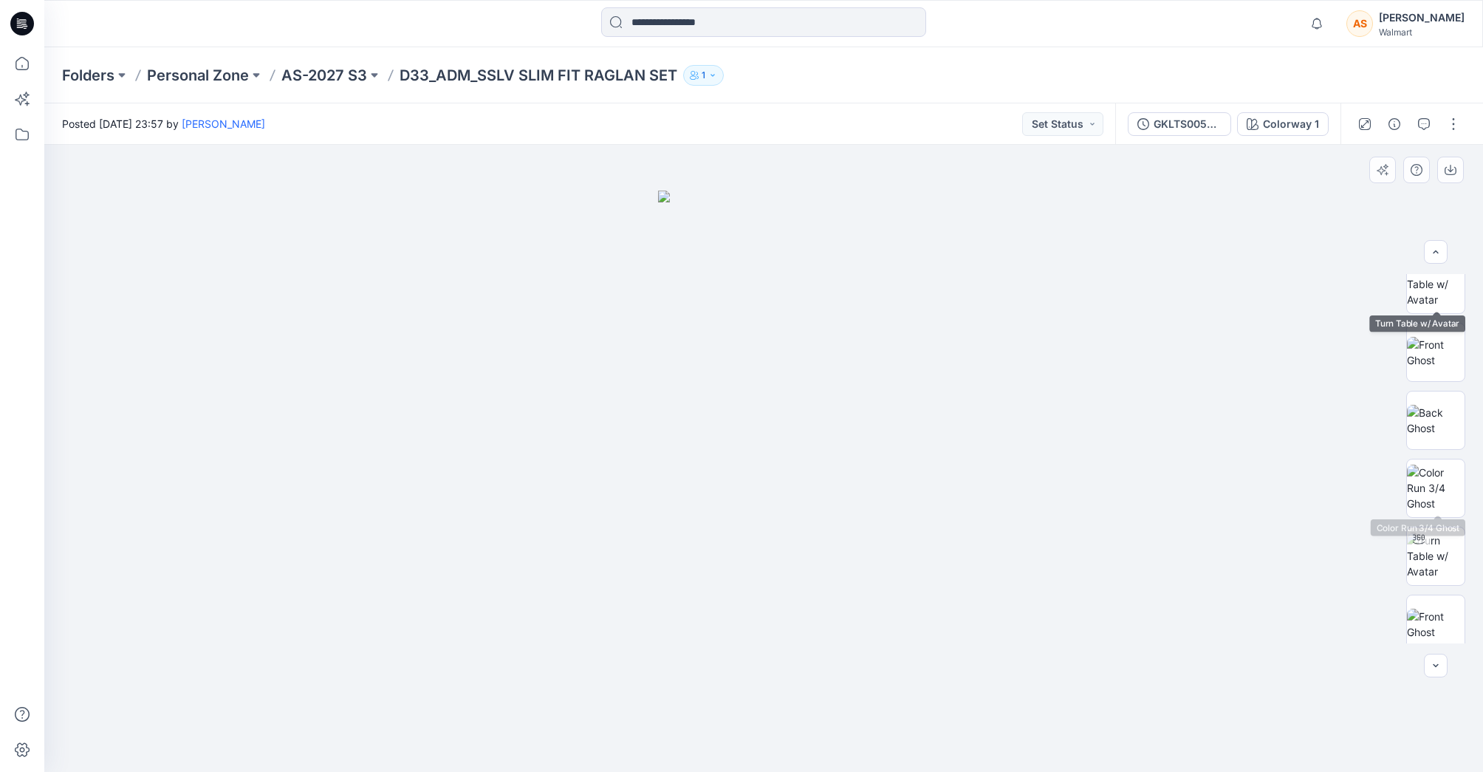
scroll to position [439, 0]
click at [1429, 283] on img at bounding box center [1436, 271] width 58 height 47
click at [1452, 134] on button "button" at bounding box center [1453, 124] width 24 height 24
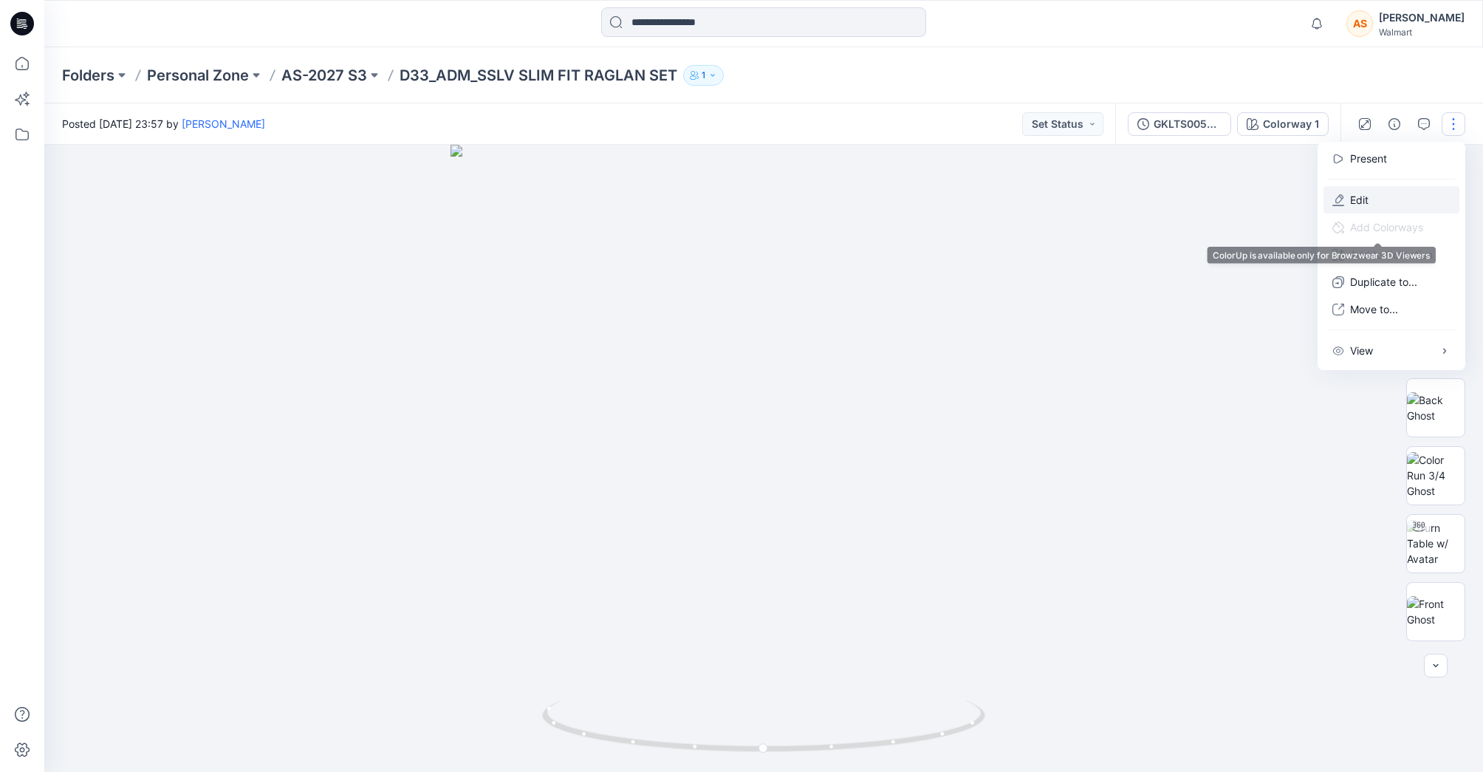
click at [1390, 206] on button "Edit" at bounding box center [1391, 199] width 136 height 27
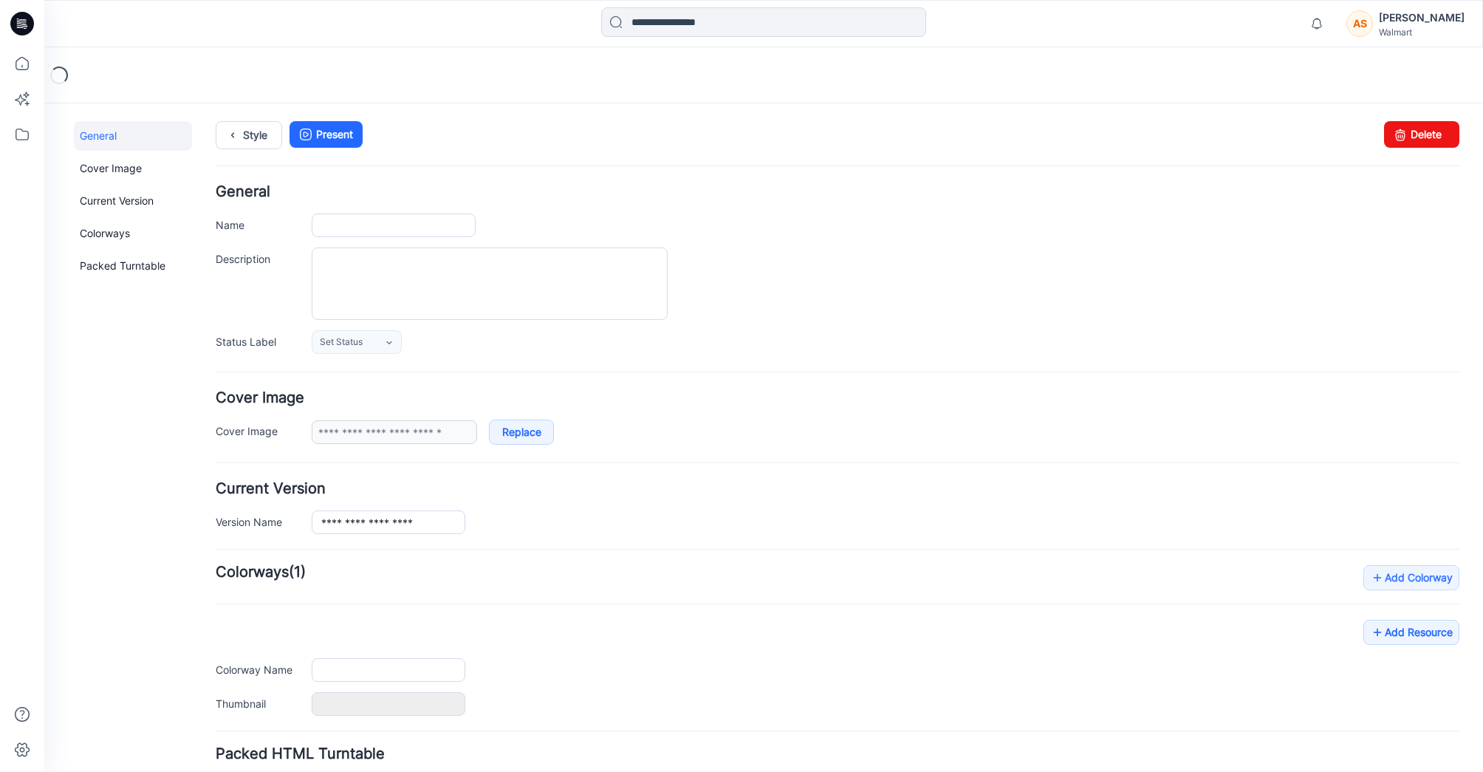
type input "**********"
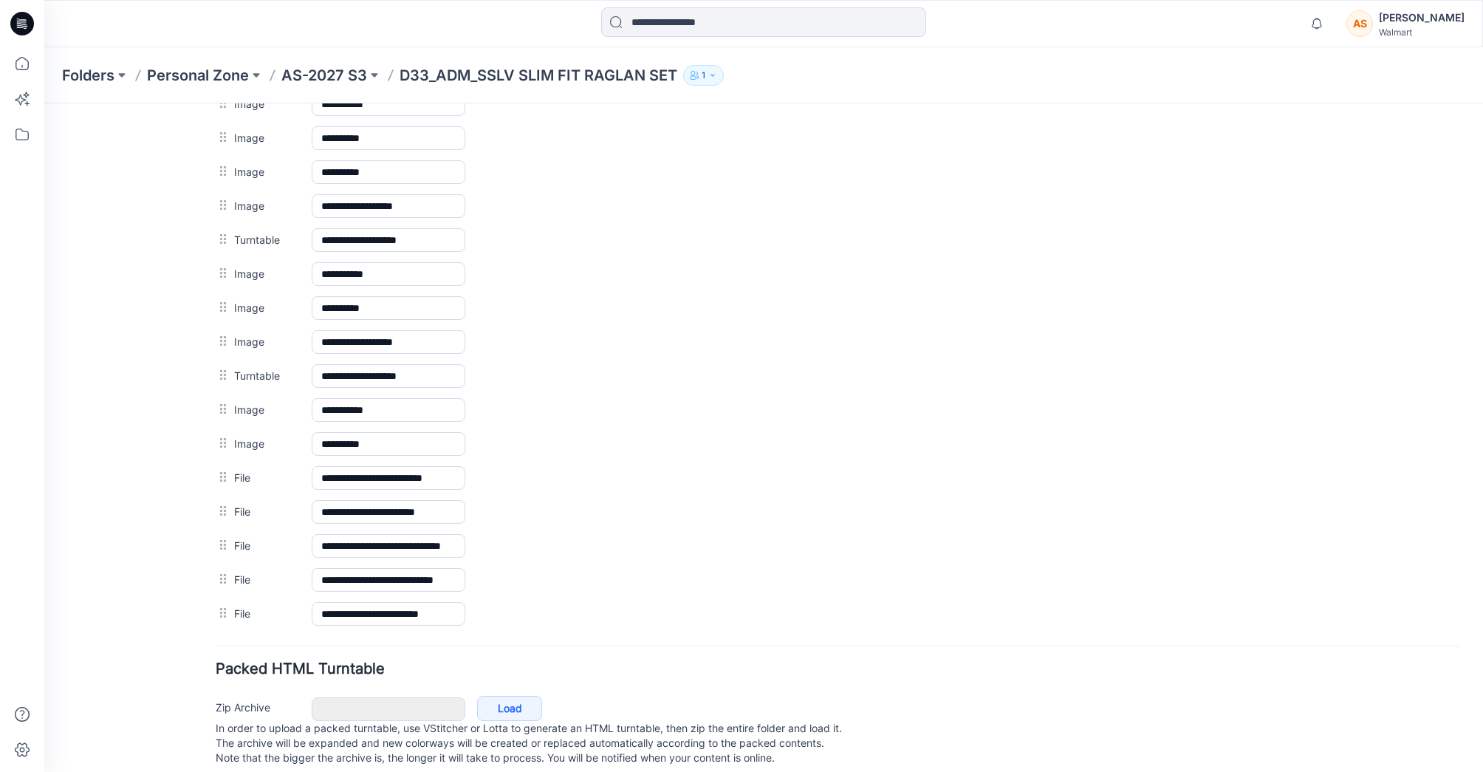
scroll to position [856, 0]
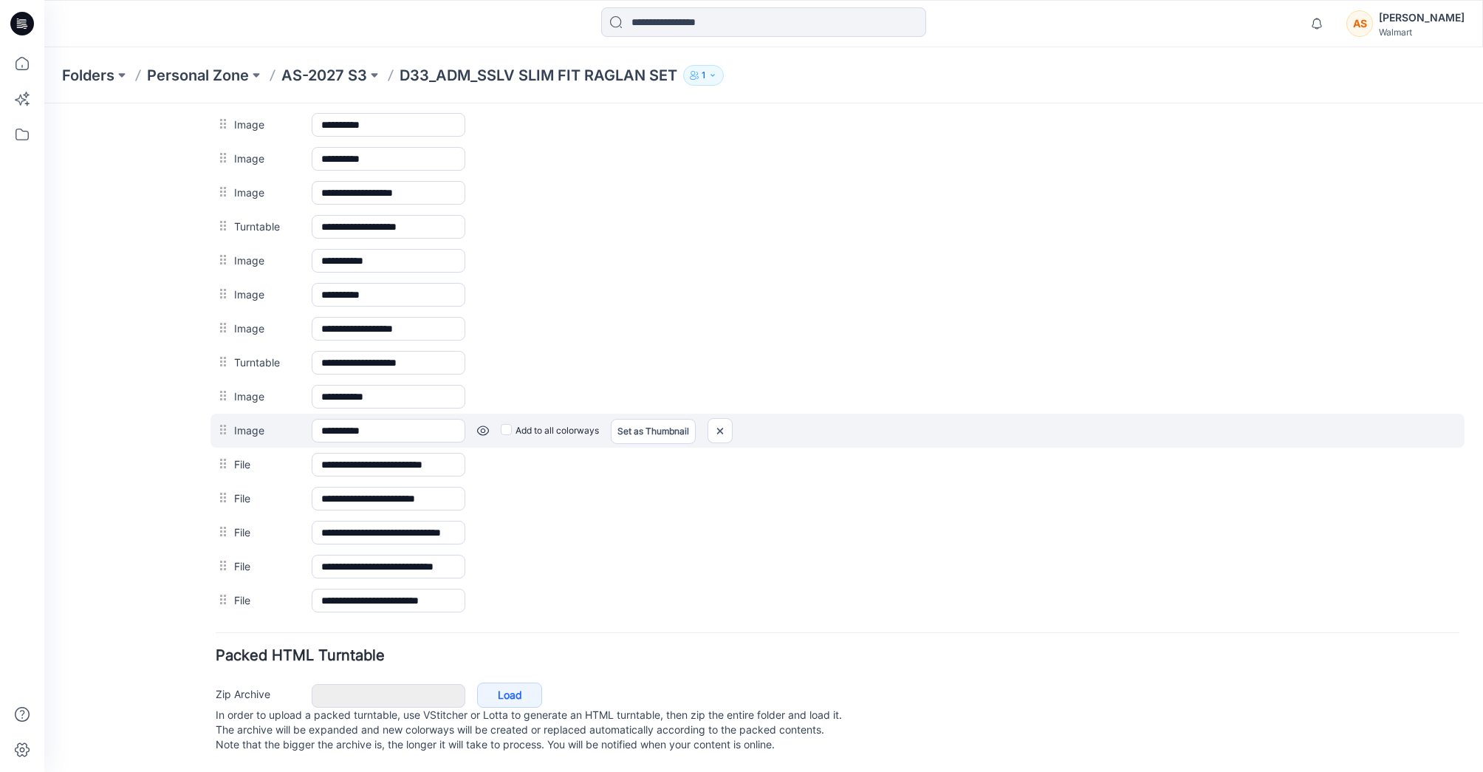
click at [44, 103] on link at bounding box center [44, 103] width 0 height 0
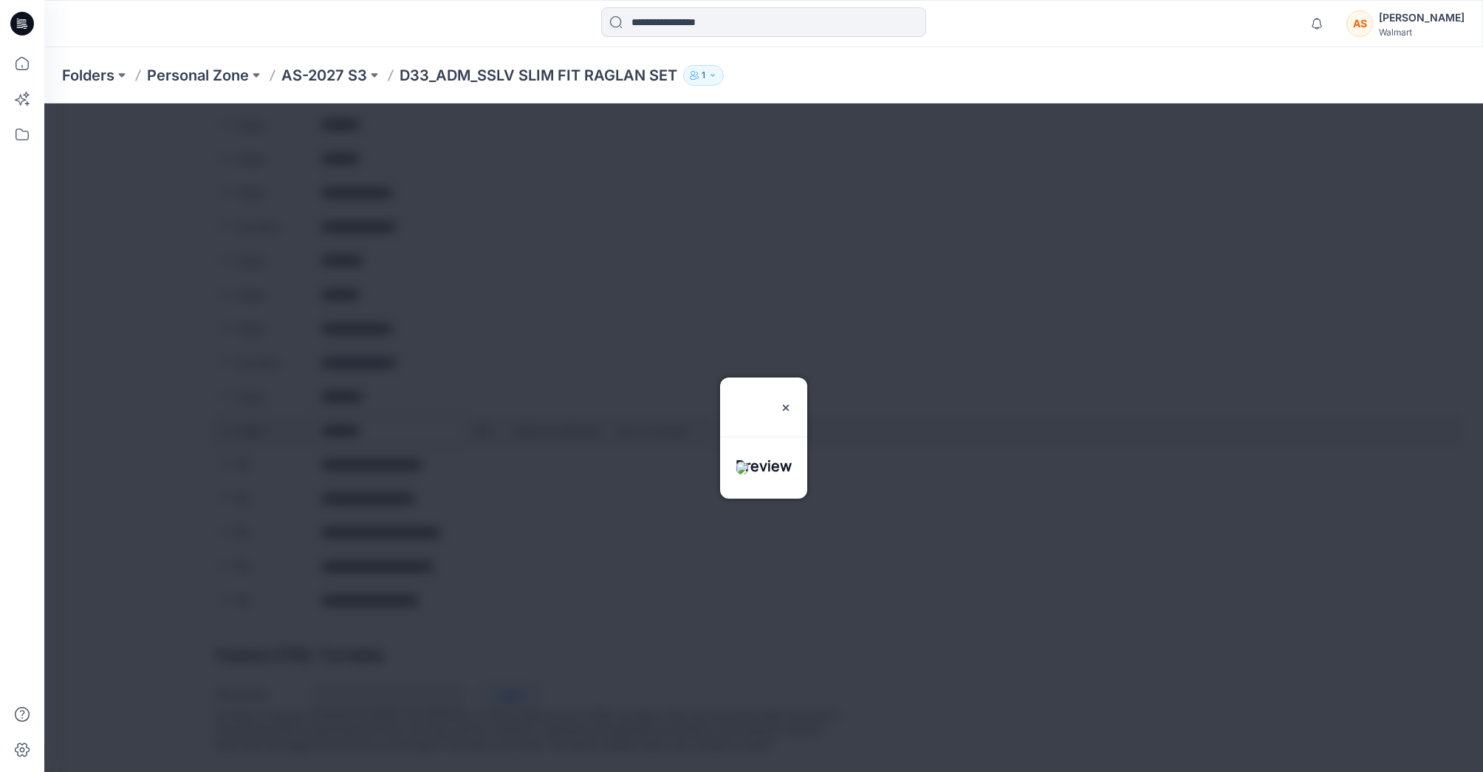
click at [479, 414] on div at bounding box center [763, 437] width 1438 height 668
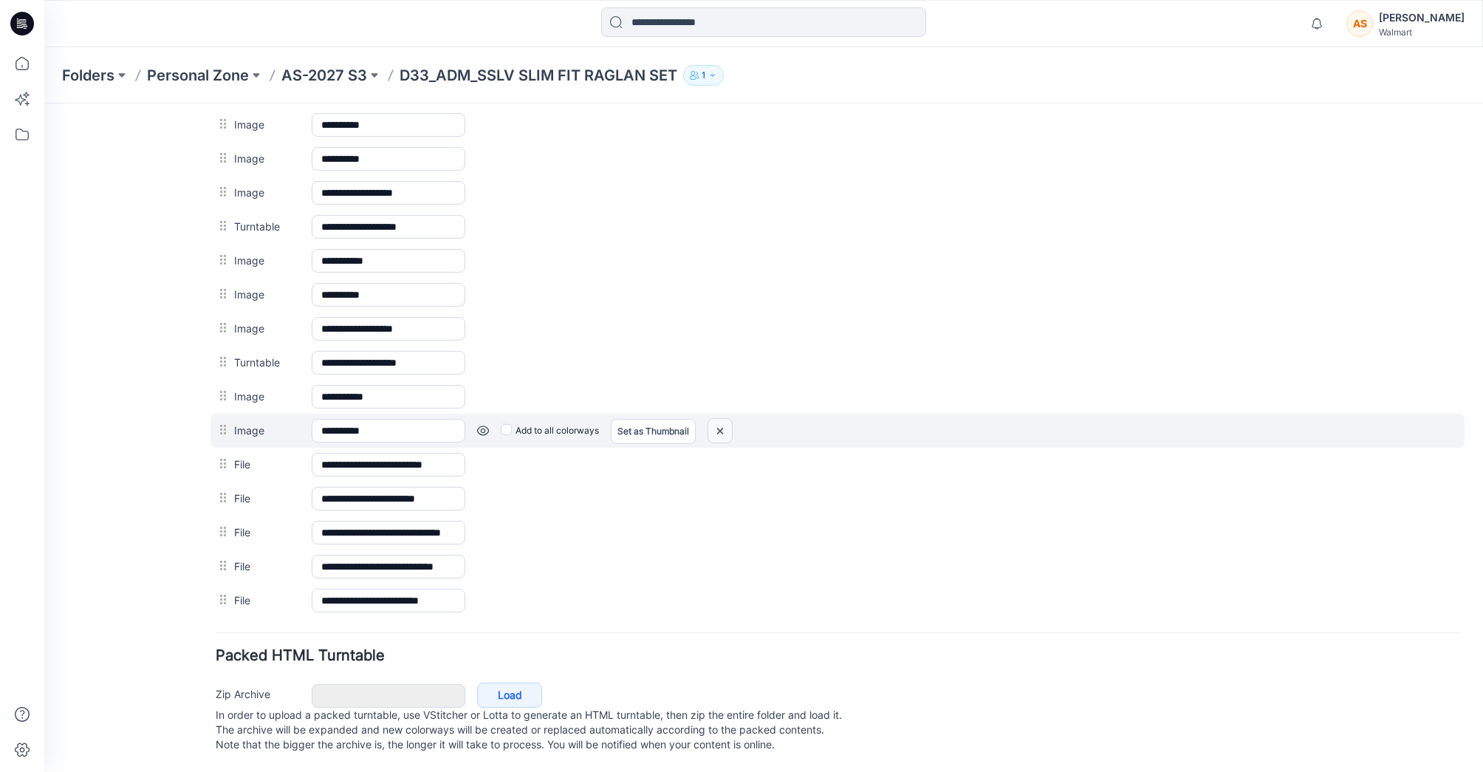
click at [44, 103] on img at bounding box center [44, 103] width 0 height 0
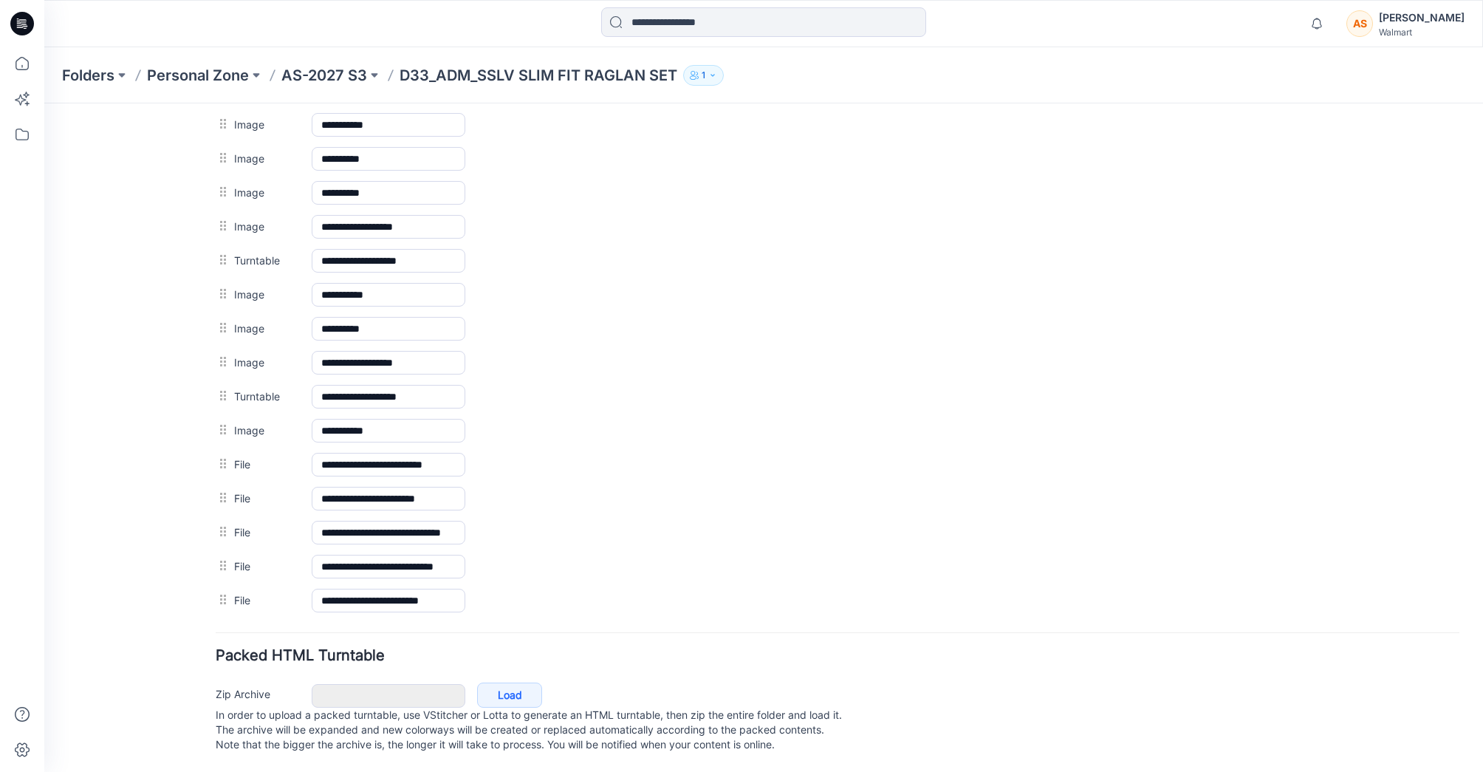
scroll to position [822, 0]
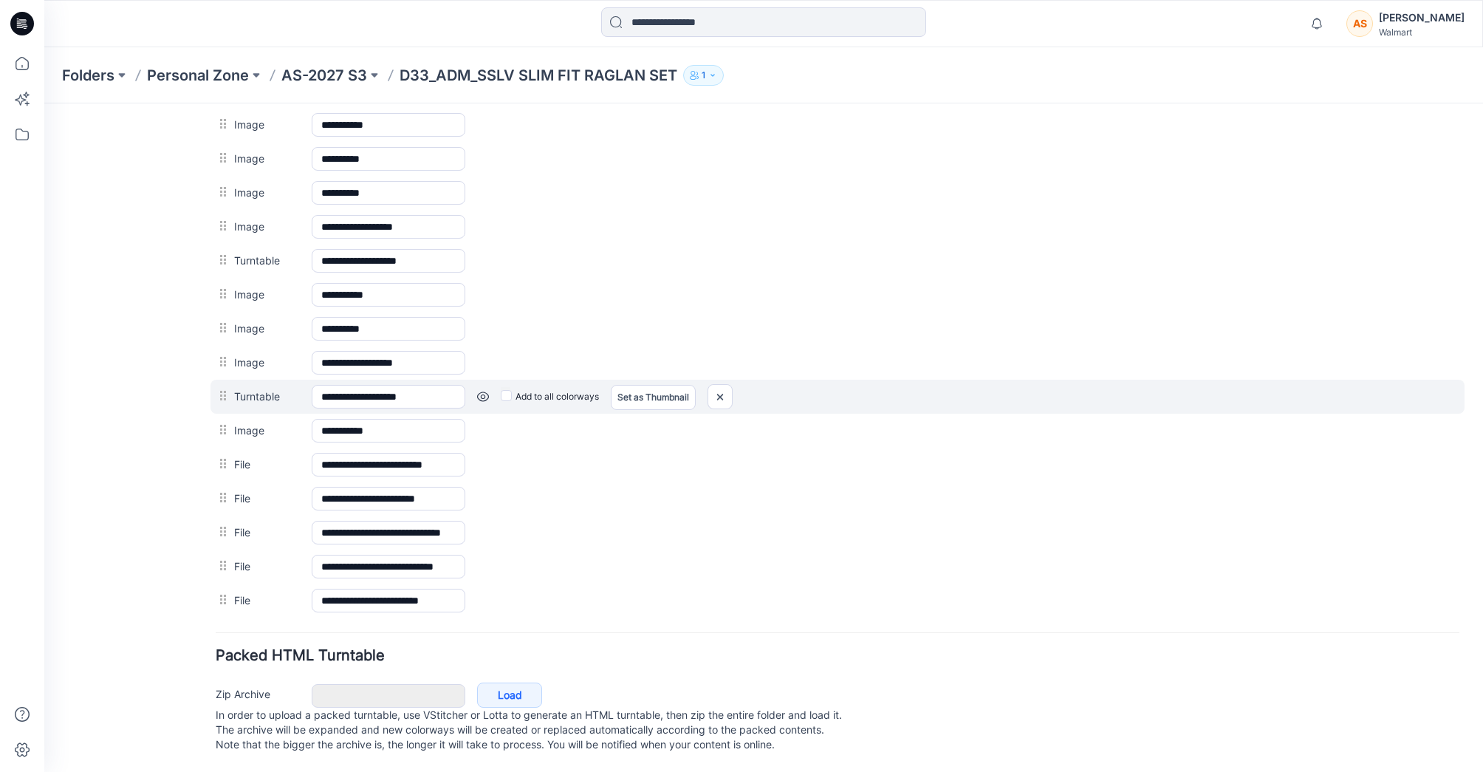
click at [44, 103] on link at bounding box center [44, 103] width 0 height 0
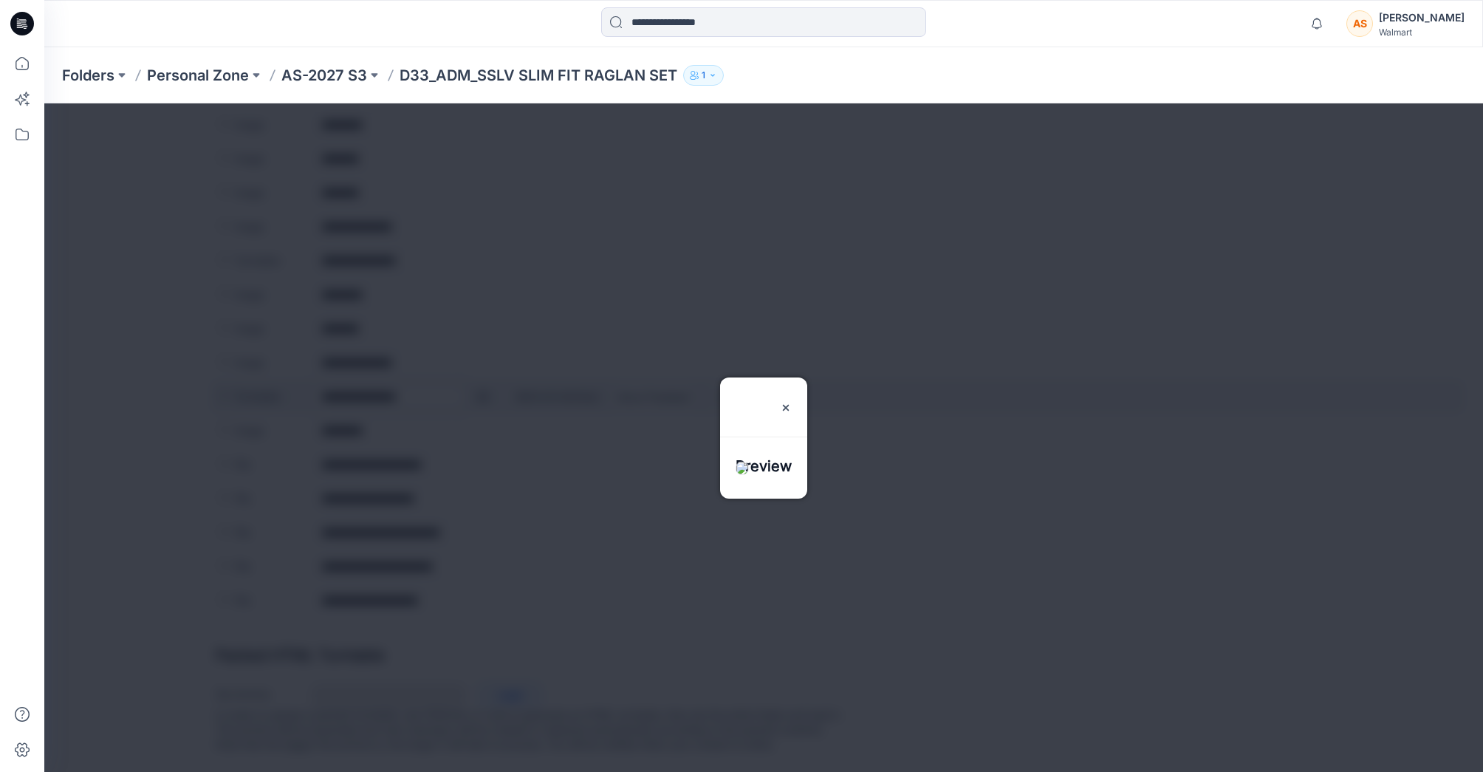
click at [481, 383] on div at bounding box center [763, 437] width 1438 height 668
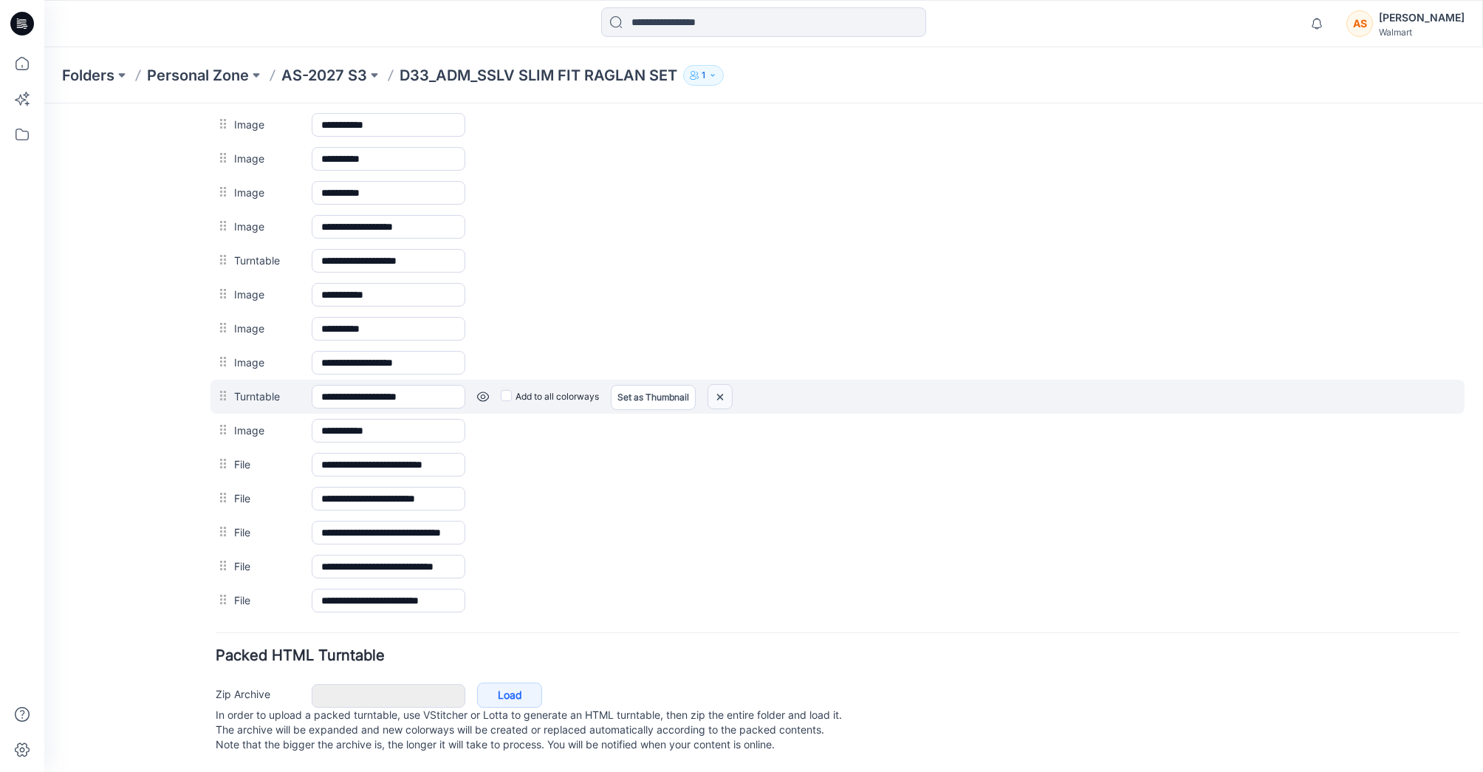
click at [44, 103] on img at bounding box center [44, 103] width 0 height 0
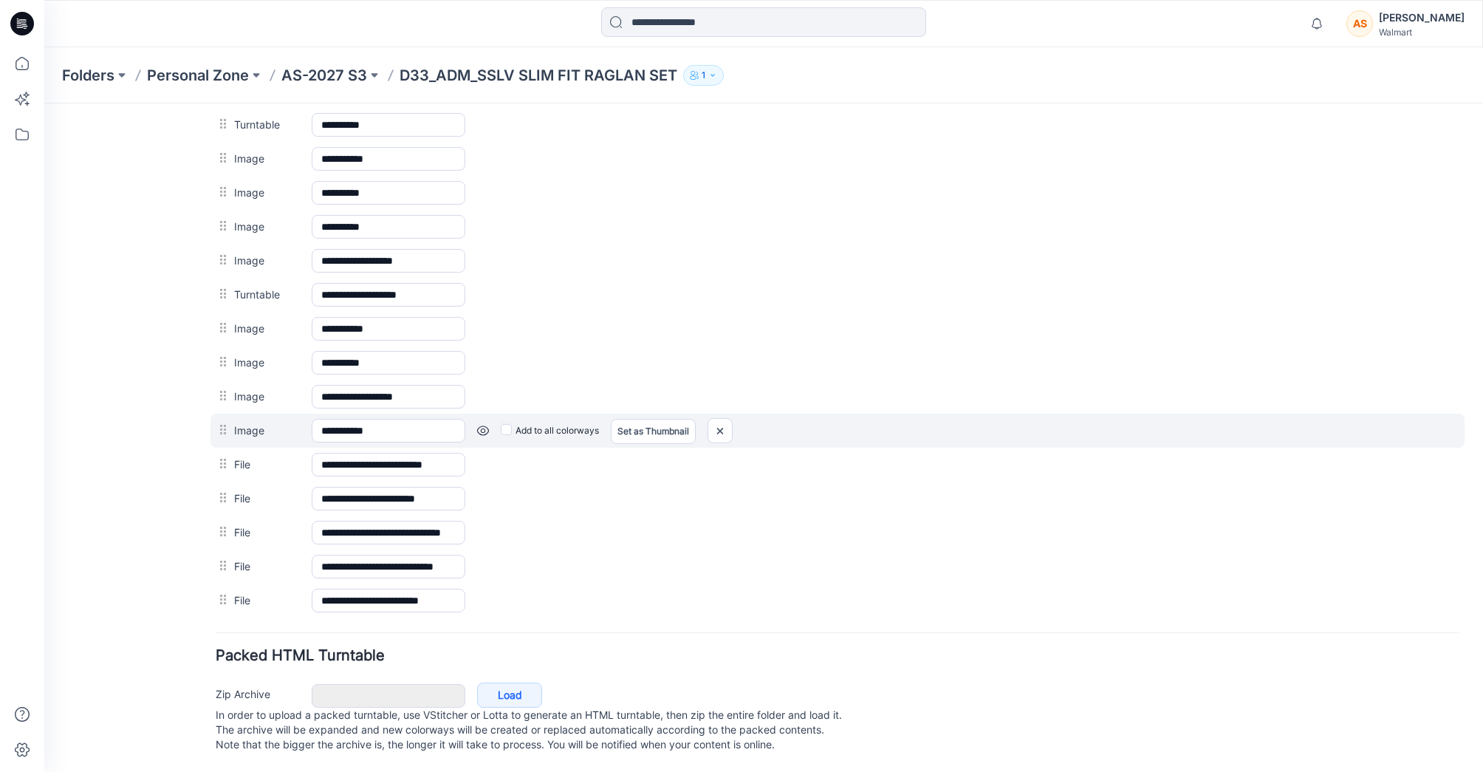
click at [44, 103] on link at bounding box center [44, 103] width 0 height 0
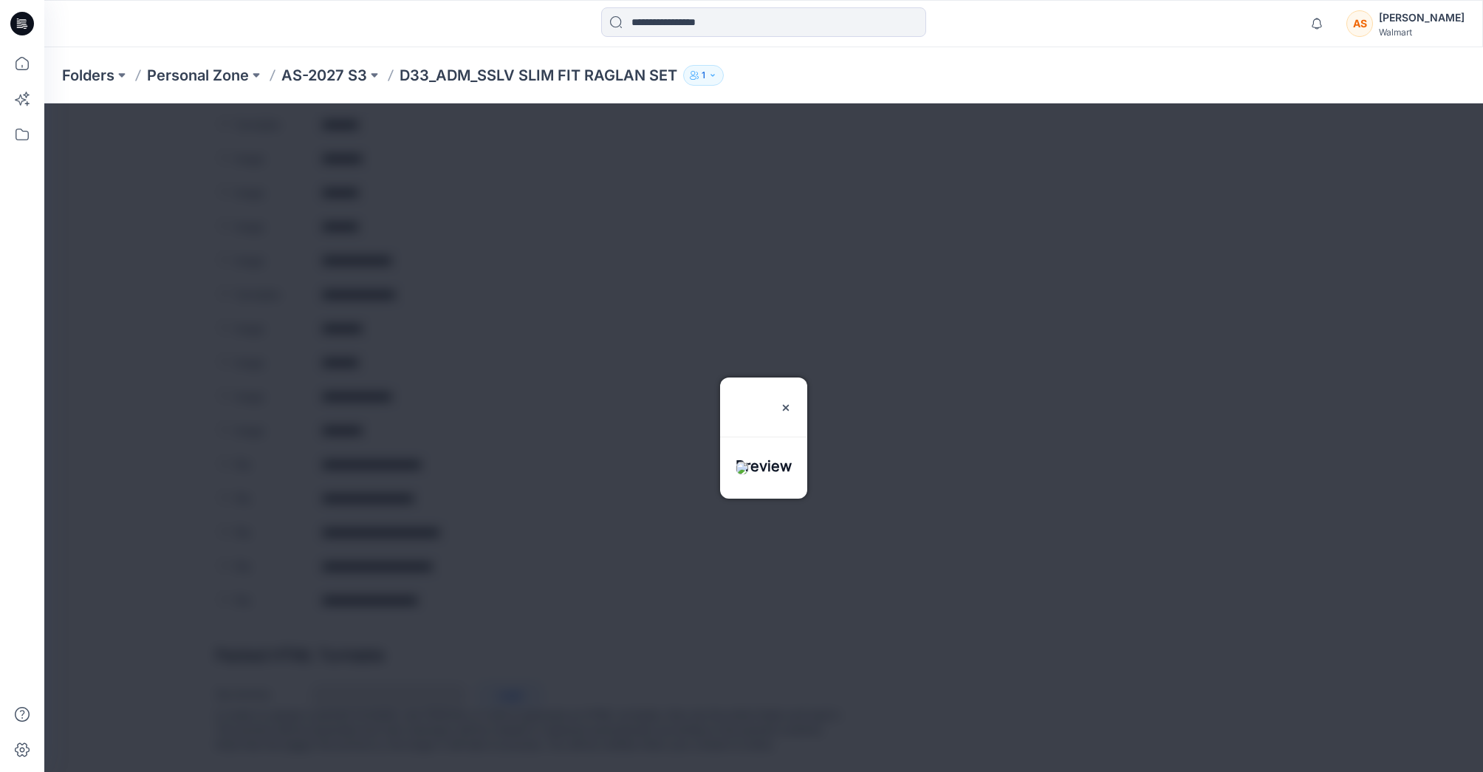
click at [735, 461] on img at bounding box center [741, 467] width 13 height 13
click at [467, 376] on div at bounding box center [763, 437] width 1438 height 668
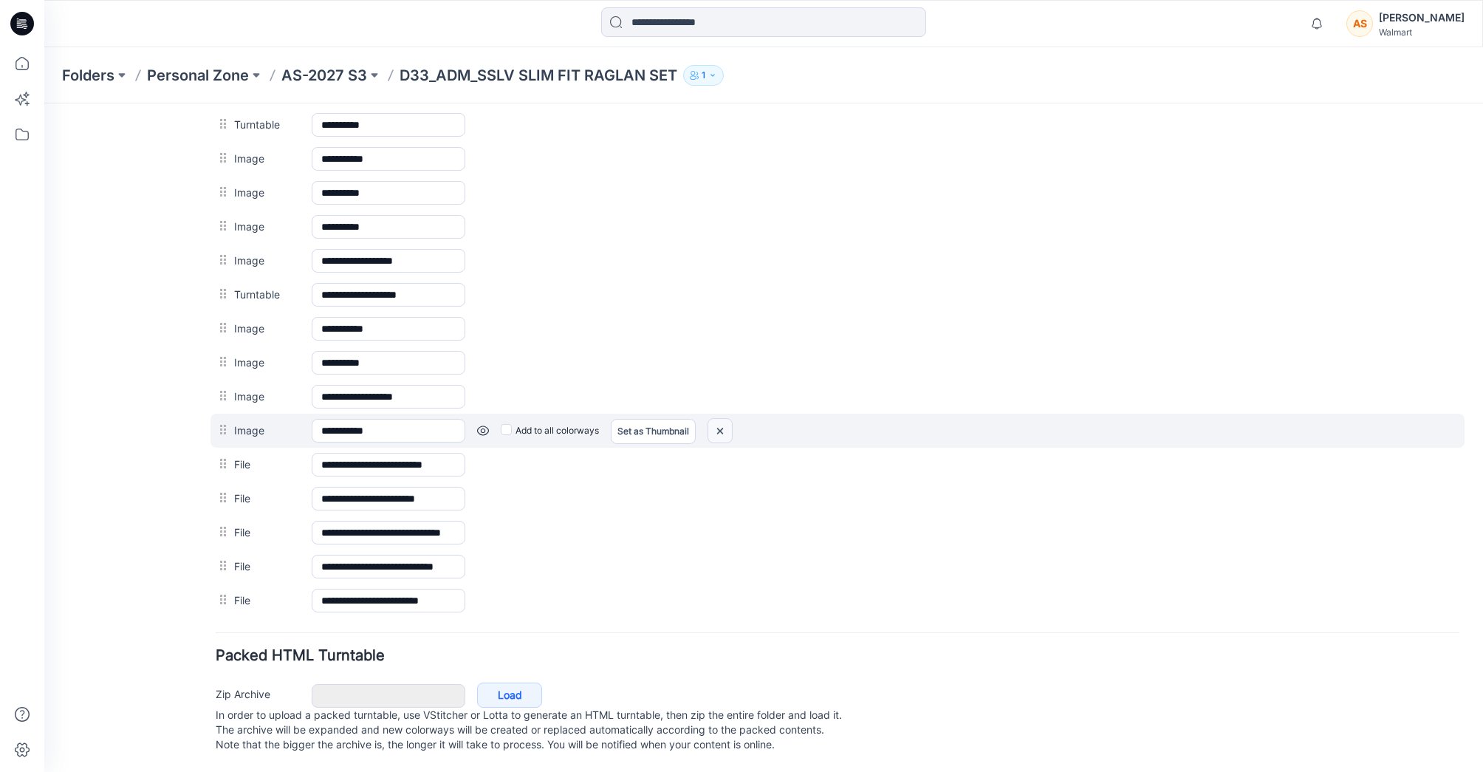
click at [44, 103] on img at bounding box center [44, 103] width 0 height 0
click at [44, 103] on link at bounding box center [44, 103] width 0 height 0
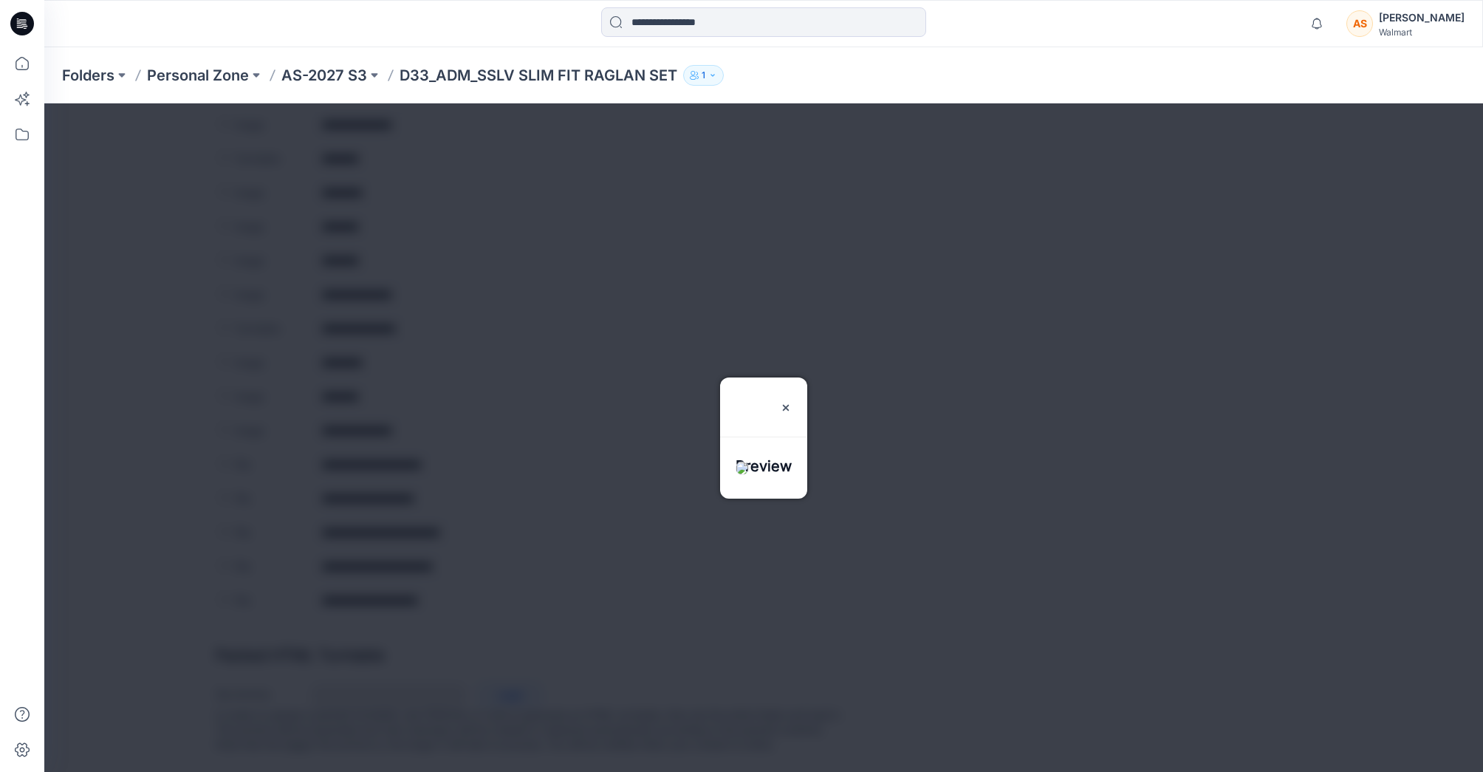
click at [463, 416] on div at bounding box center [763, 437] width 1438 height 668
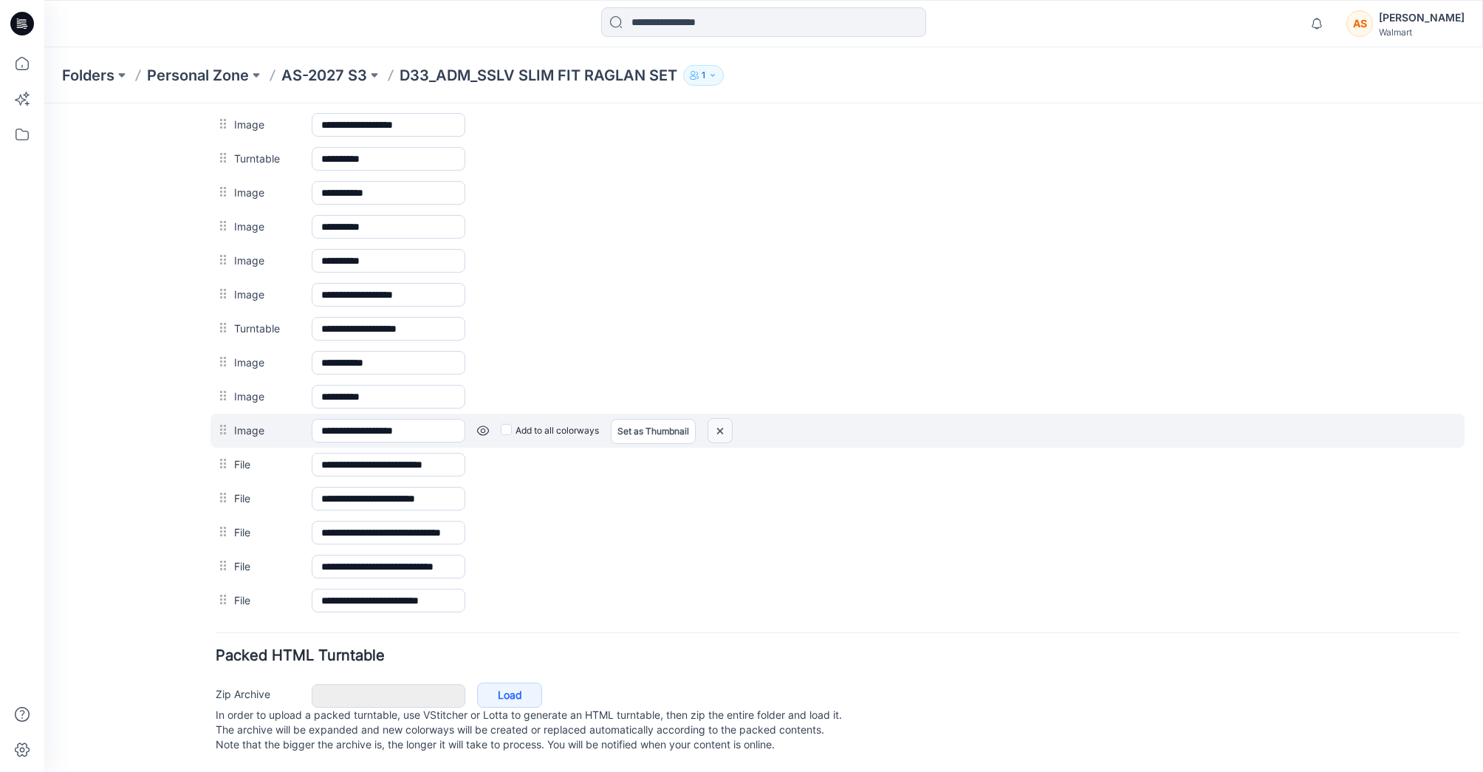
click at [44, 103] on img at bounding box center [44, 103] width 0 height 0
click at [44, 103] on link at bounding box center [44, 103] width 0 height 0
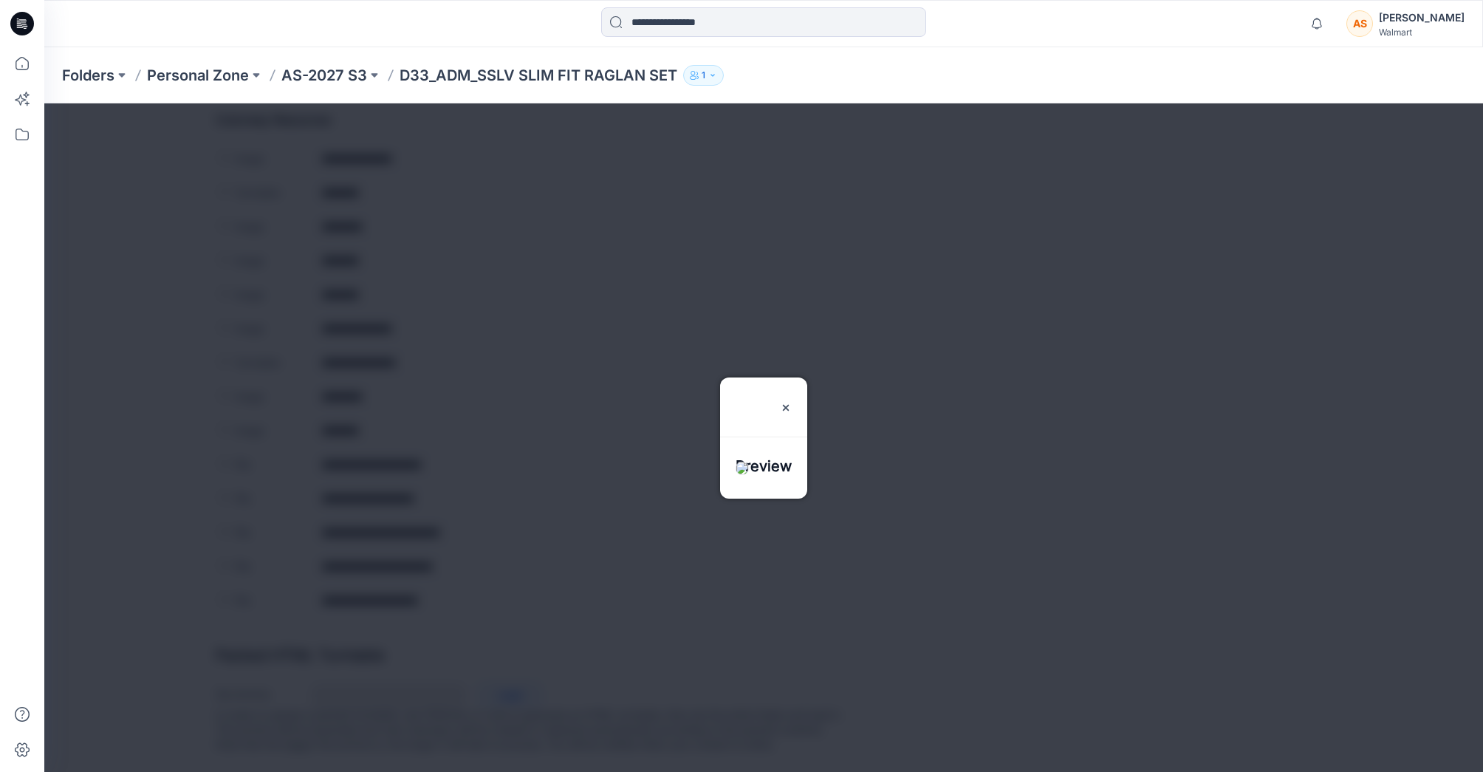
click at [439, 437] on div at bounding box center [763, 437] width 1438 height 668
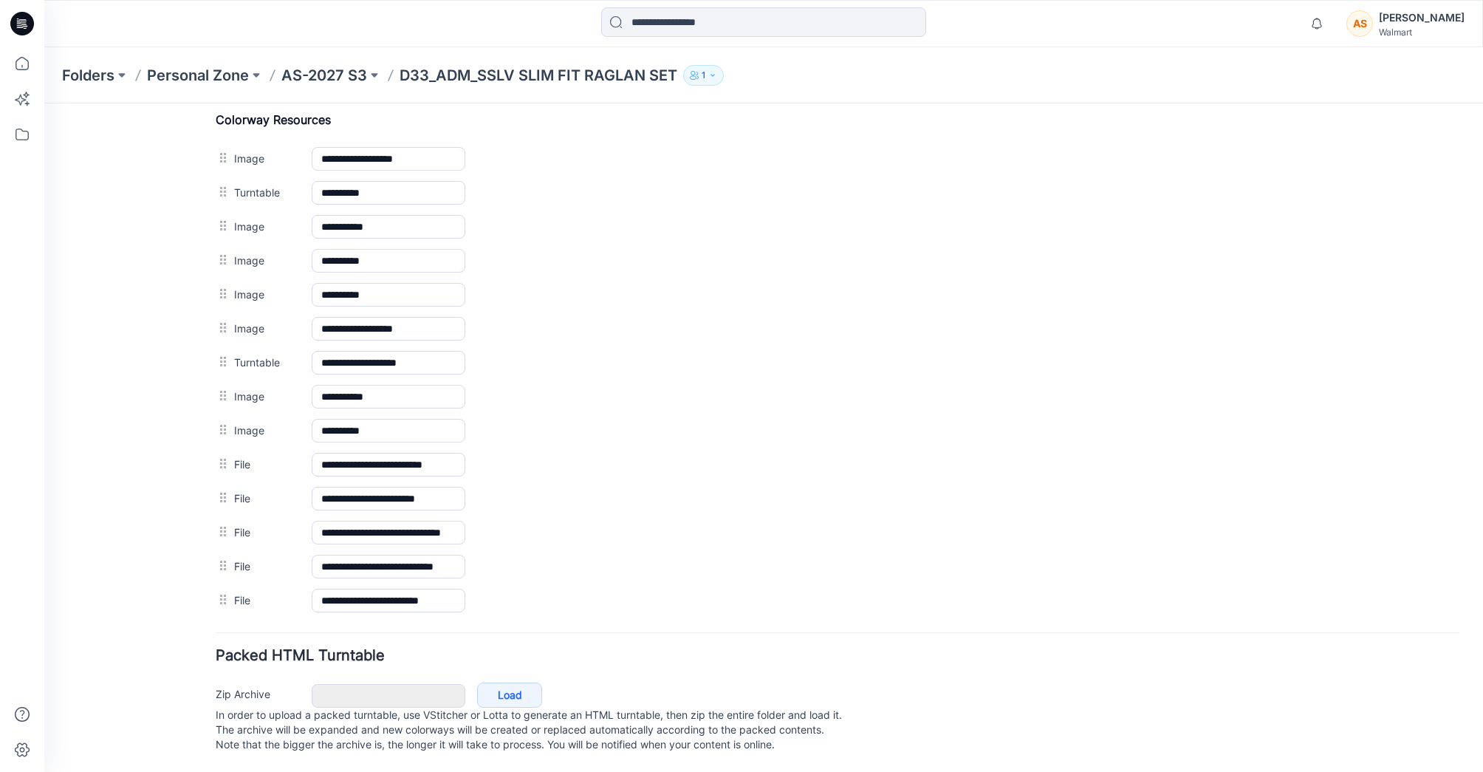
scroll to position [0, 0]
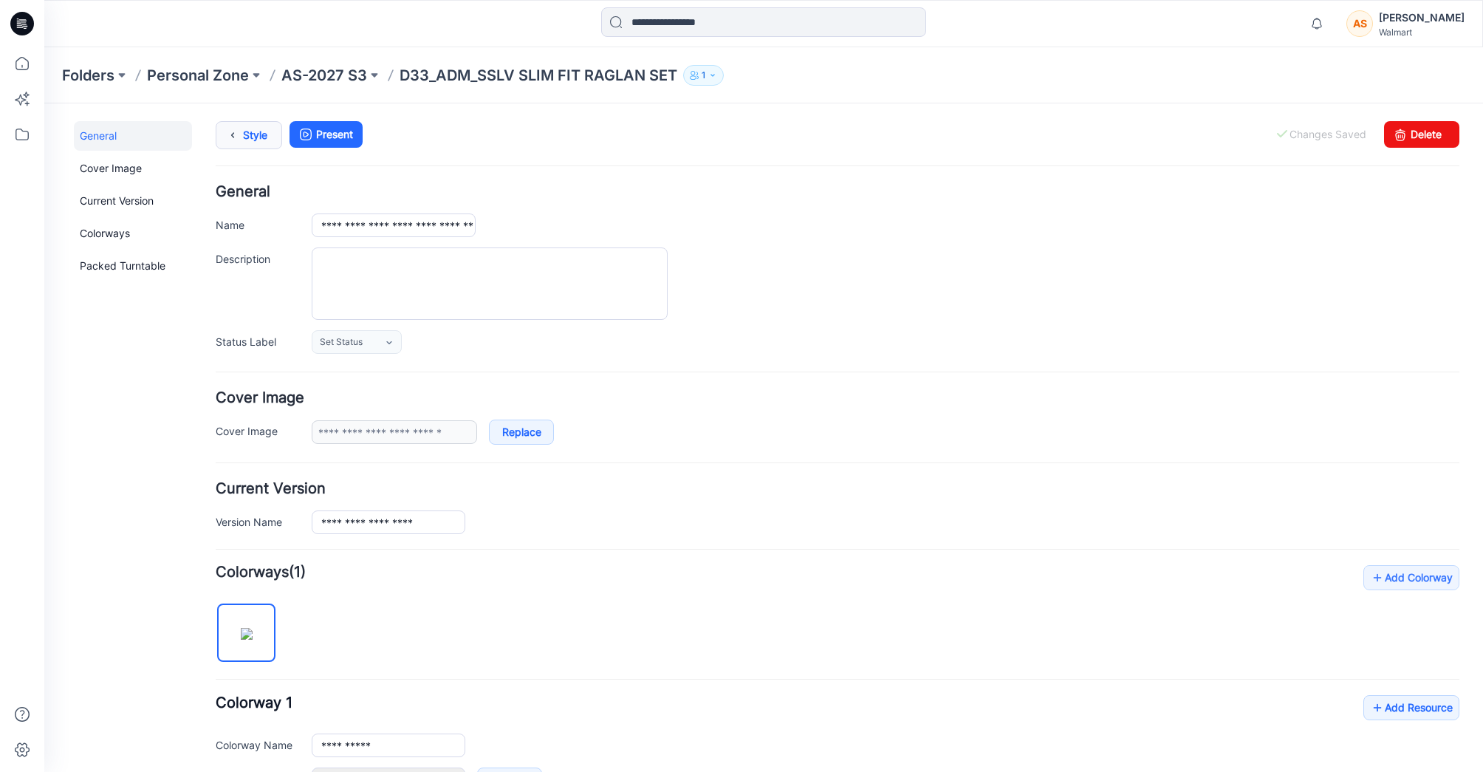
click at [256, 132] on link "Style" at bounding box center [249, 135] width 66 height 28
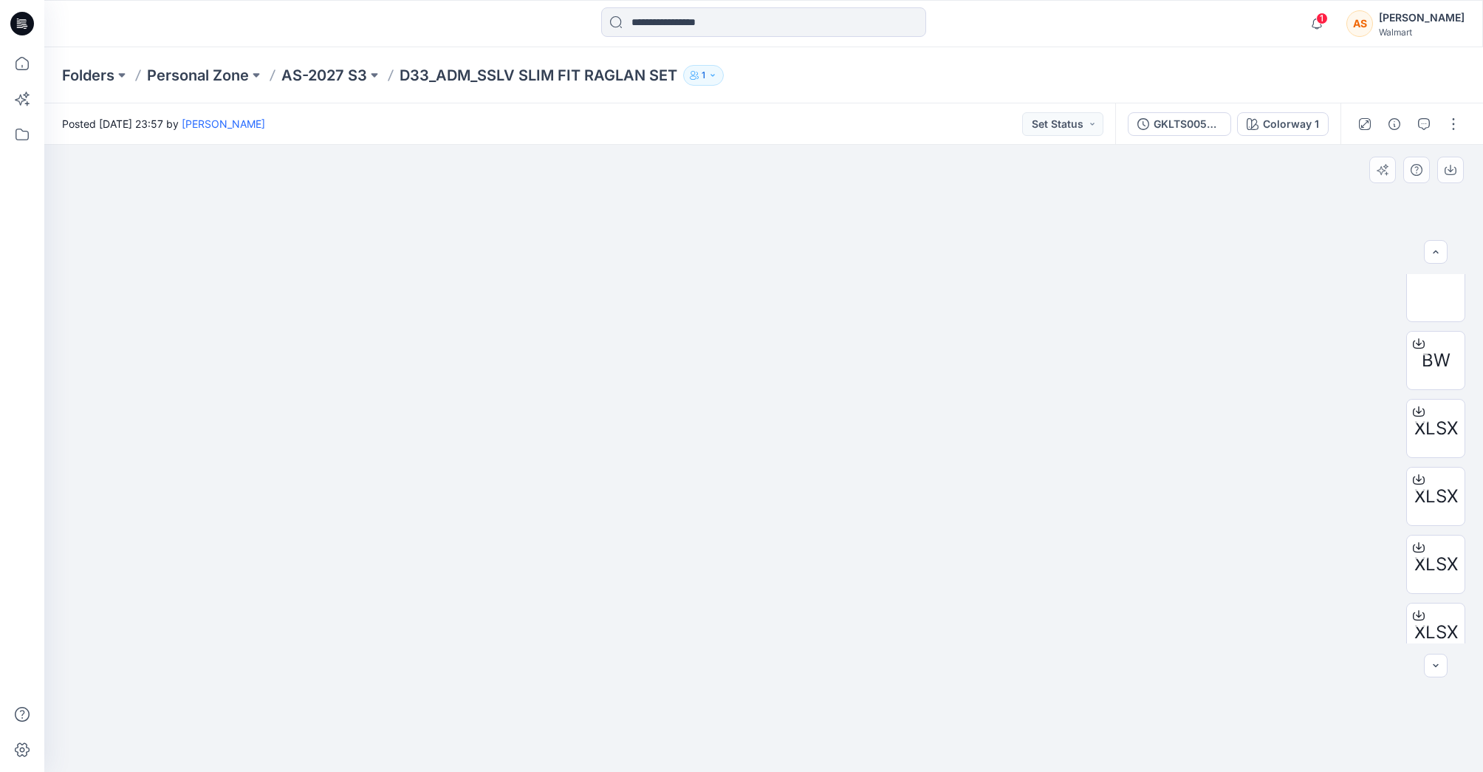
scroll to position [845, 0]
click at [1435, 478] on img at bounding box center [1435, 478] width 0 height 0
drag, startPoint x: 984, startPoint y: 704, endPoint x: 583, endPoint y: 730, distance: 401.7
click at [583, 730] on icon at bounding box center [765, 727] width 447 height 55
click at [1450, 122] on button "button" at bounding box center [1453, 124] width 24 height 24
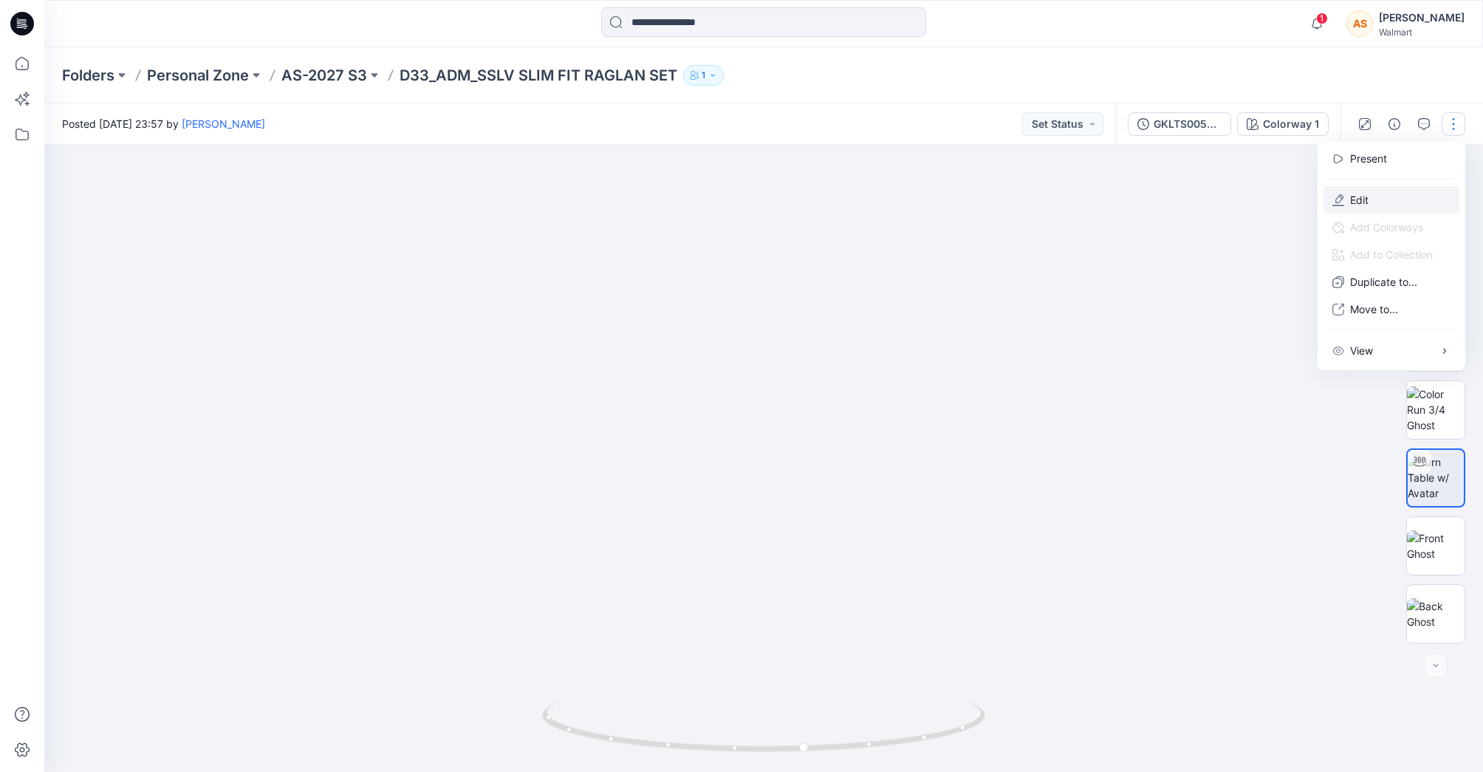
click at [1387, 206] on button "Edit" at bounding box center [1391, 199] width 136 height 27
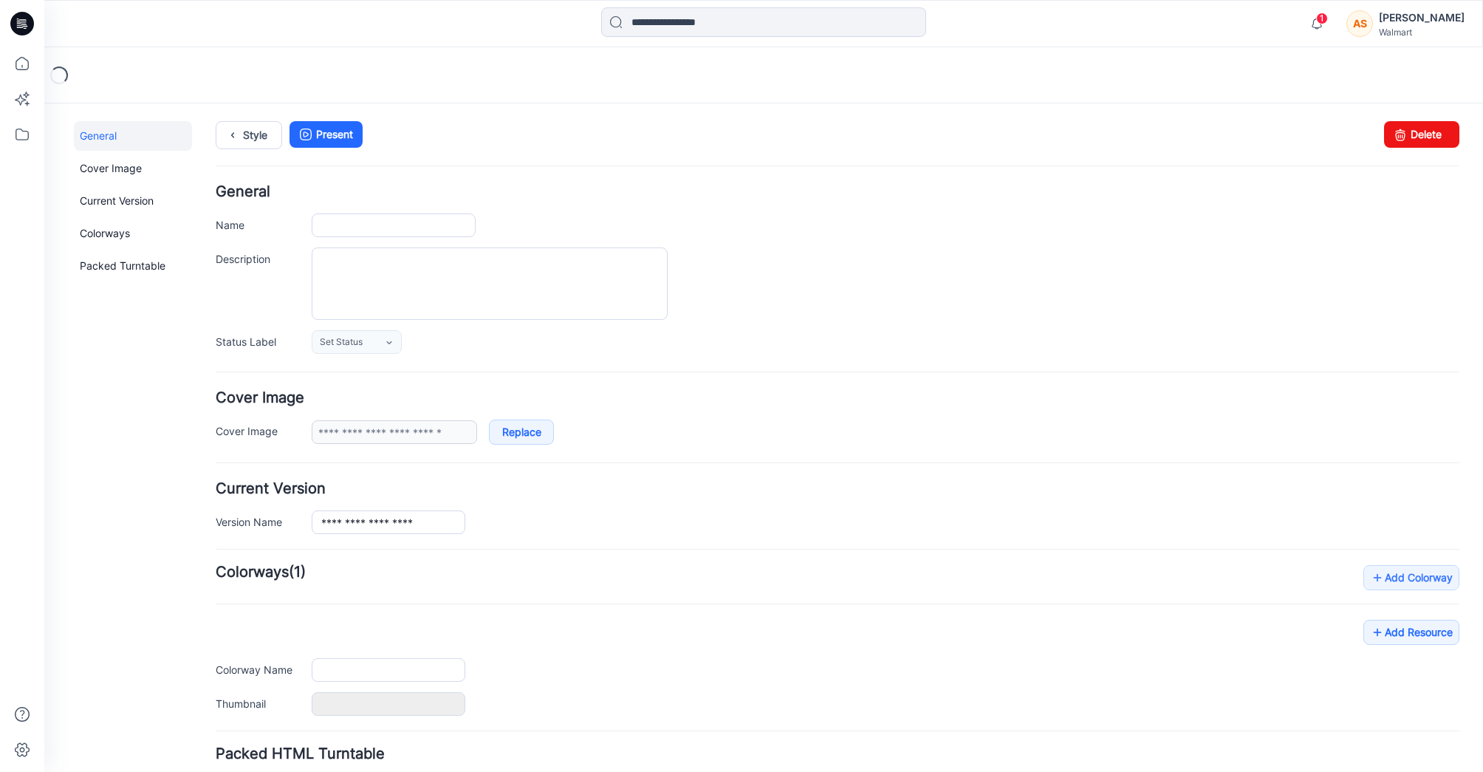
scroll to position [113, 0]
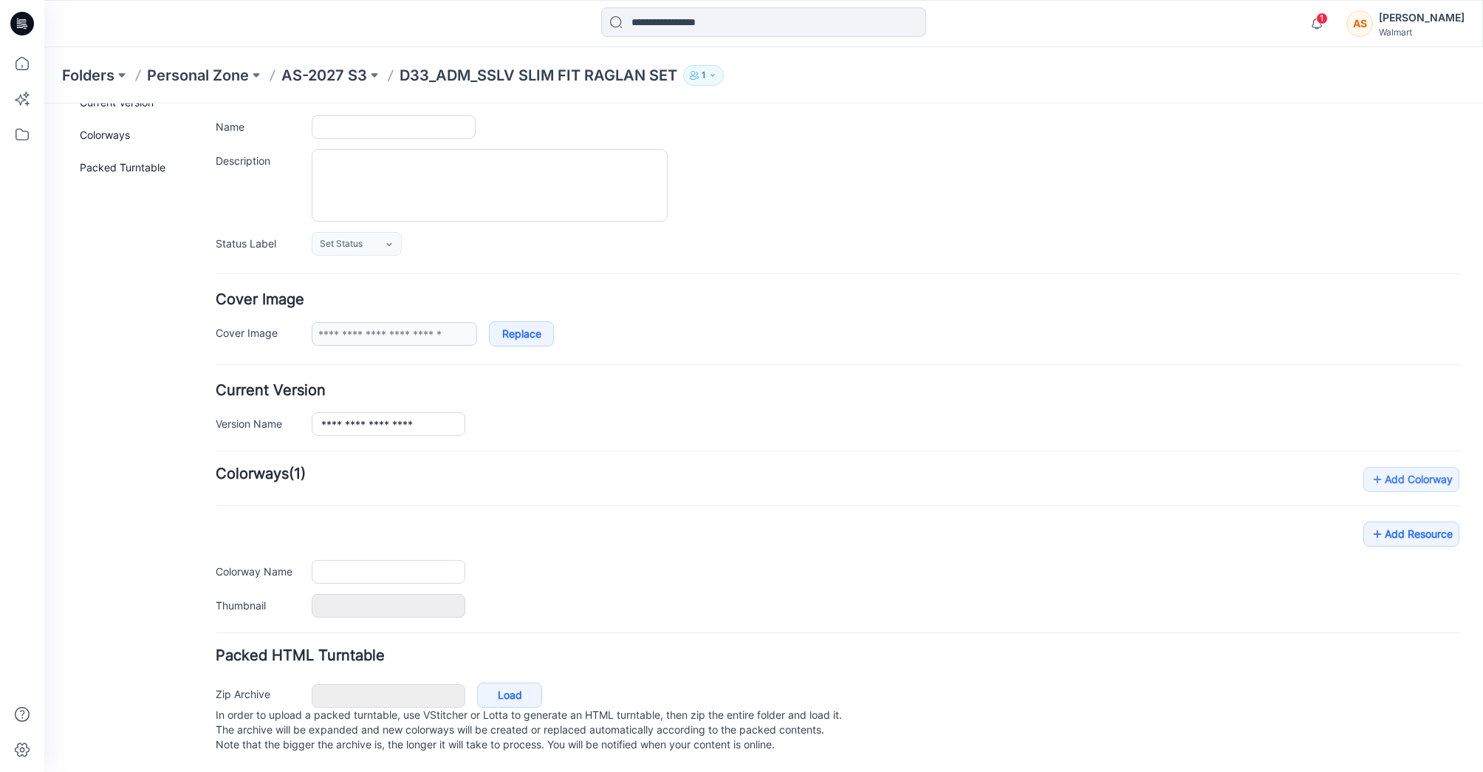
type input "**********"
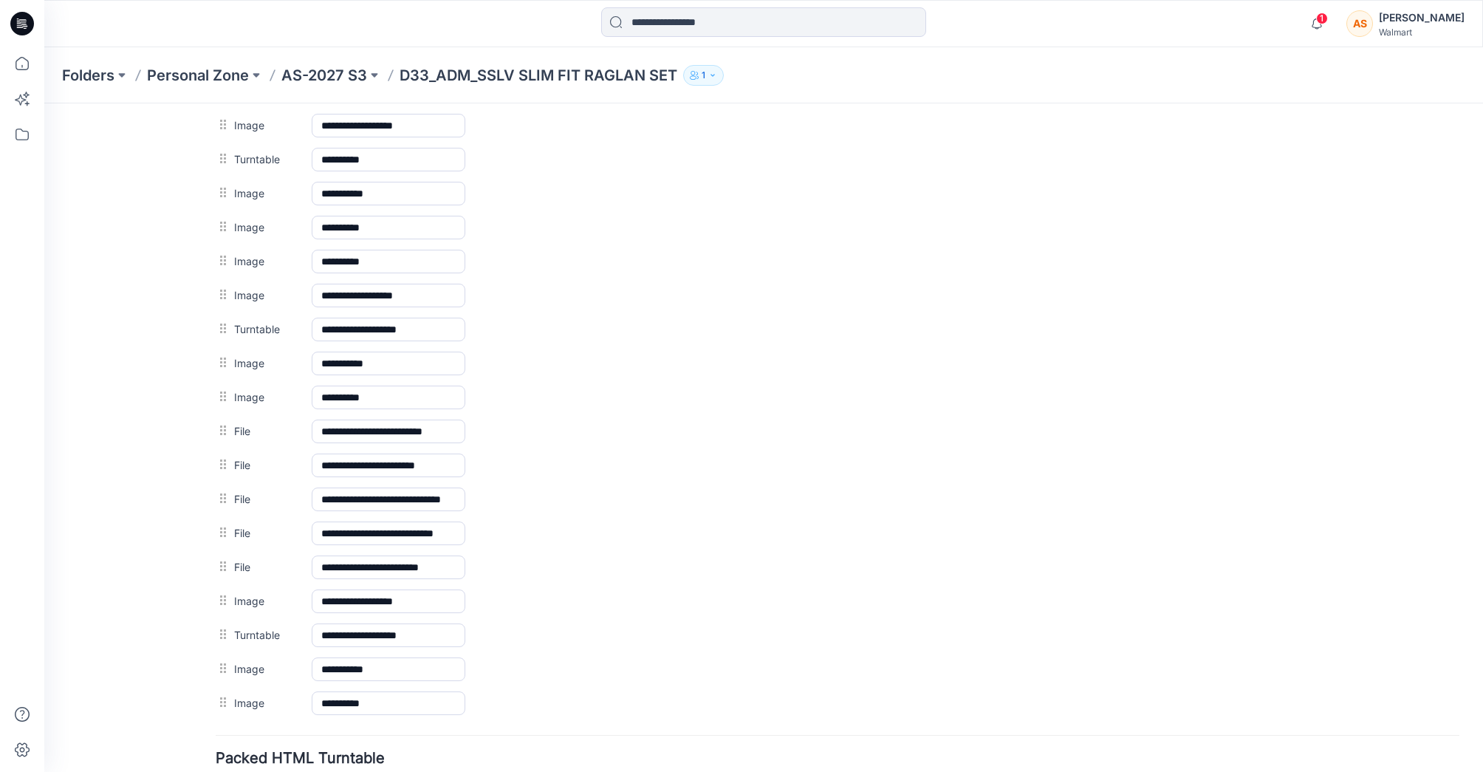
scroll to position [856, 0]
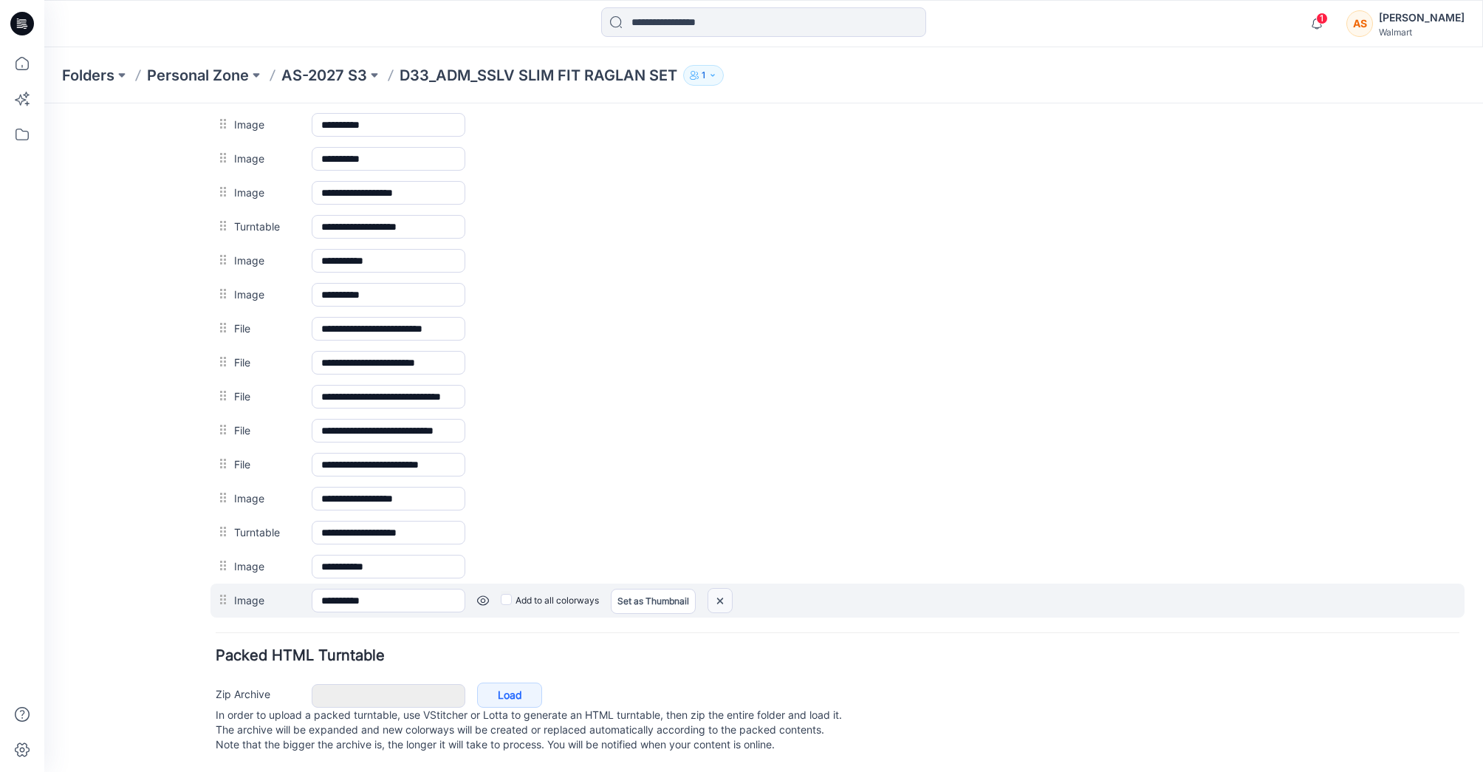
click at [44, 103] on img at bounding box center [44, 103] width 0 height 0
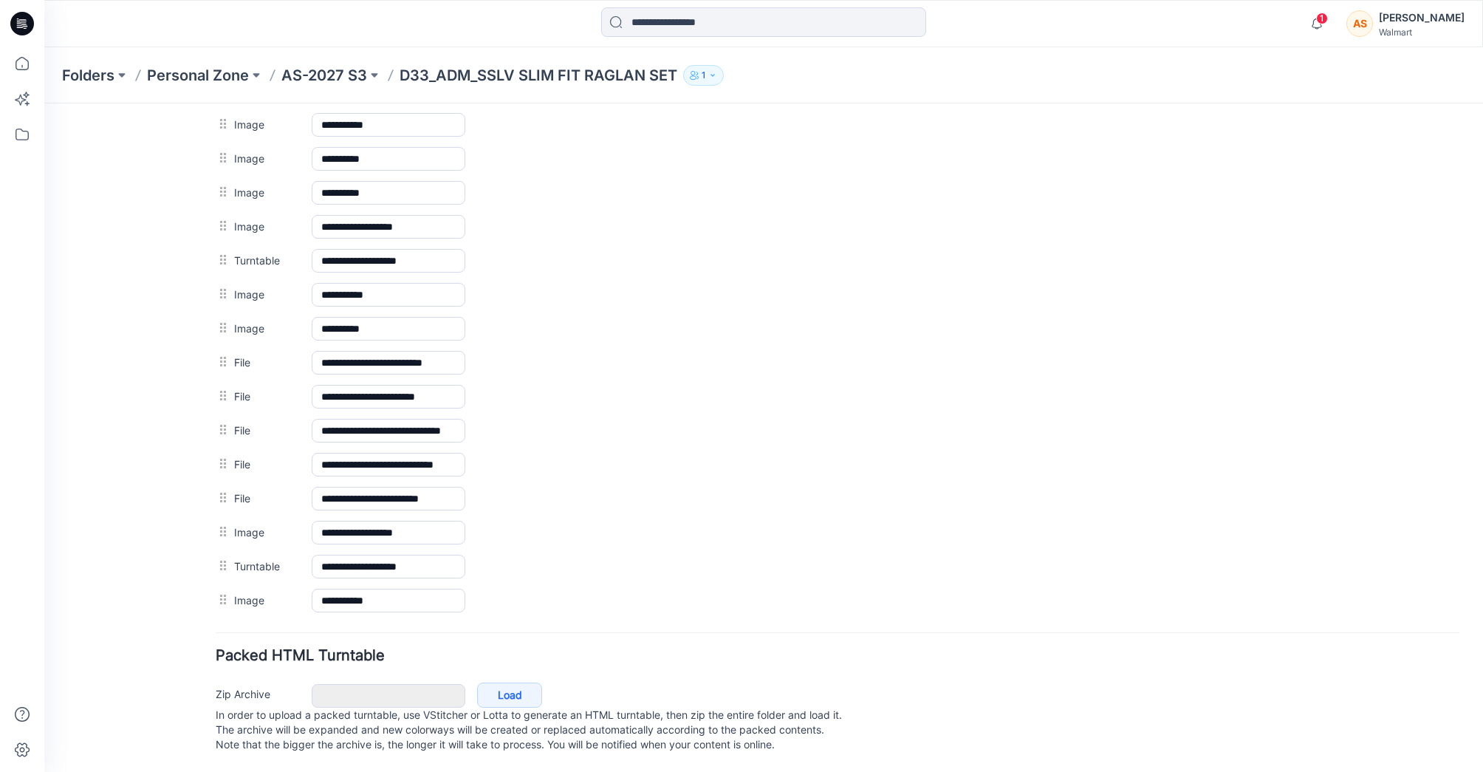
click at [44, 103] on img at bounding box center [44, 103] width 0 height 0
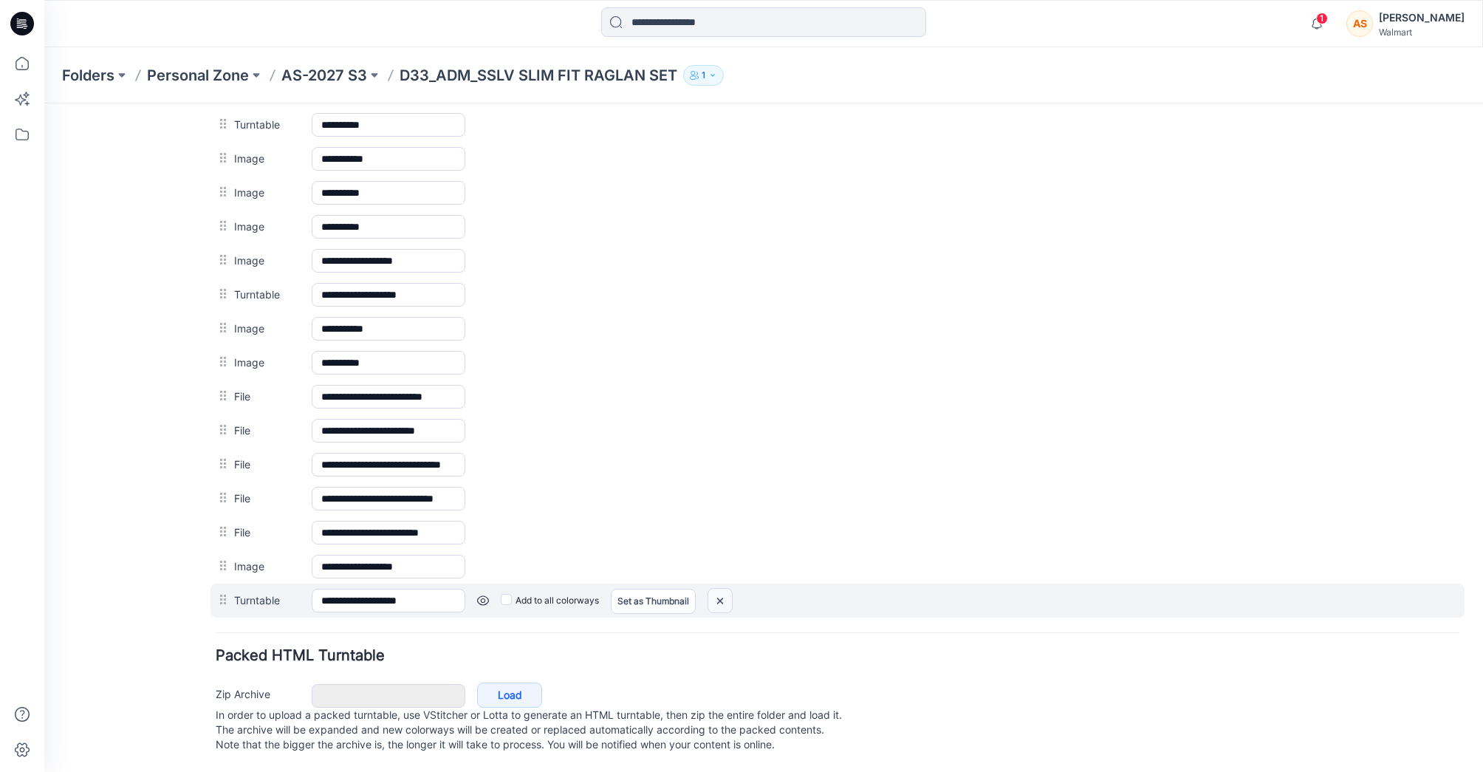
click at [44, 103] on img at bounding box center [44, 103] width 0 height 0
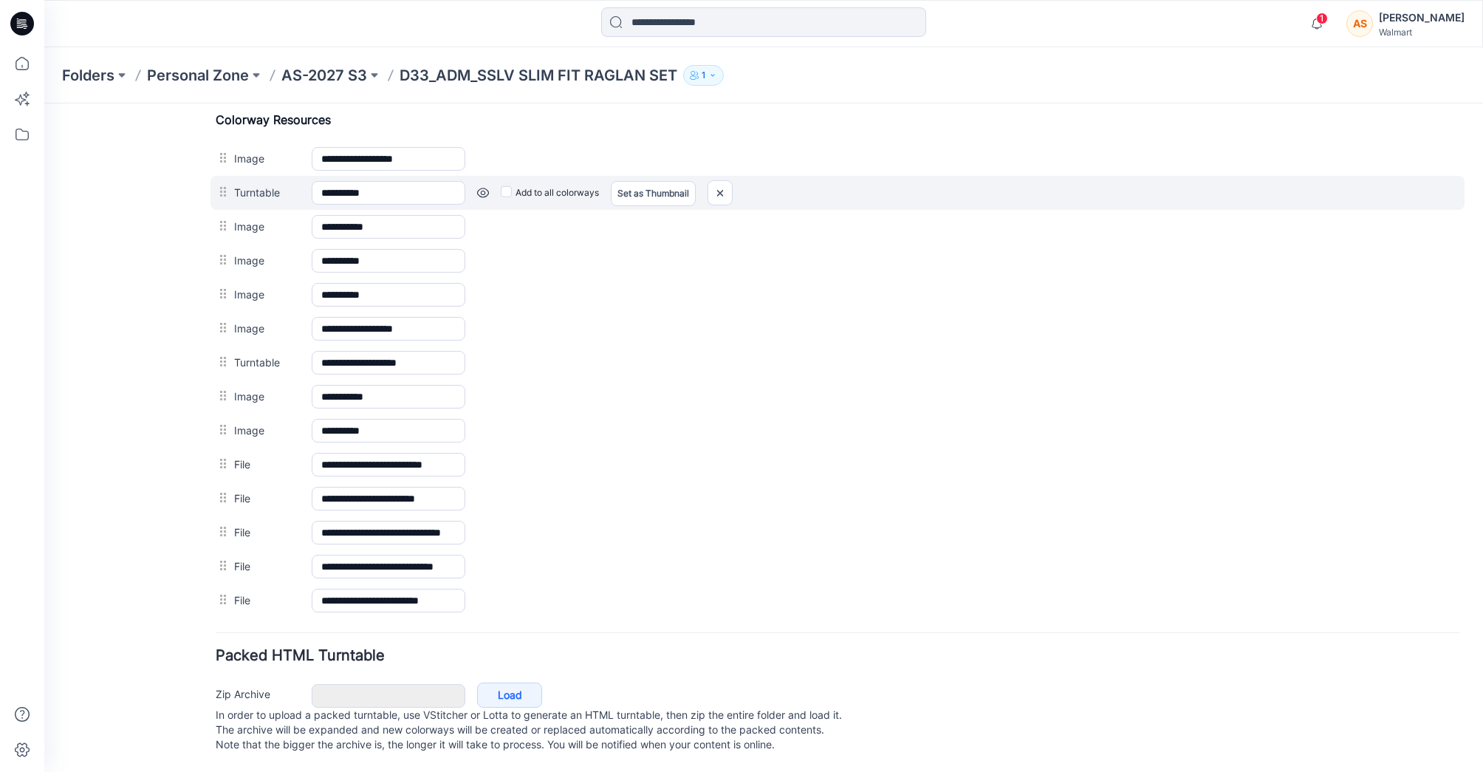
scroll to position [0, 0]
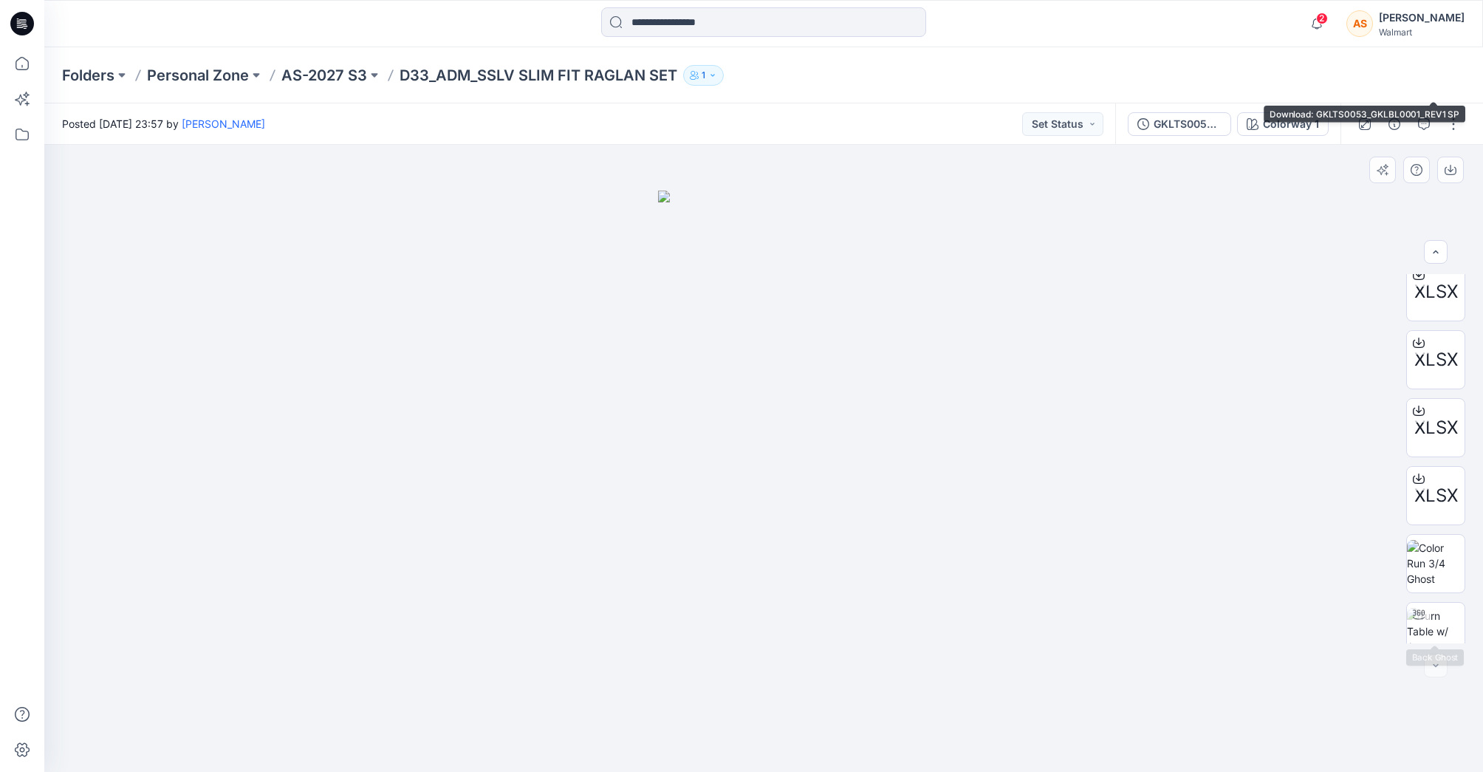
scroll to position [845, 0]
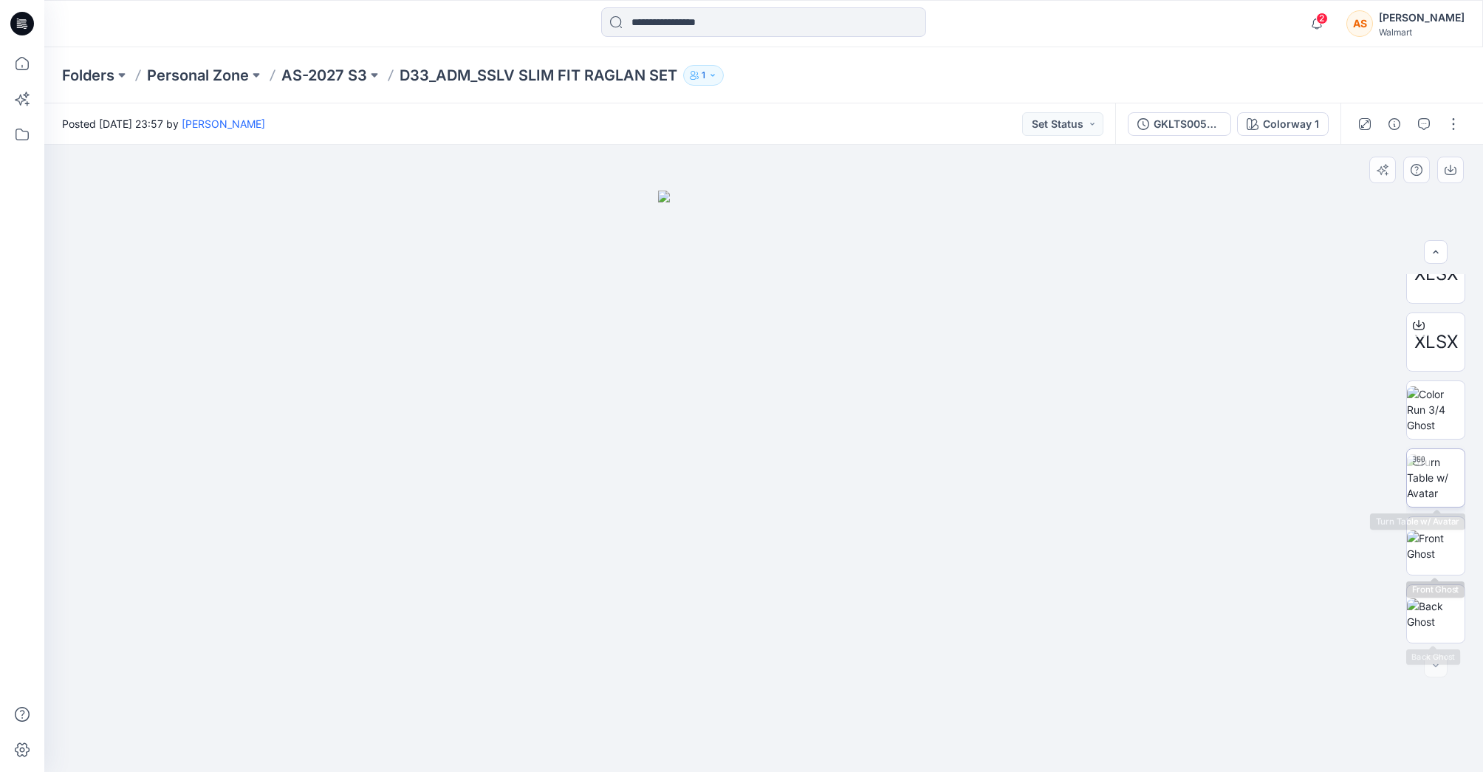
click at [1441, 484] on img at bounding box center [1436, 477] width 58 height 47
drag, startPoint x: 978, startPoint y: 716, endPoint x: 1030, endPoint y: 714, distance: 52.5
click at [1030, 714] on div at bounding box center [763, 458] width 1438 height 627
click at [1450, 125] on button "button" at bounding box center [1453, 124] width 24 height 24
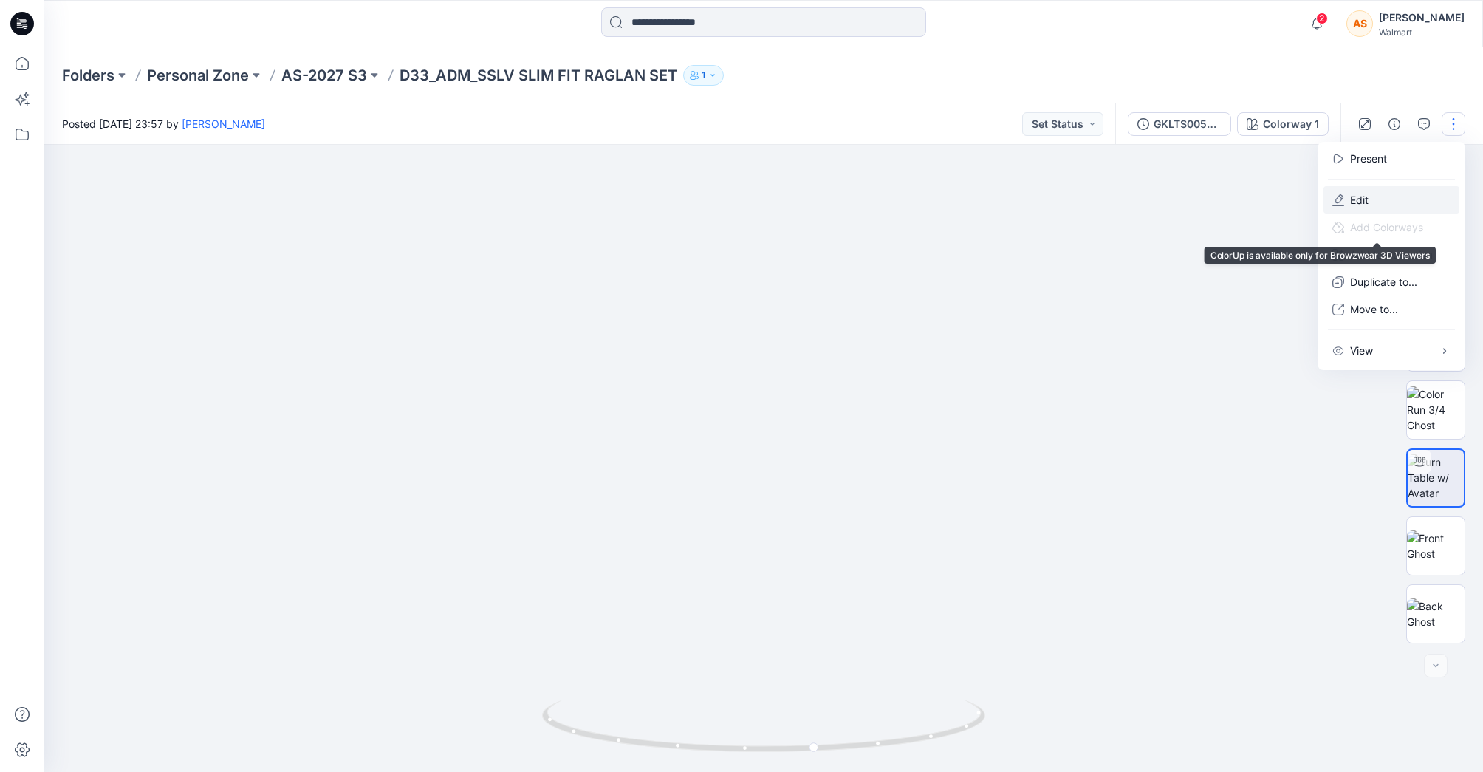
click at [1383, 199] on button "Edit" at bounding box center [1391, 199] width 136 height 27
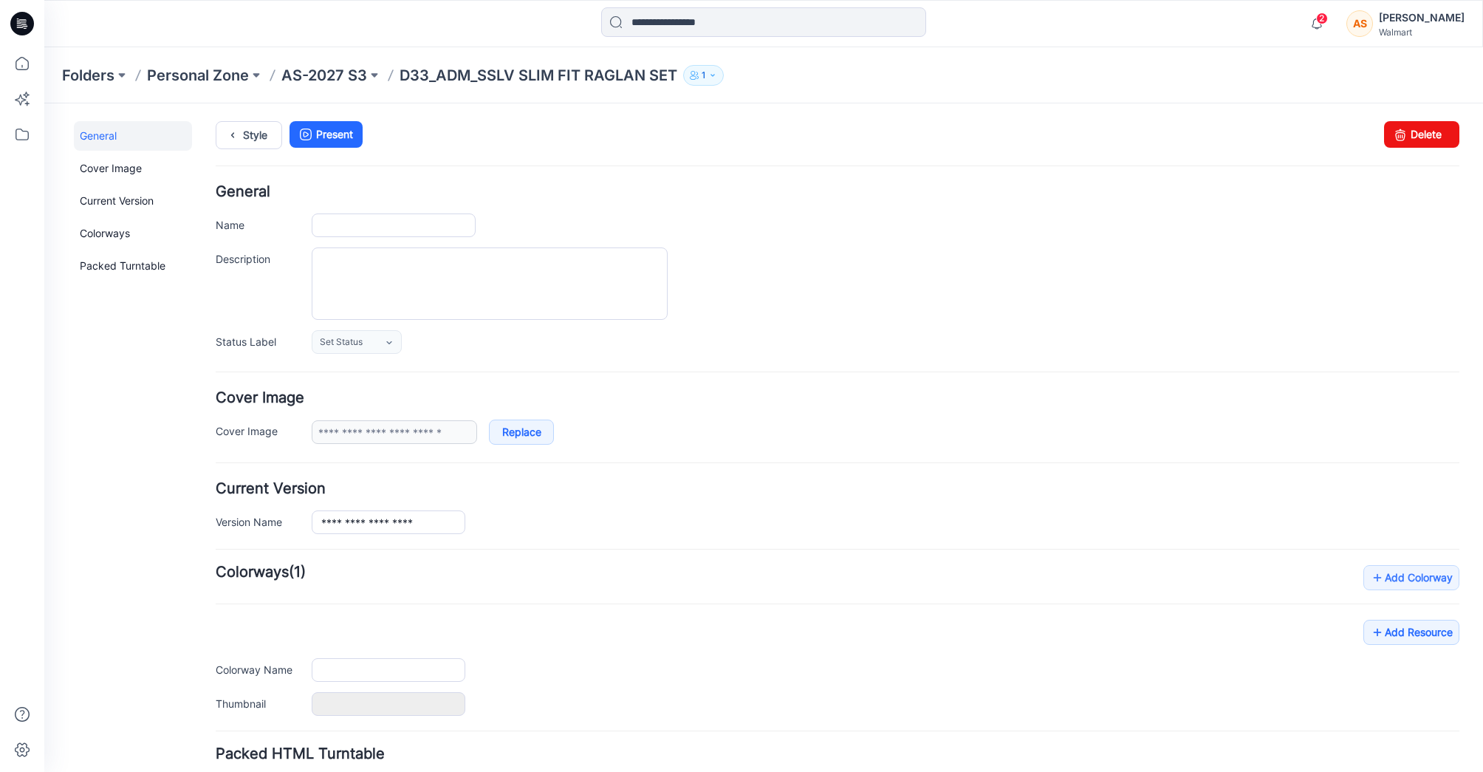
type input "**********"
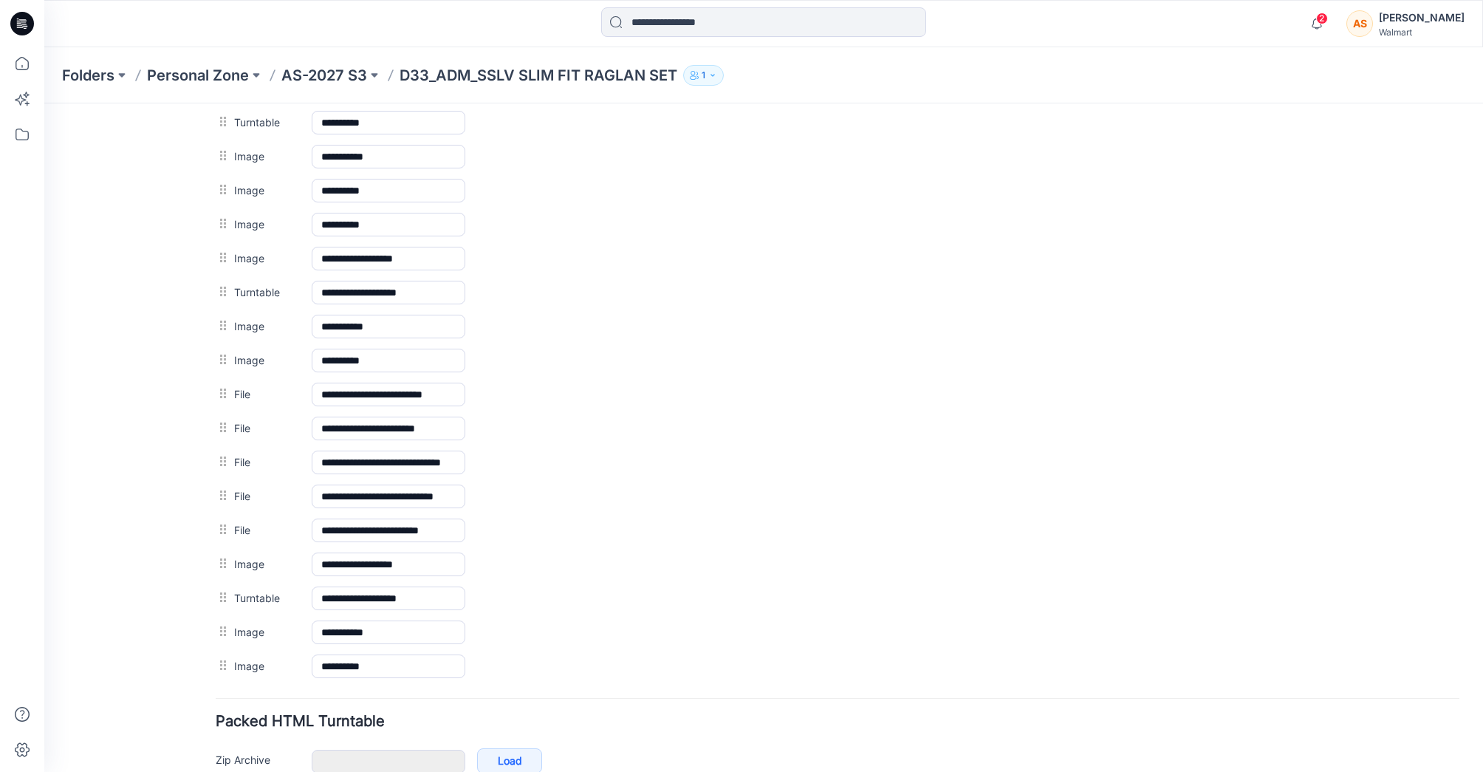
scroll to position [856, 0]
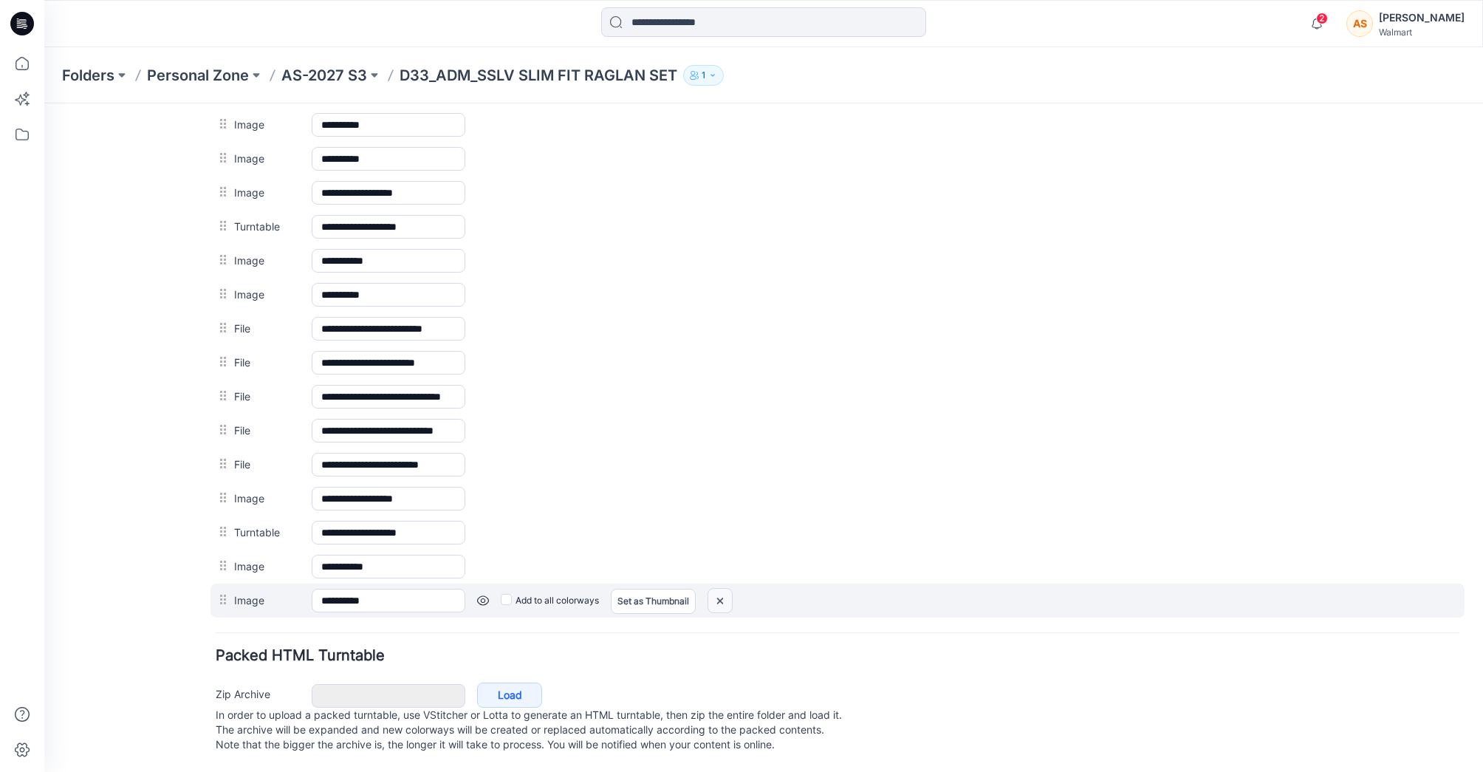
click at [44, 103] on img at bounding box center [44, 103] width 0 height 0
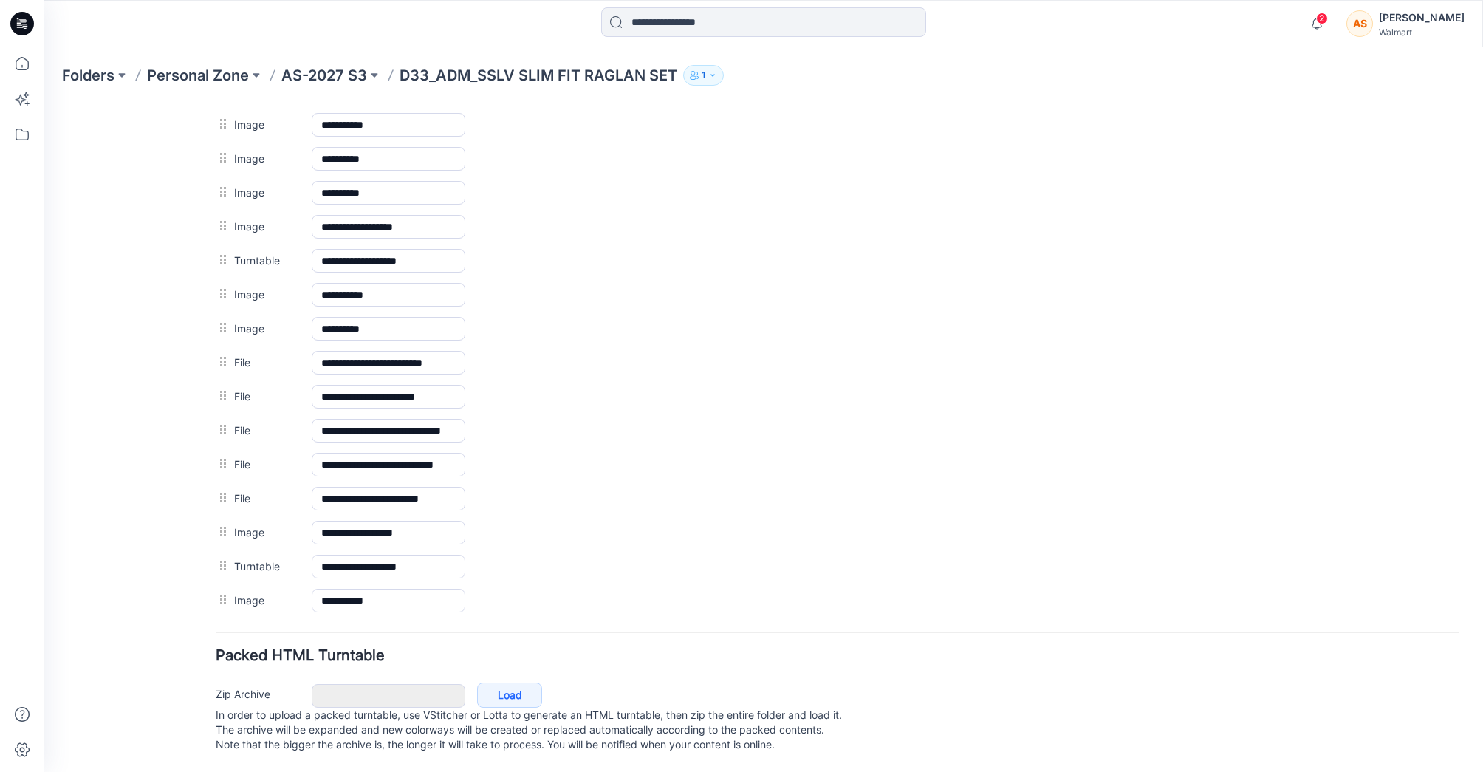
click at [44, 103] on img at bounding box center [44, 103] width 0 height 0
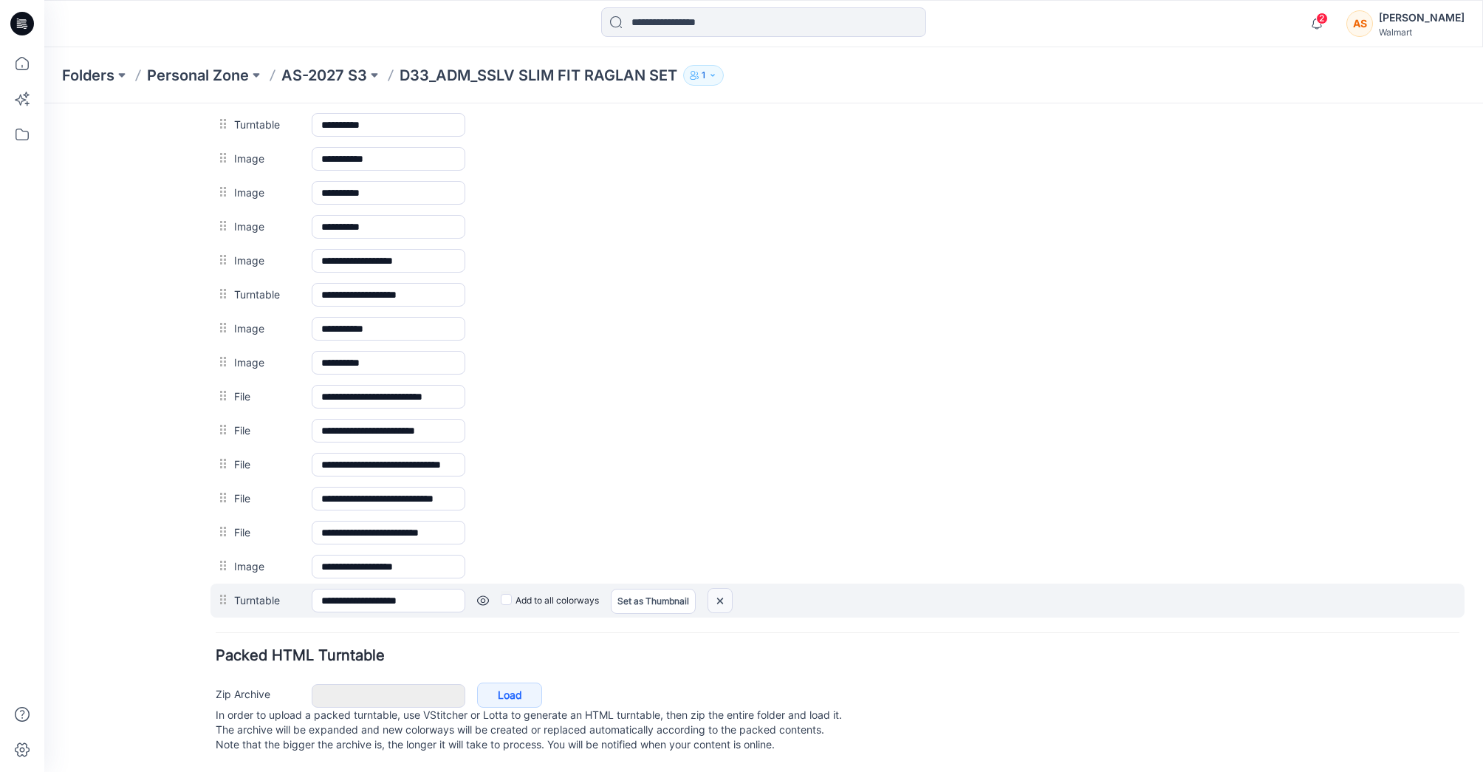
click at [44, 103] on img at bounding box center [44, 103] width 0 height 0
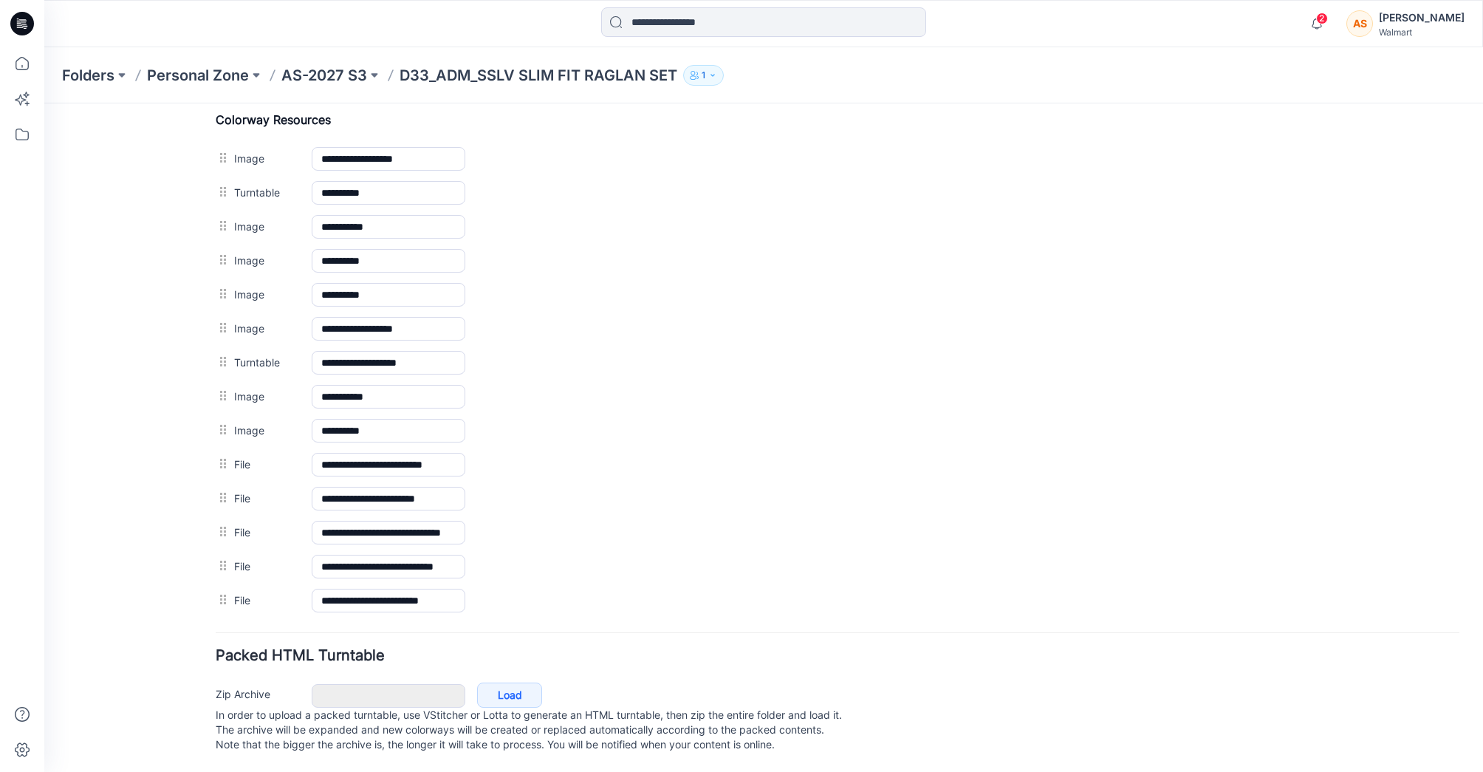
scroll to position [720, 0]
